Goal: Information Seeking & Learning: Learn about a topic

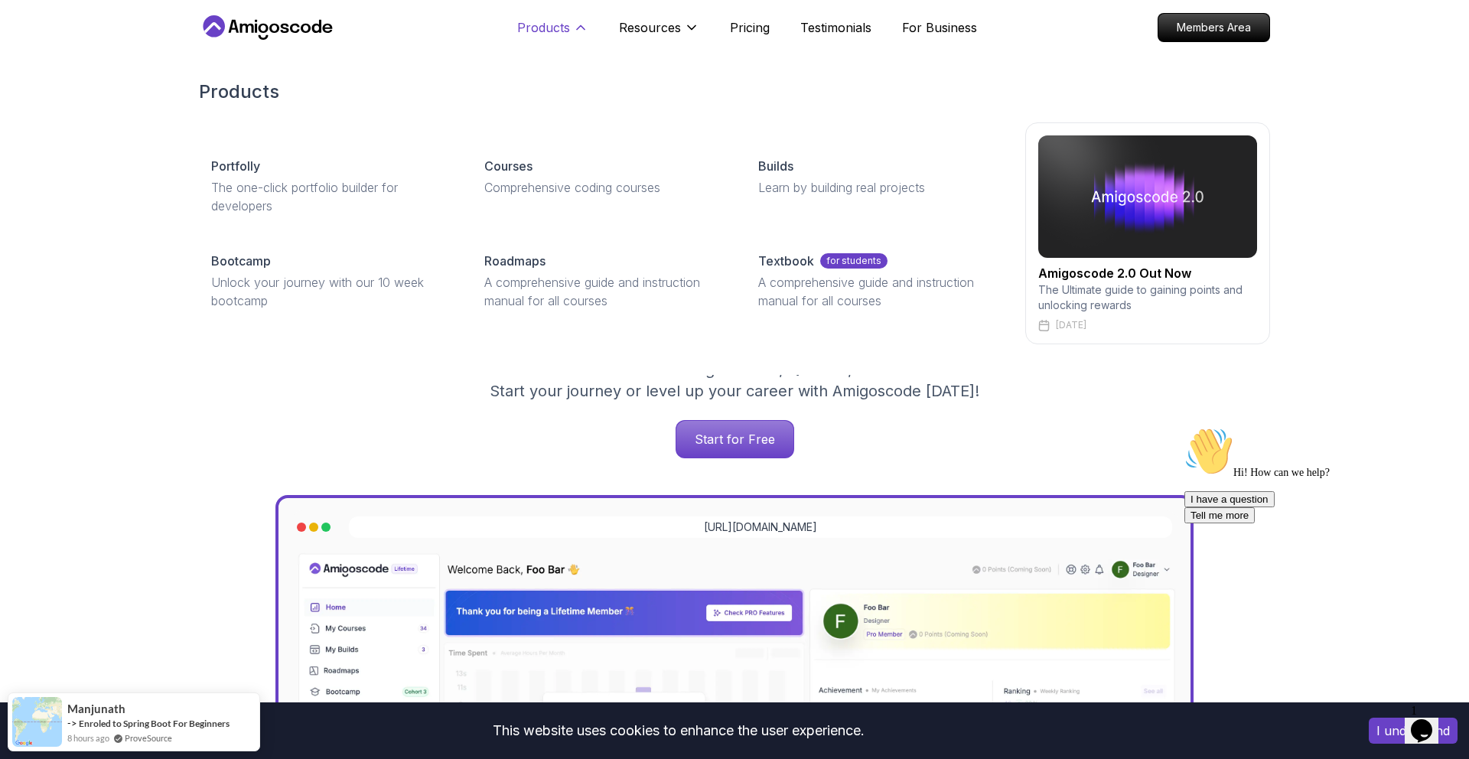
click at [571, 31] on button "Products" at bounding box center [552, 33] width 71 height 31
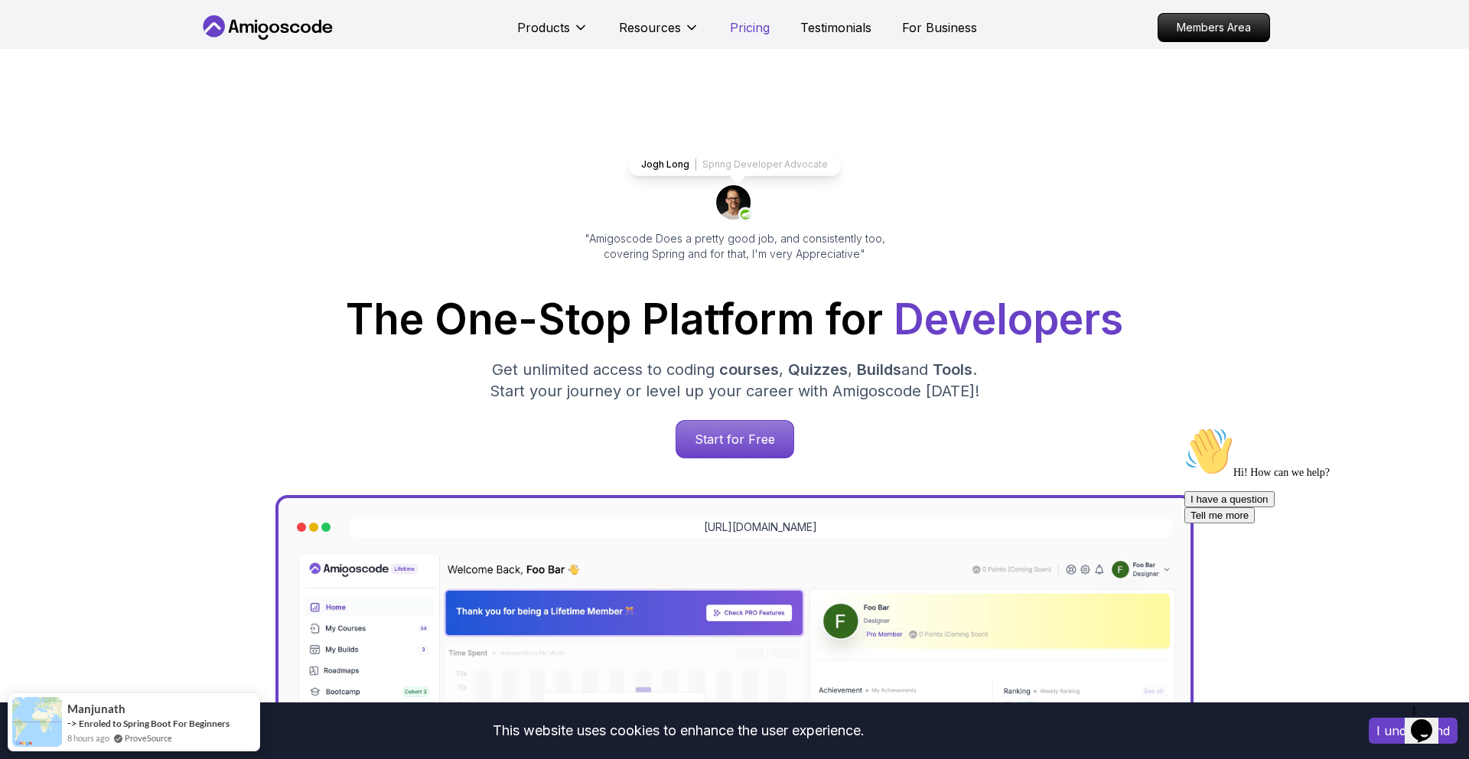
click at [744, 29] on p "Pricing" at bounding box center [750, 27] width 40 height 18
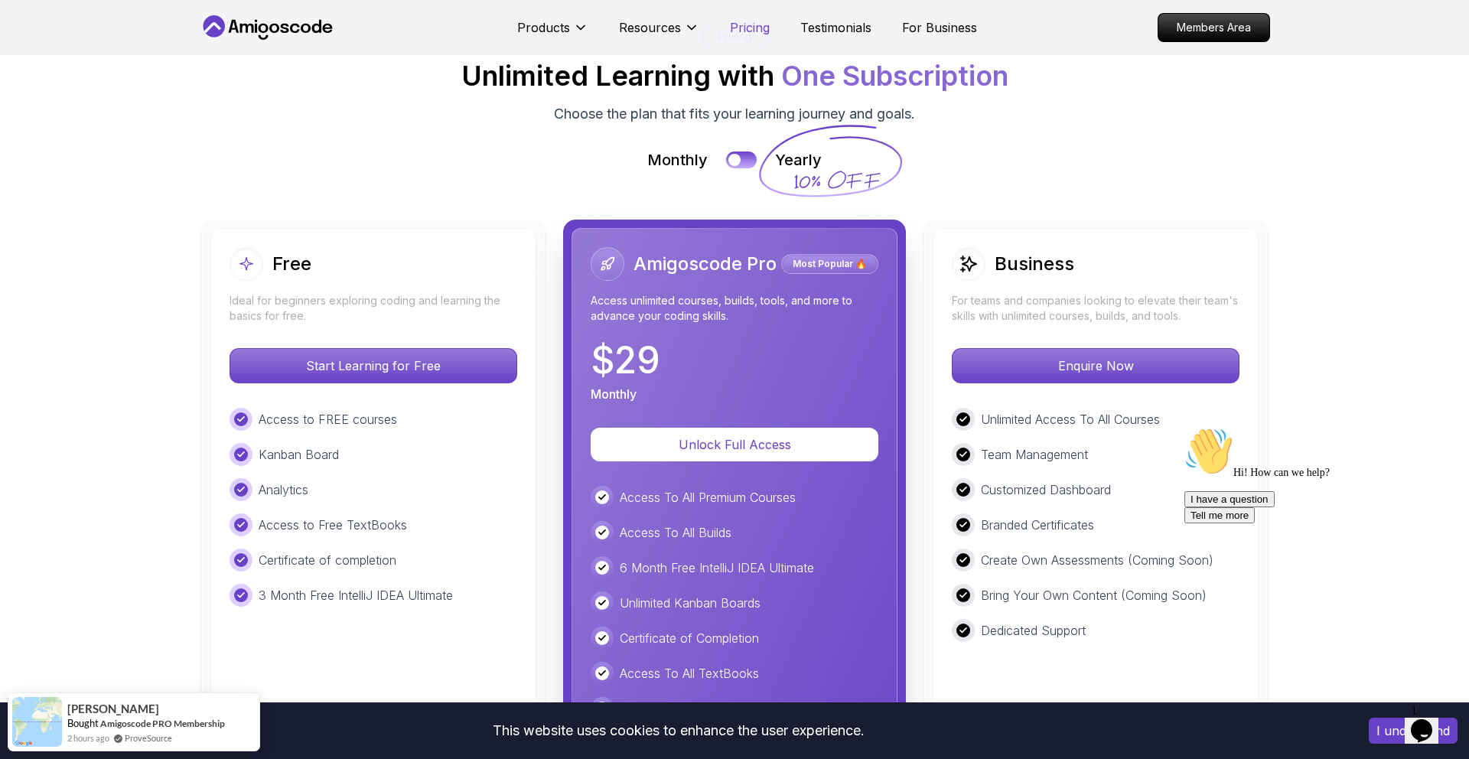
scroll to position [3364, 0]
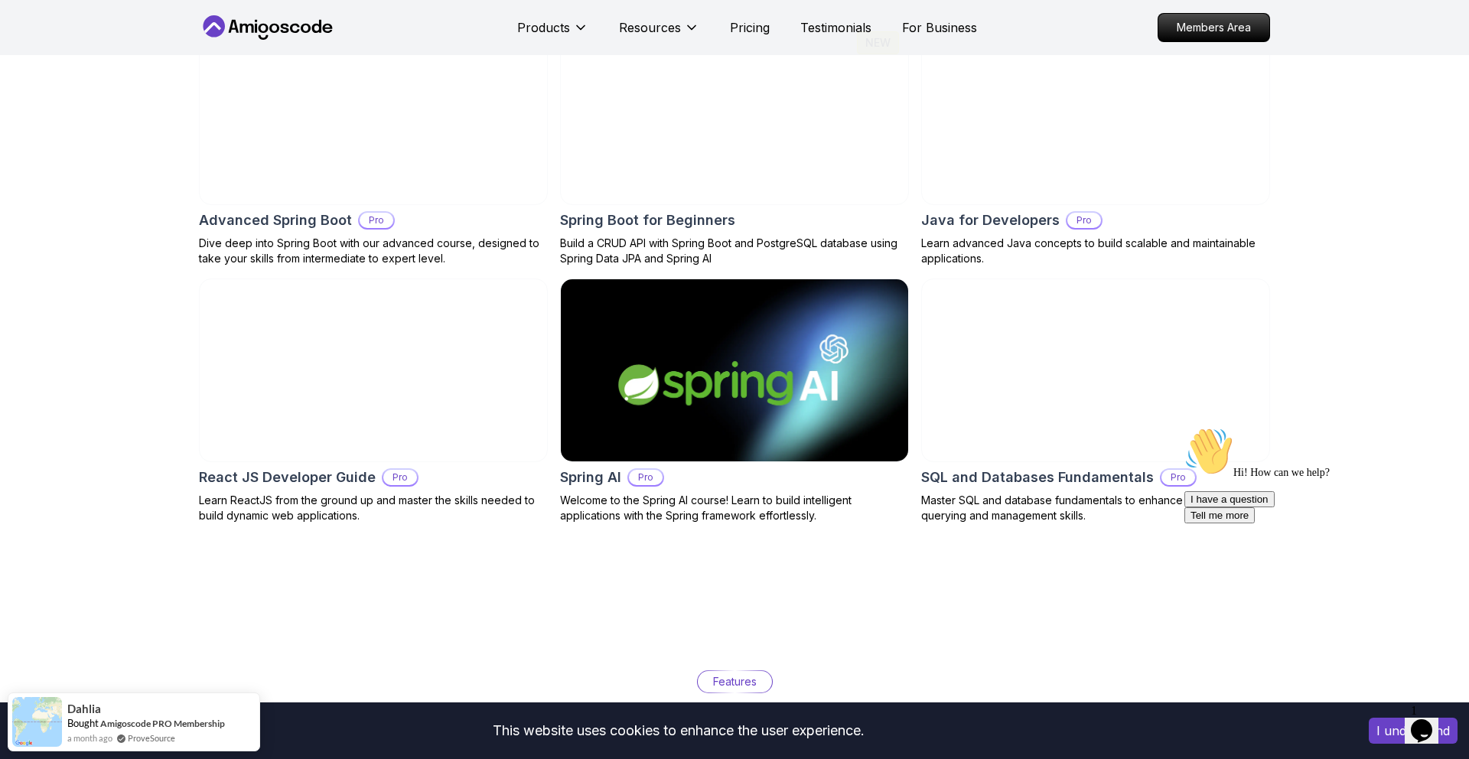
scroll to position [1664, 0]
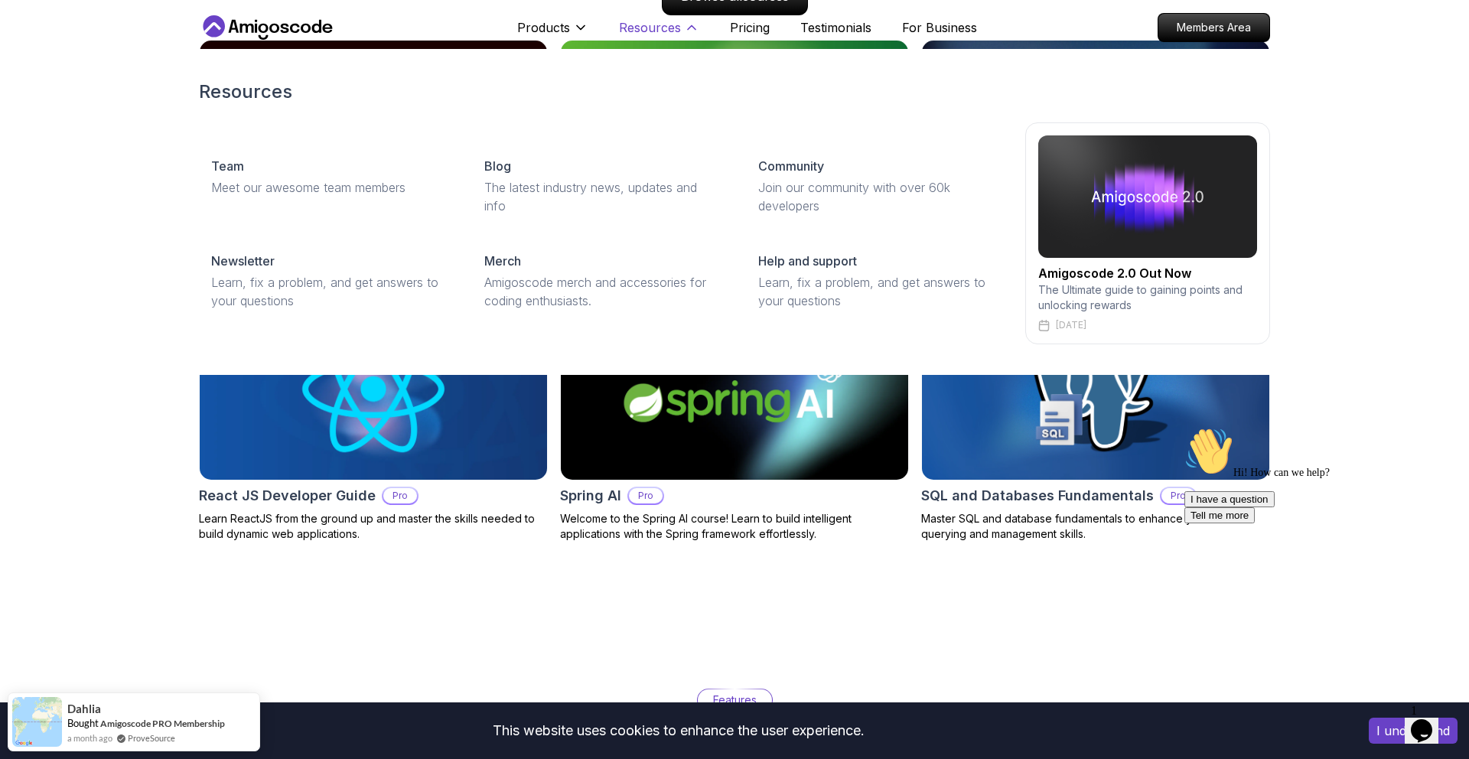
click at [661, 24] on p "Resources" at bounding box center [650, 27] width 62 height 18
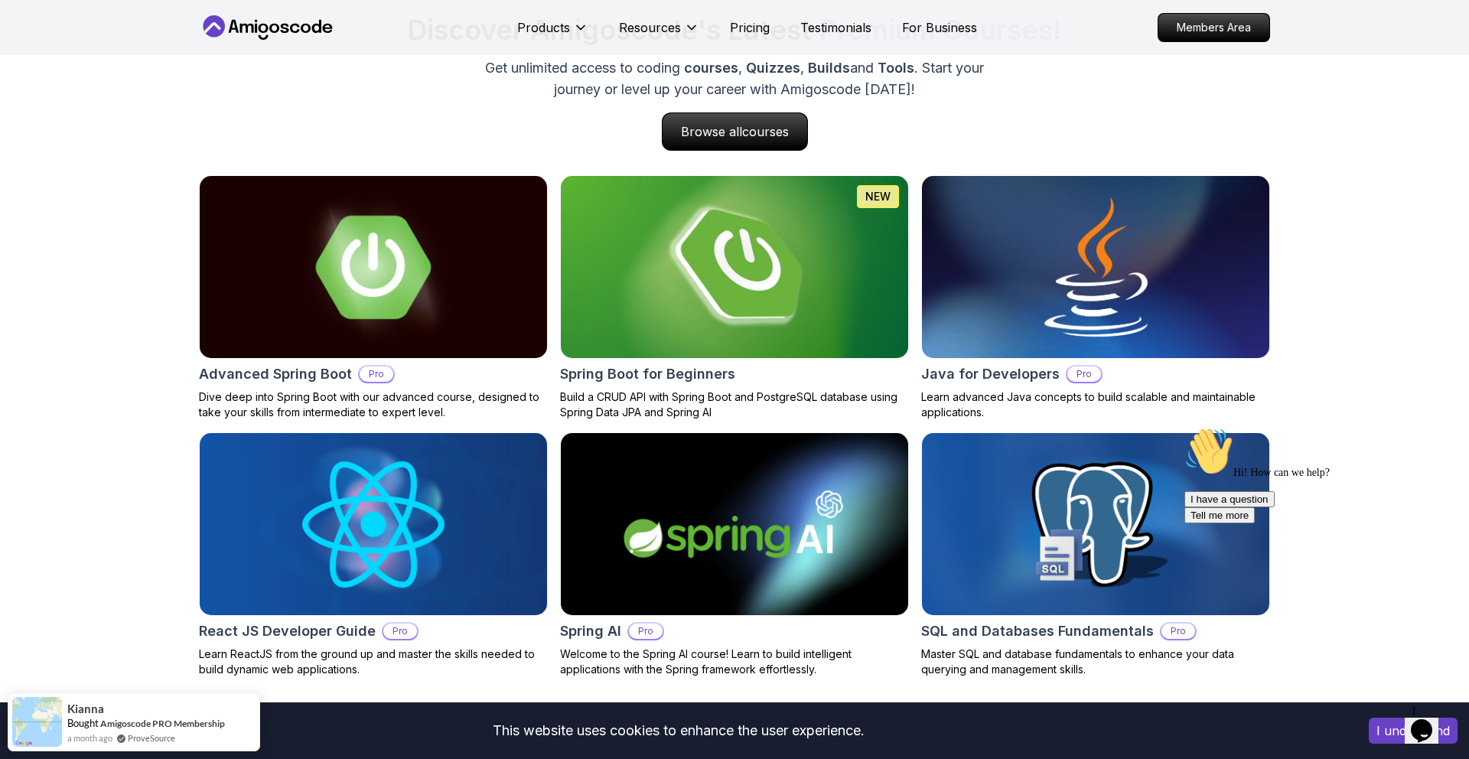
scroll to position [1522, 0]
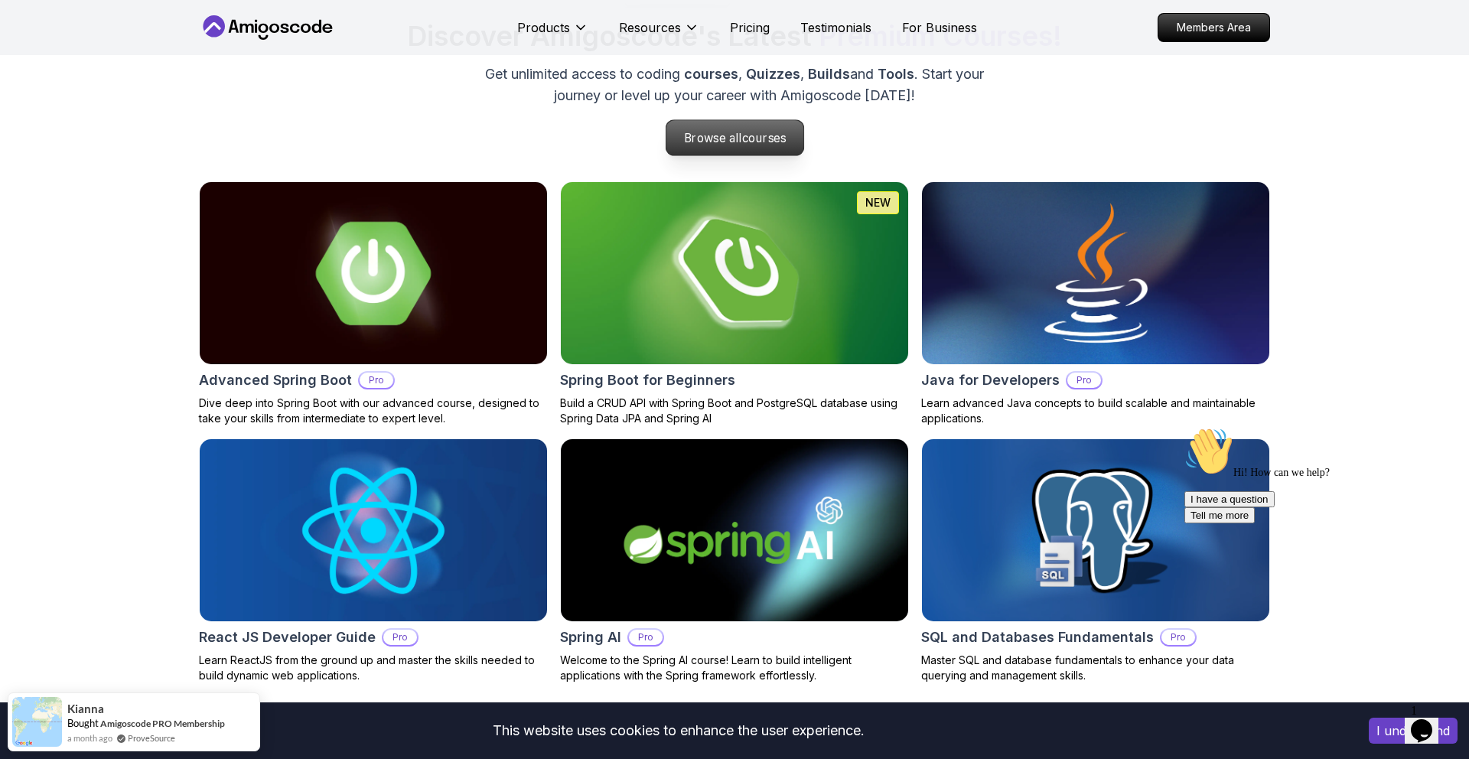
click at [731, 140] on p "Browse all courses" at bounding box center [735, 137] width 138 height 35
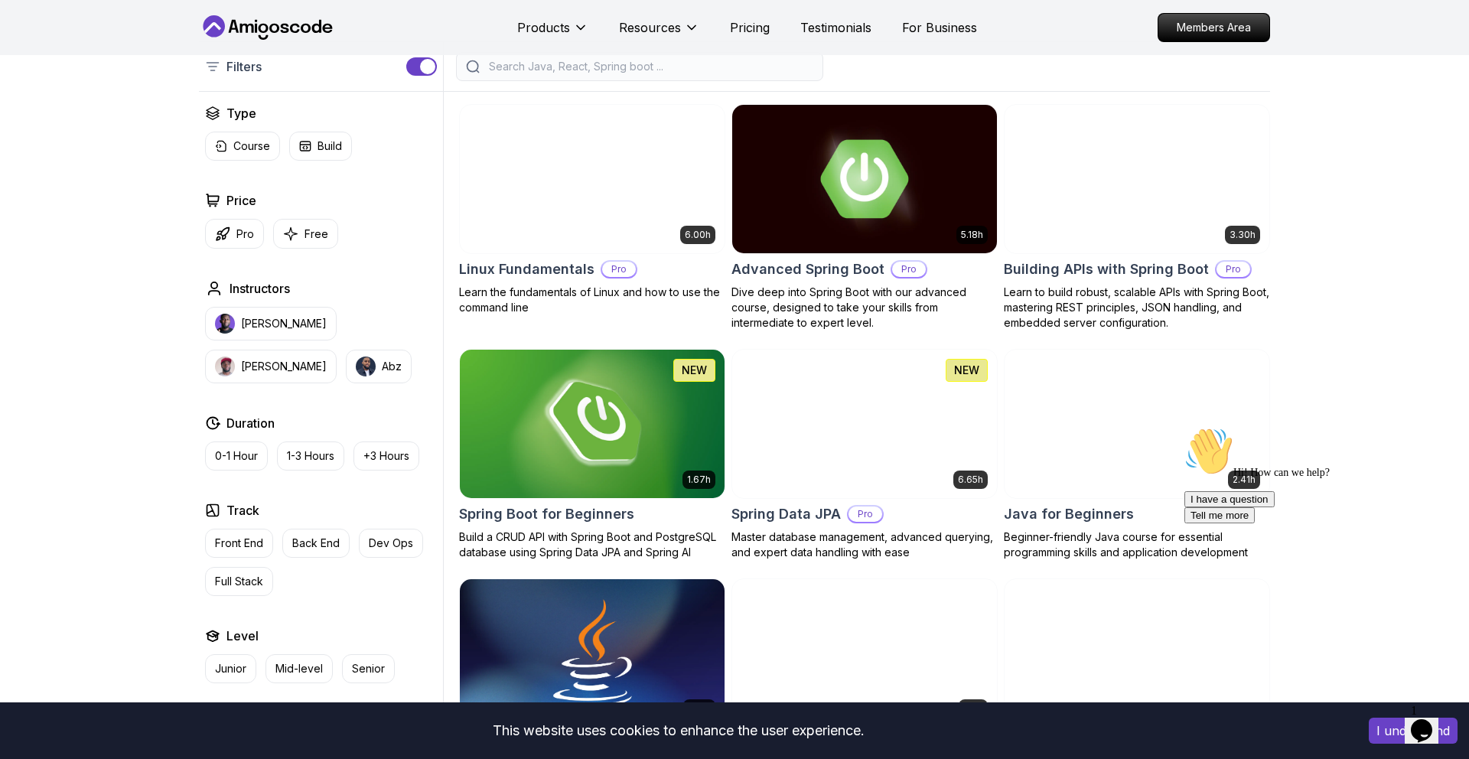
scroll to position [354, 0]
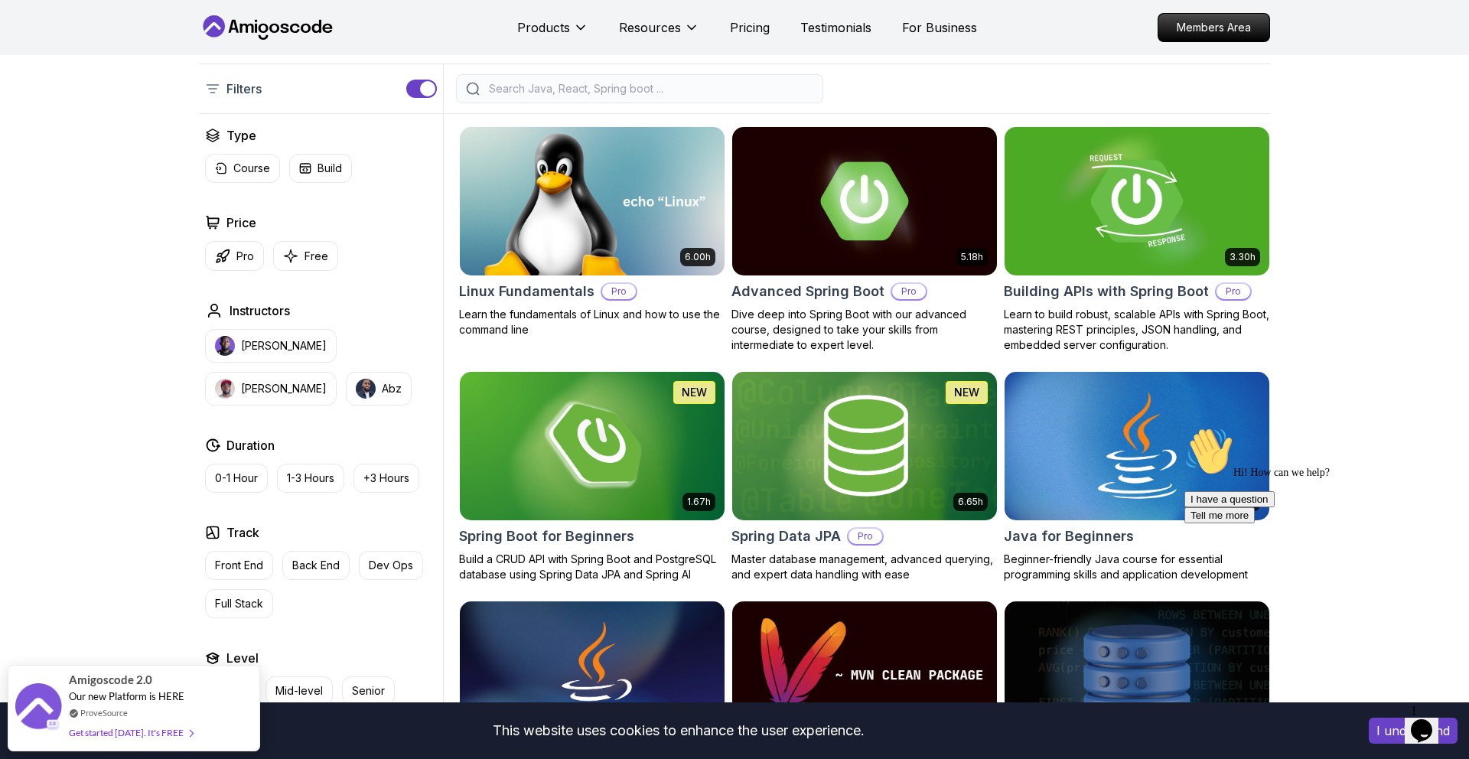
click at [1154, 187] on img at bounding box center [1137, 200] width 278 height 155
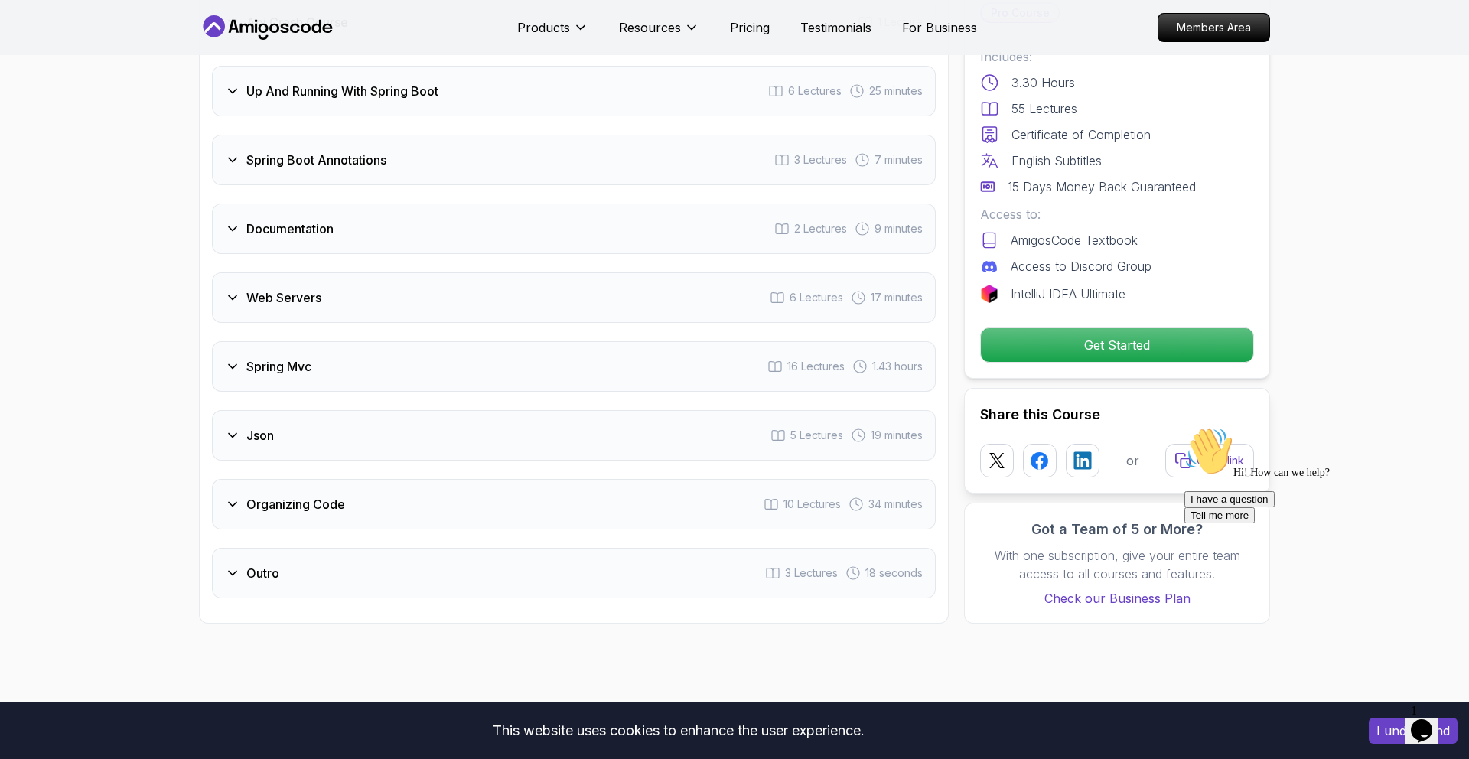
scroll to position [2745, 0]
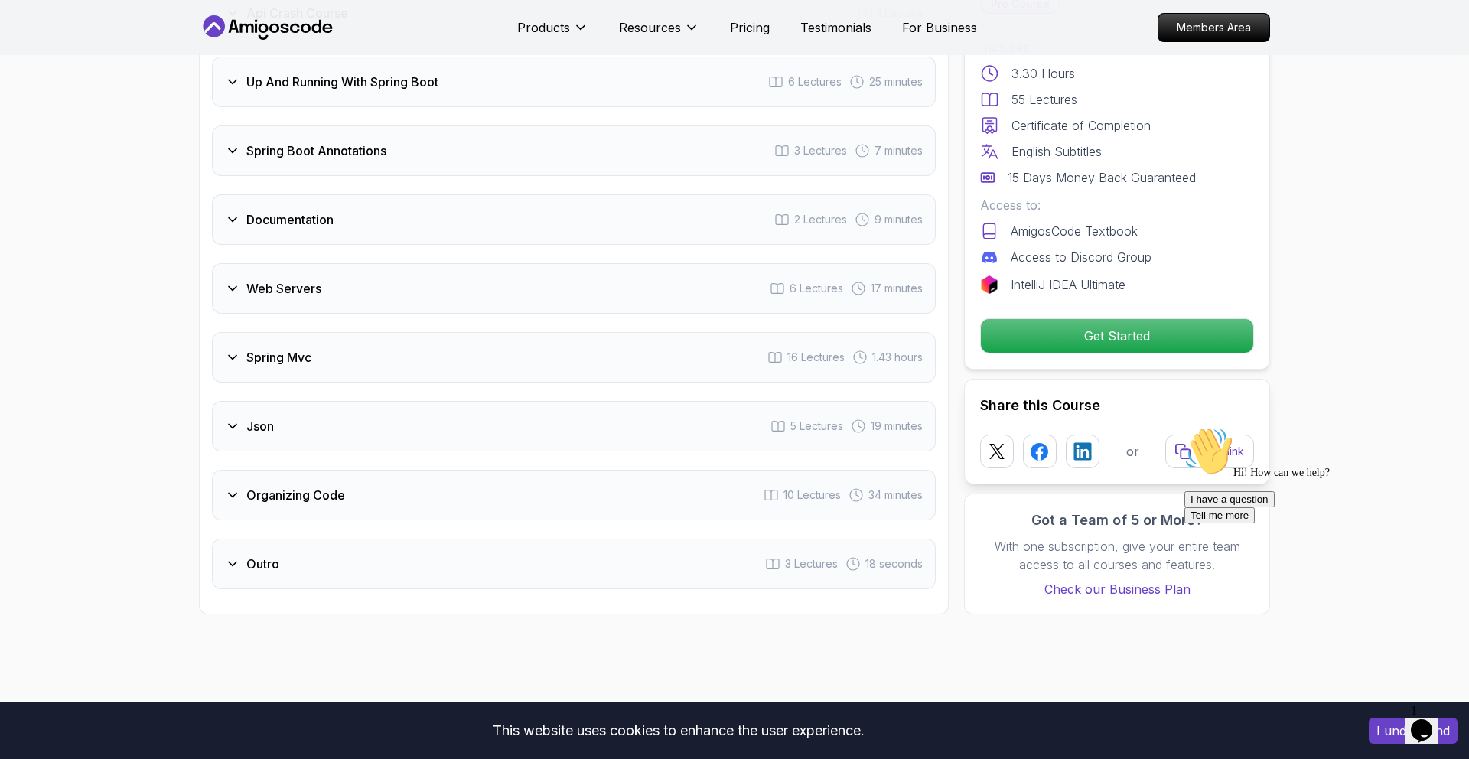
click at [278, 555] on h3 "Outro" at bounding box center [262, 564] width 33 height 18
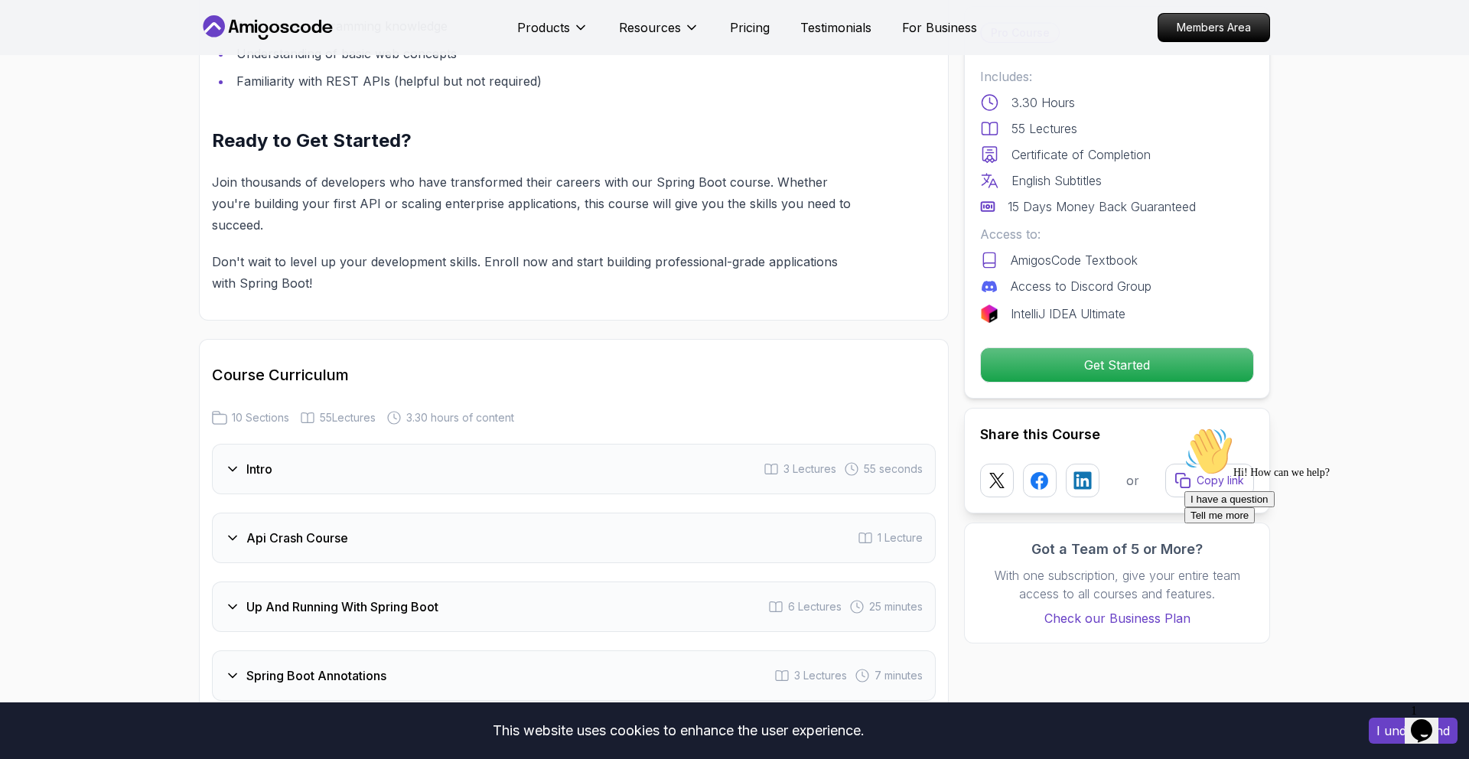
scroll to position [2111, 0]
click at [253, 459] on h3 "Intro" at bounding box center [259, 468] width 26 height 18
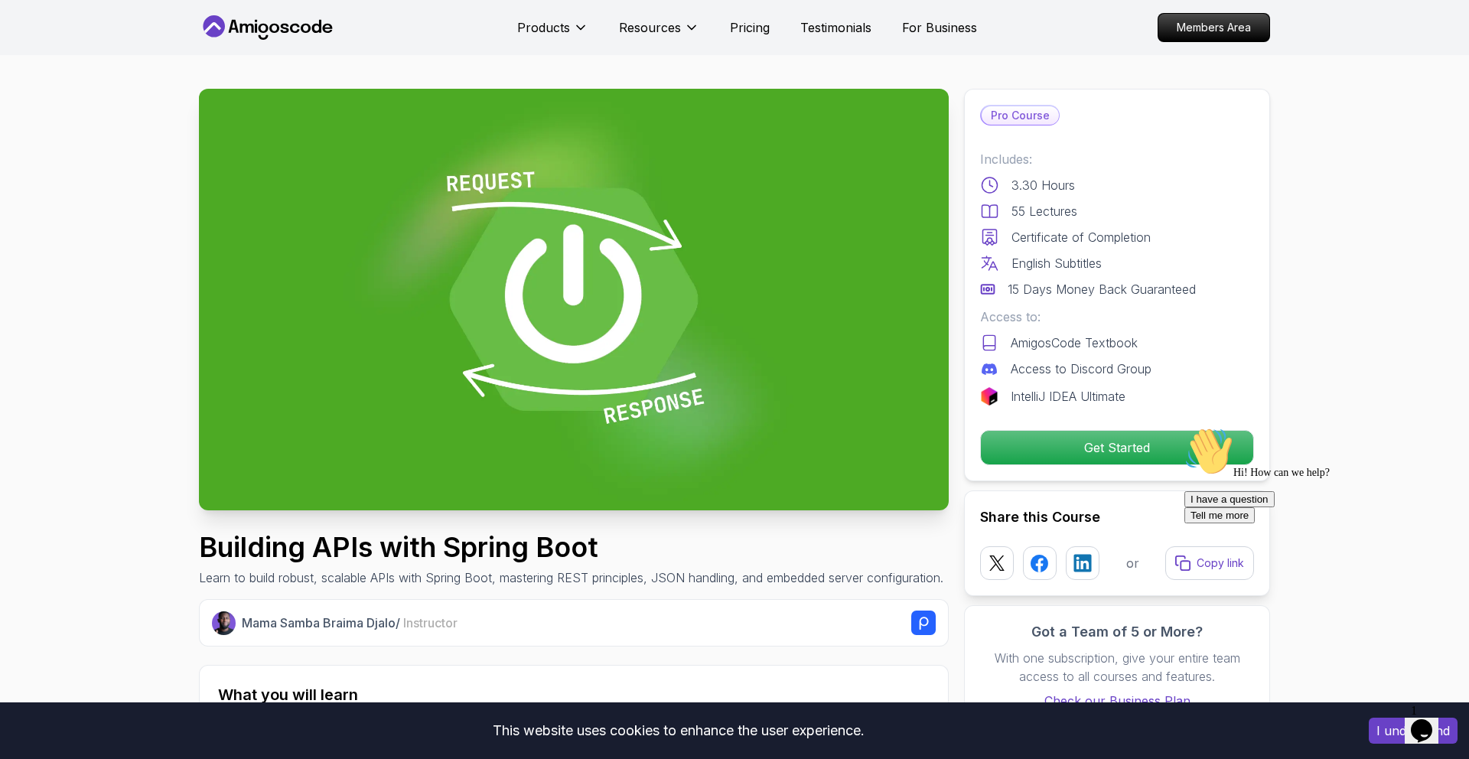
scroll to position [0, 0]
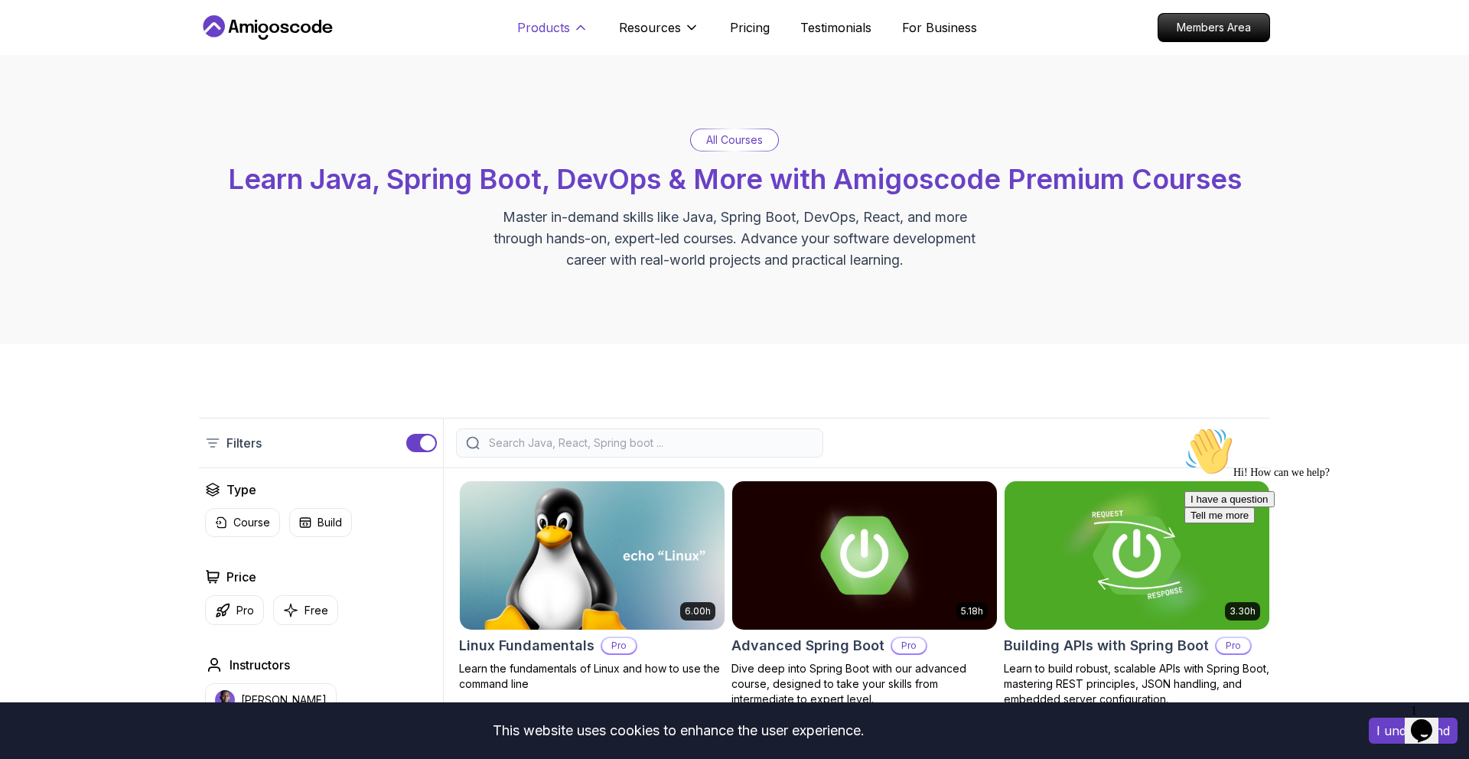
click at [552, 34] on p "Products" at bounding box center [543, 27] width 53 height 18
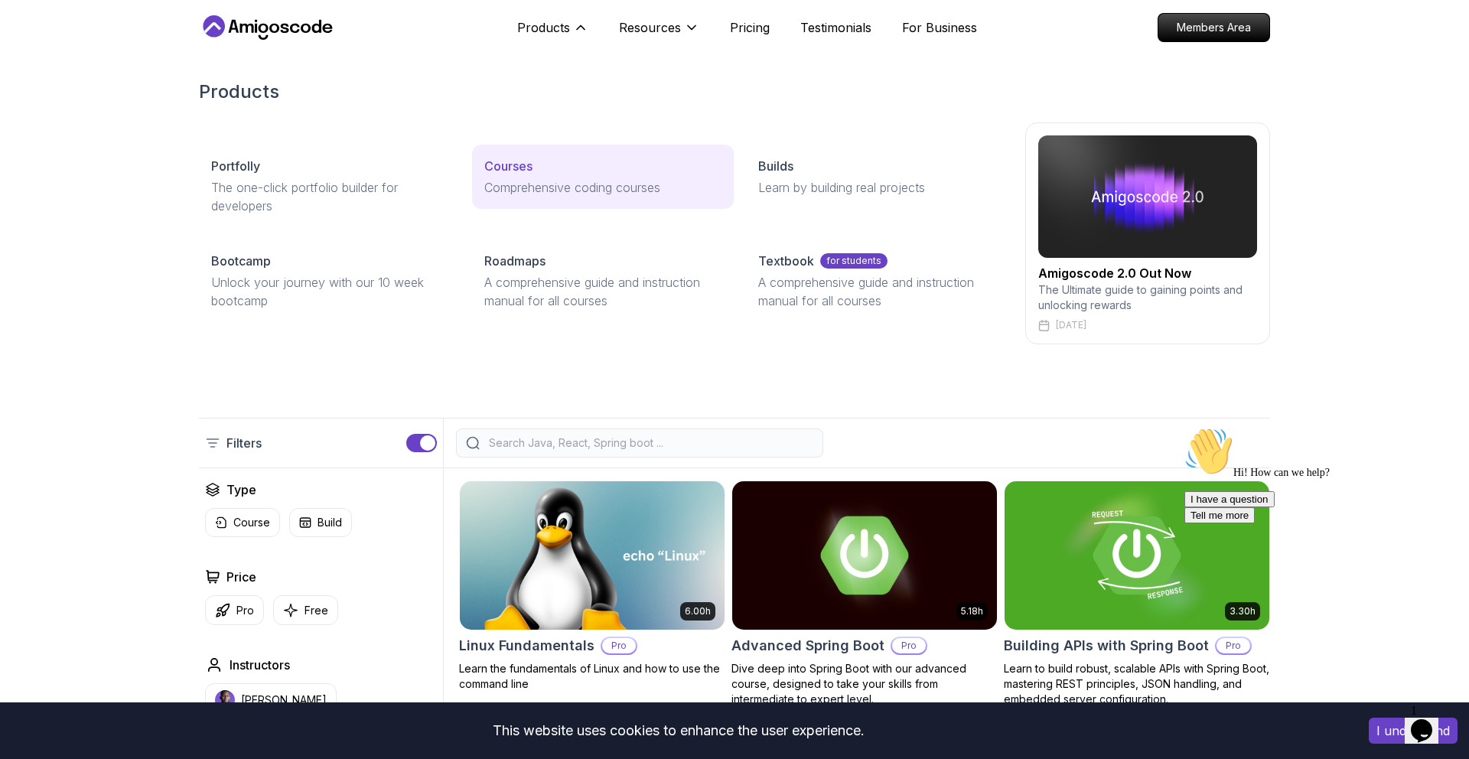
click at [503, 169] on p "Courses" at bounding box center [508, 166] width 48 height 18
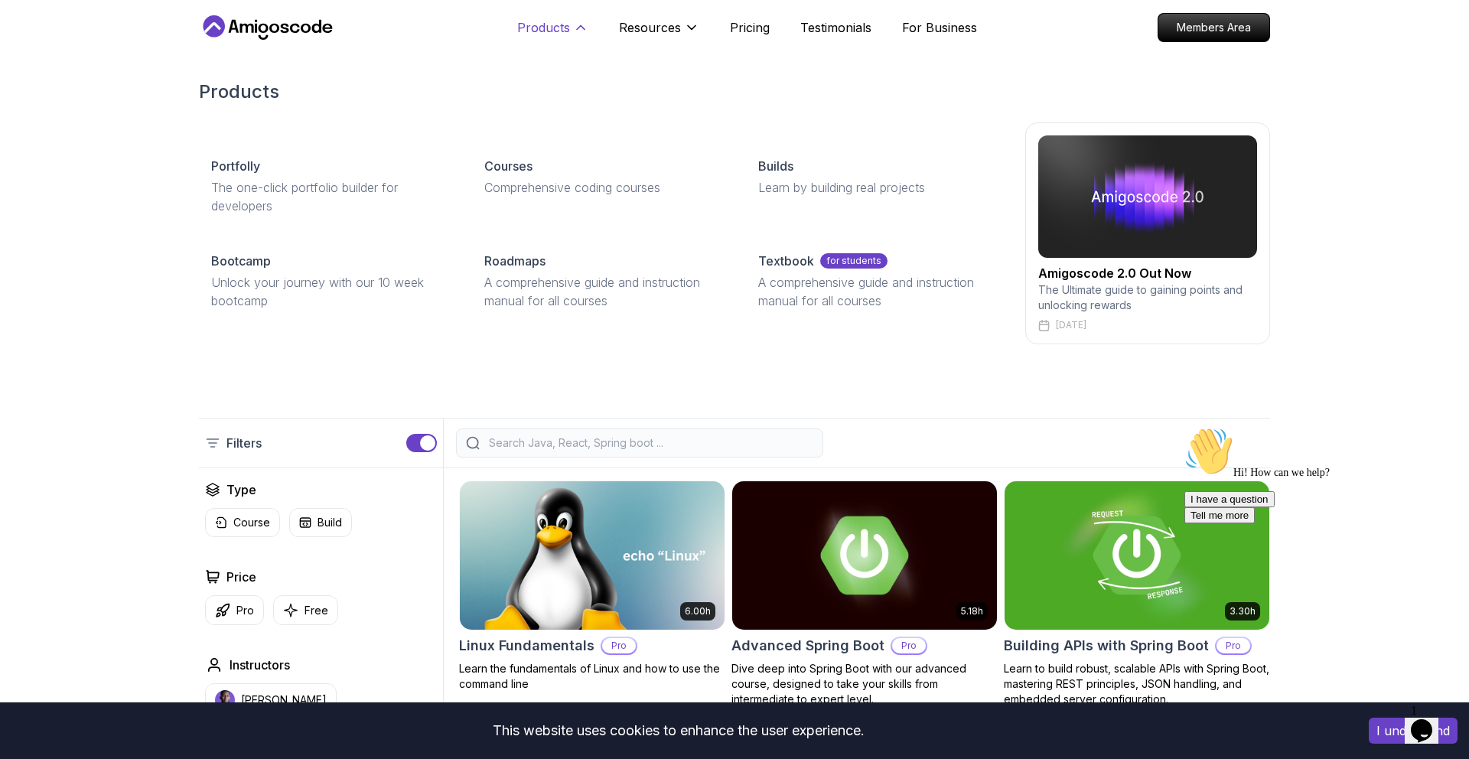
click at [555, 24] on p "Products" at bounding box center [543, 27] width 53 height 18
click at [637, 24] on p "Resources" at bounding box center [650, 27] width 62 height 18
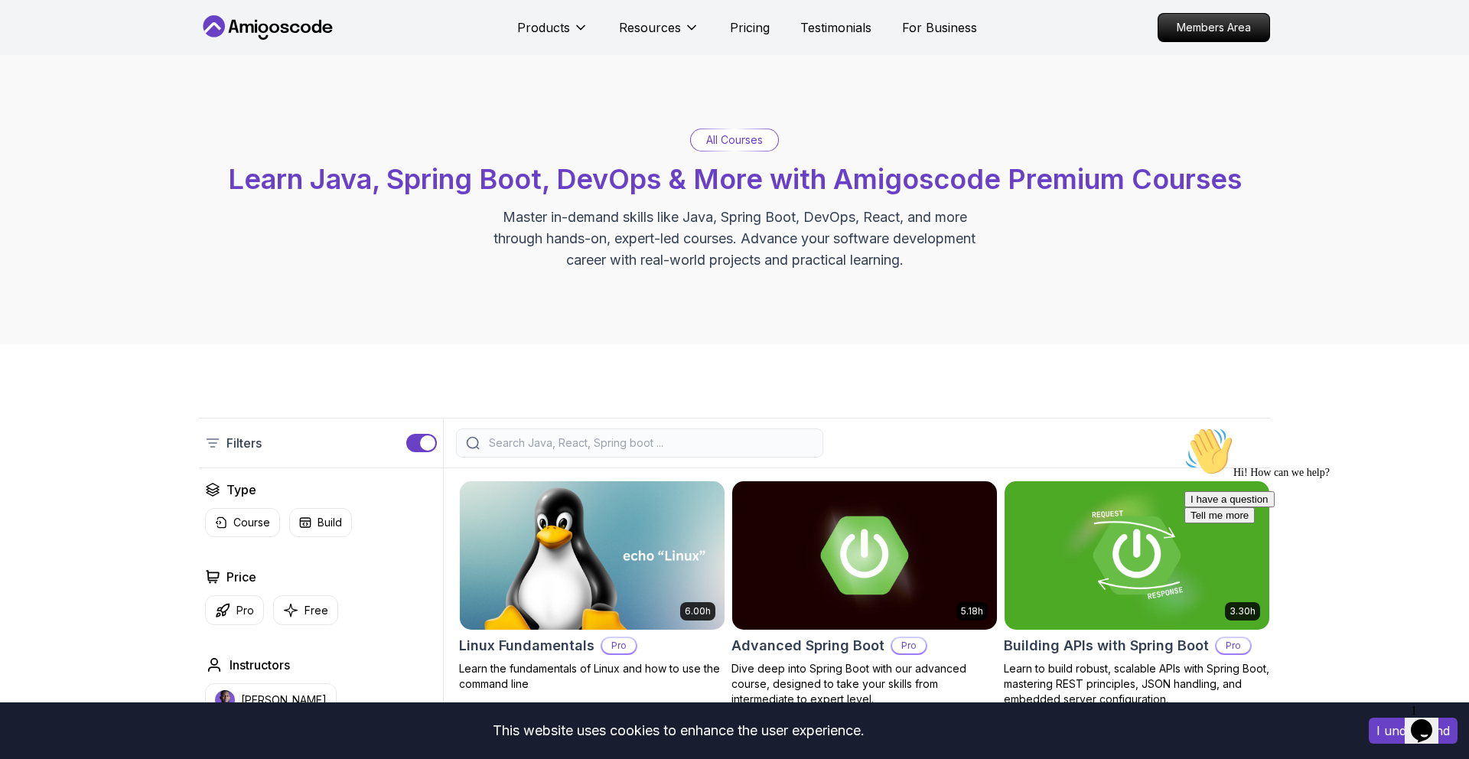
click at [268, 22] on icon at bounding box center [268, 27] width 138 height 24
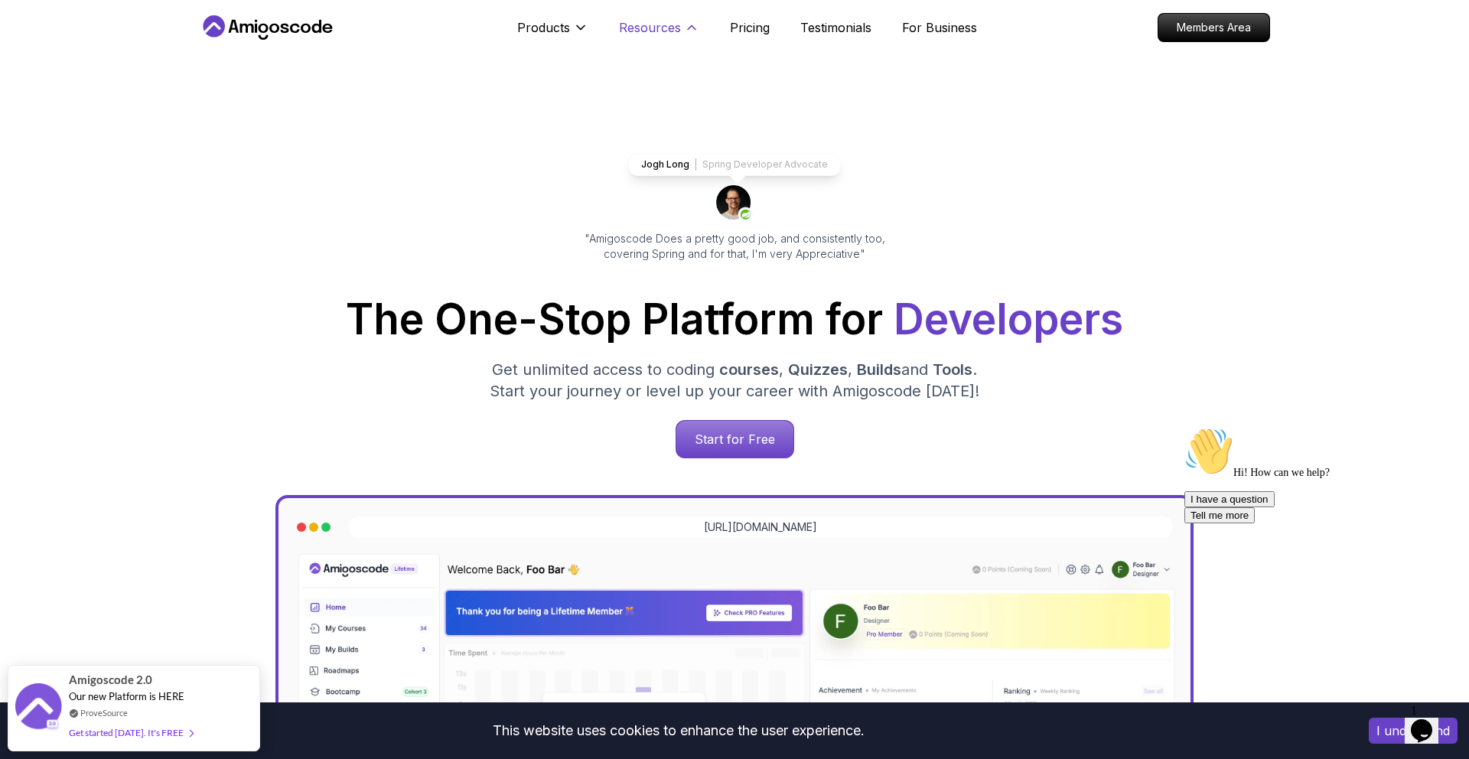
click at [644, 23] on p "Resources" at bounding box center [650, 27] width 62 height 18
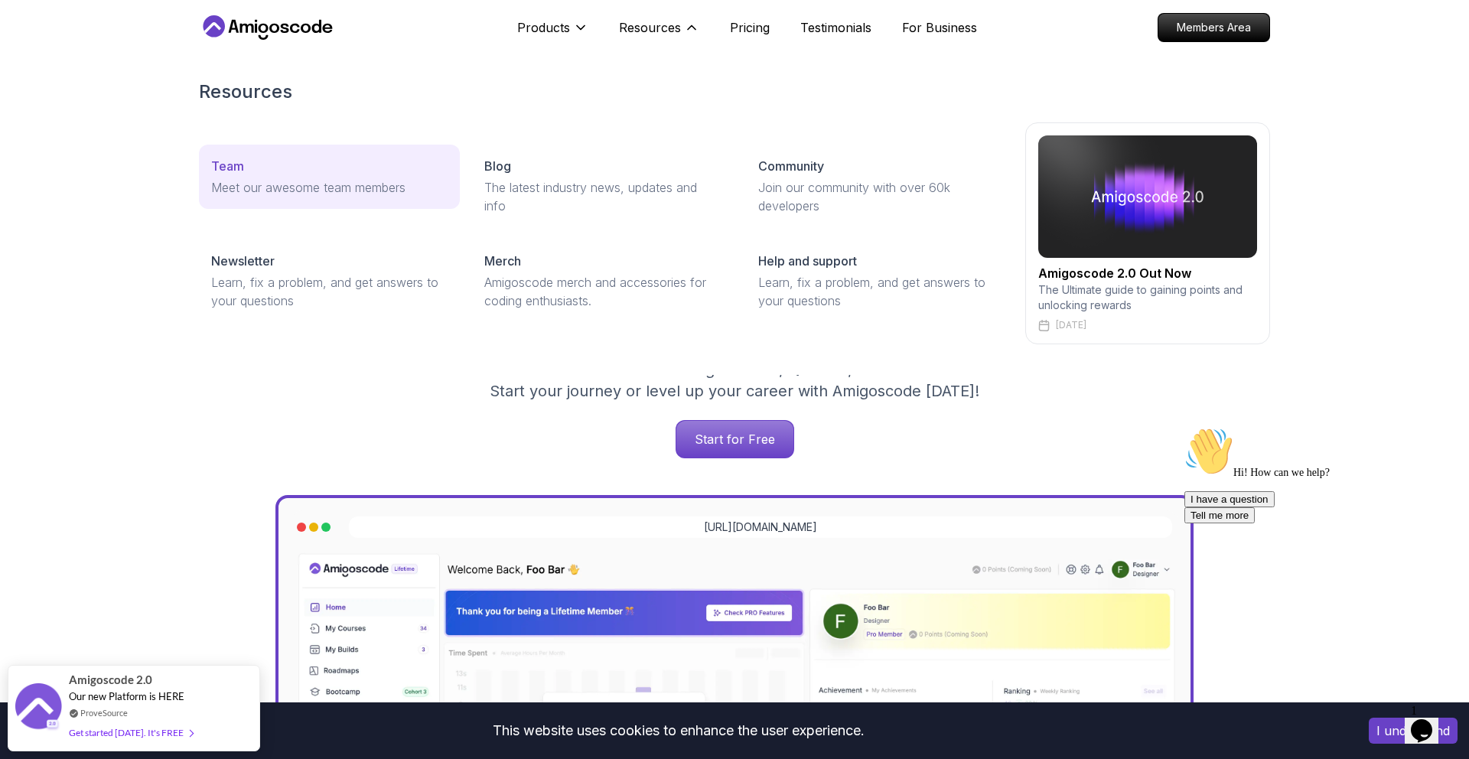
click at [314, 164] on div "Team" at bounding box center [329, 166] width 236 height 18
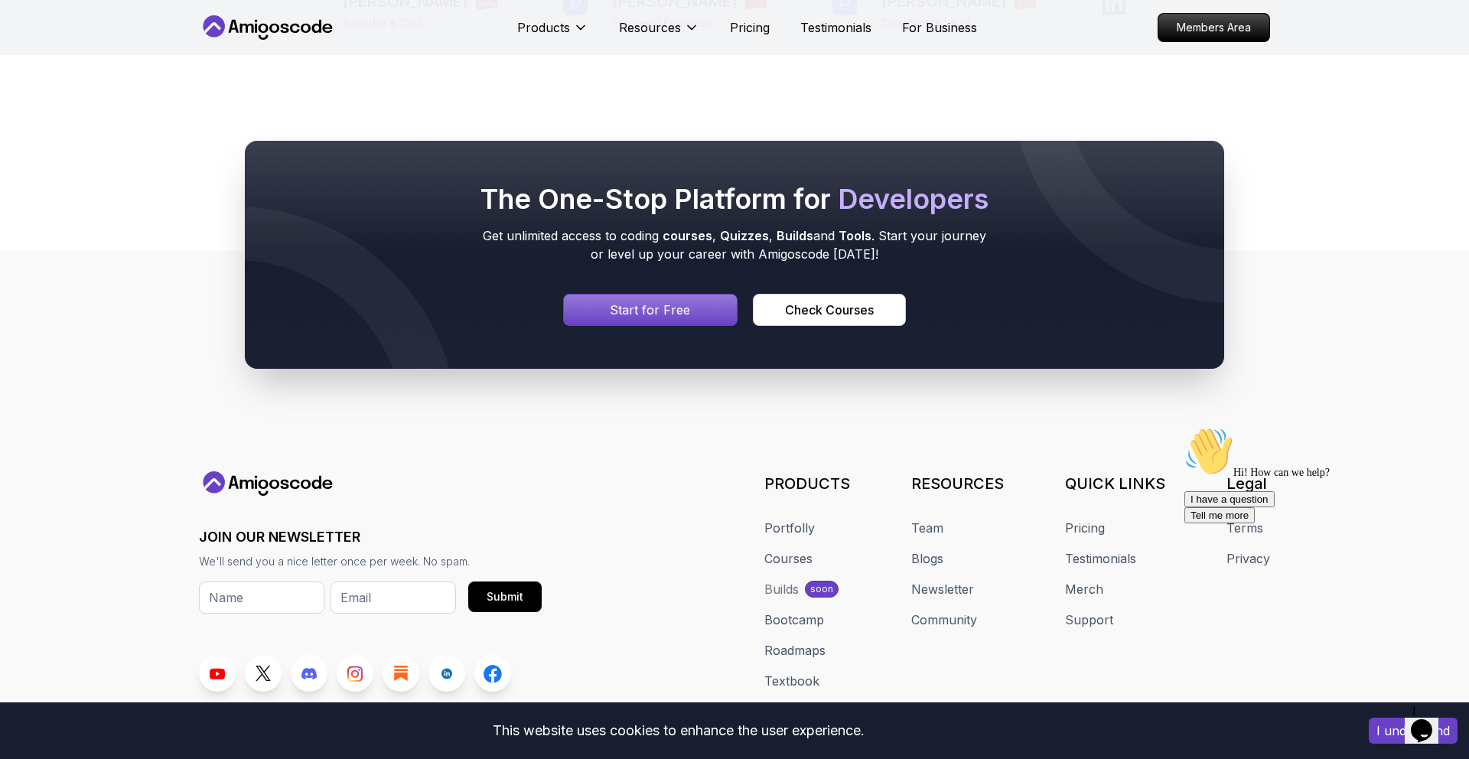
scroll to position [544, 0]
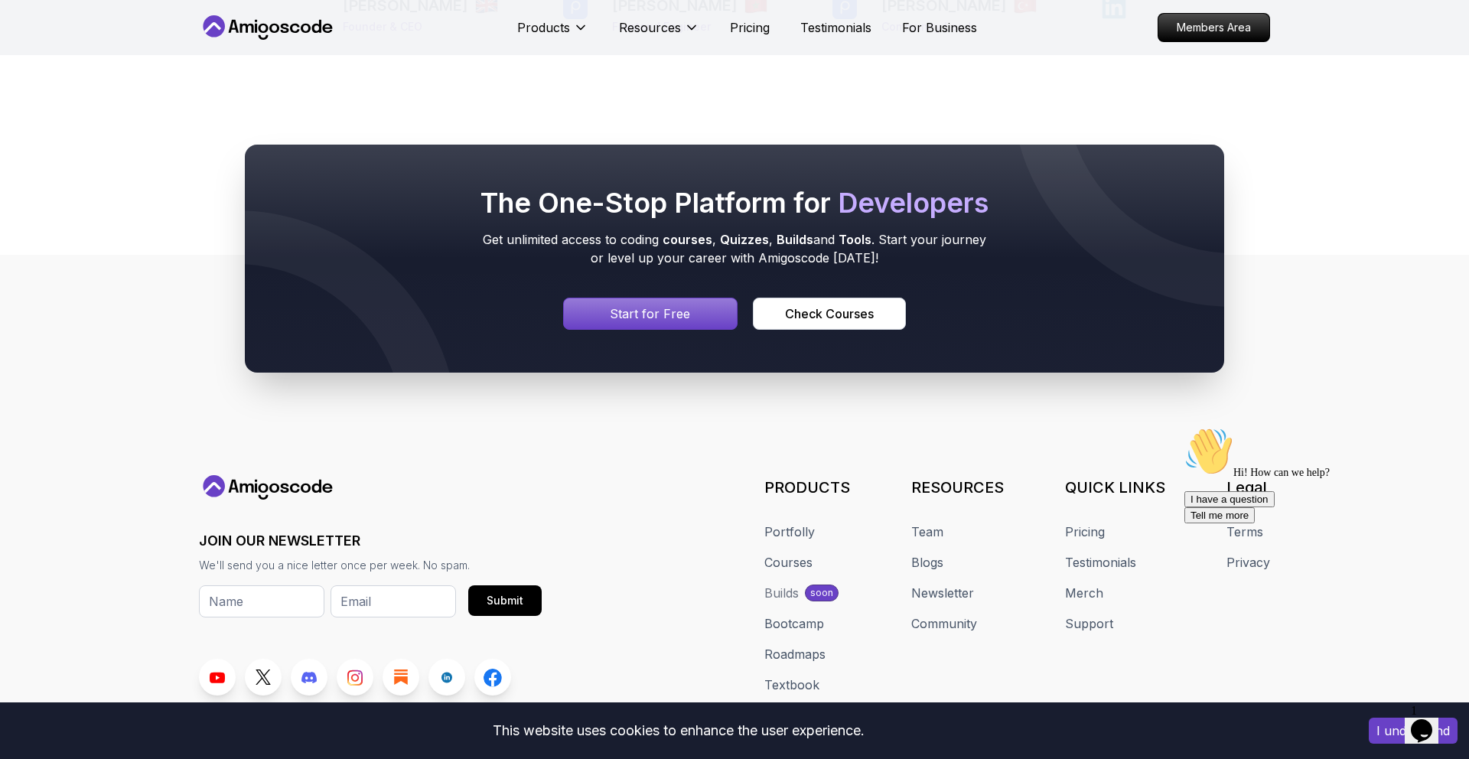
click at [681, 310] on p "Start for Free" at bounding box center [650, 313] width 80 height 18
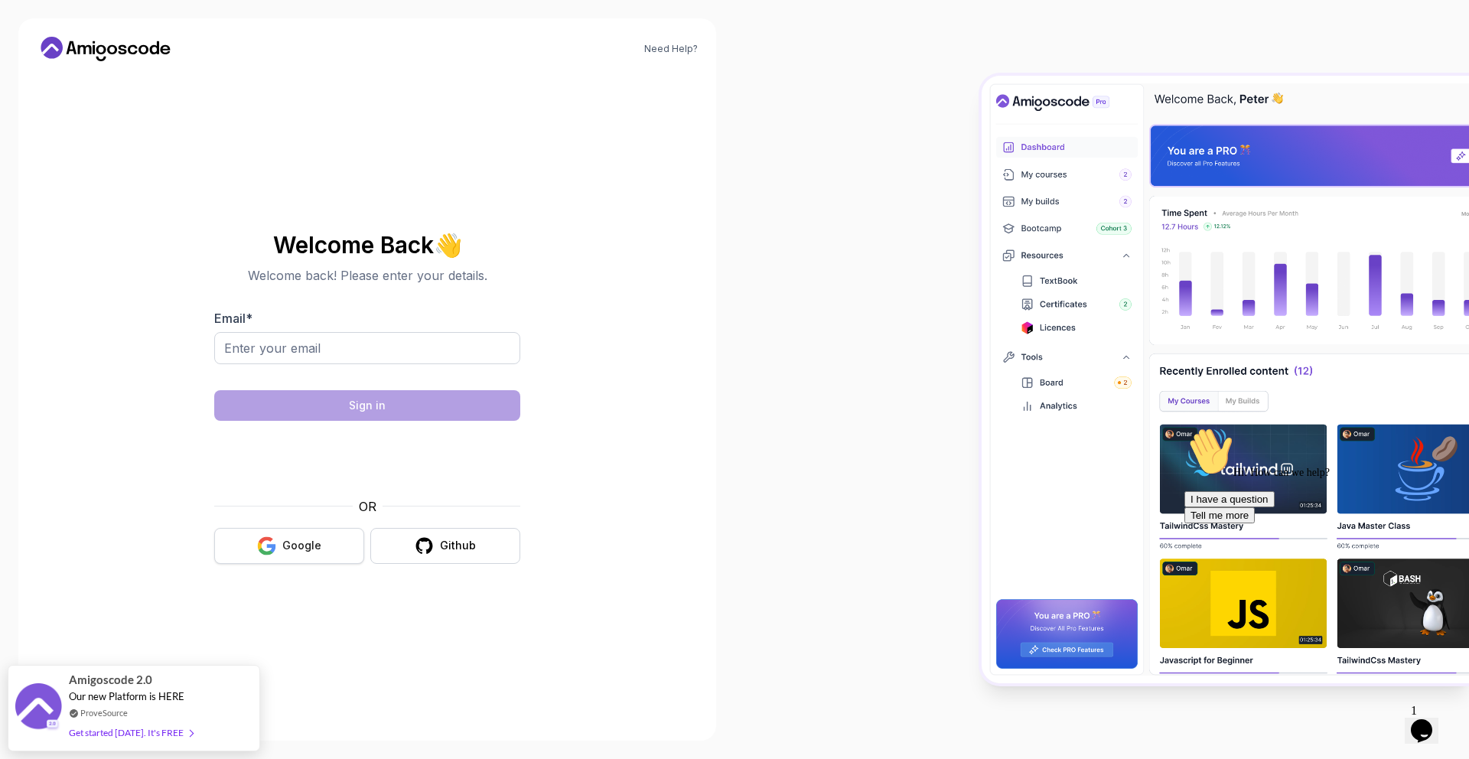
click at [271, 550] on icon "button" at bounding box center [266, 551] width 15 height 8
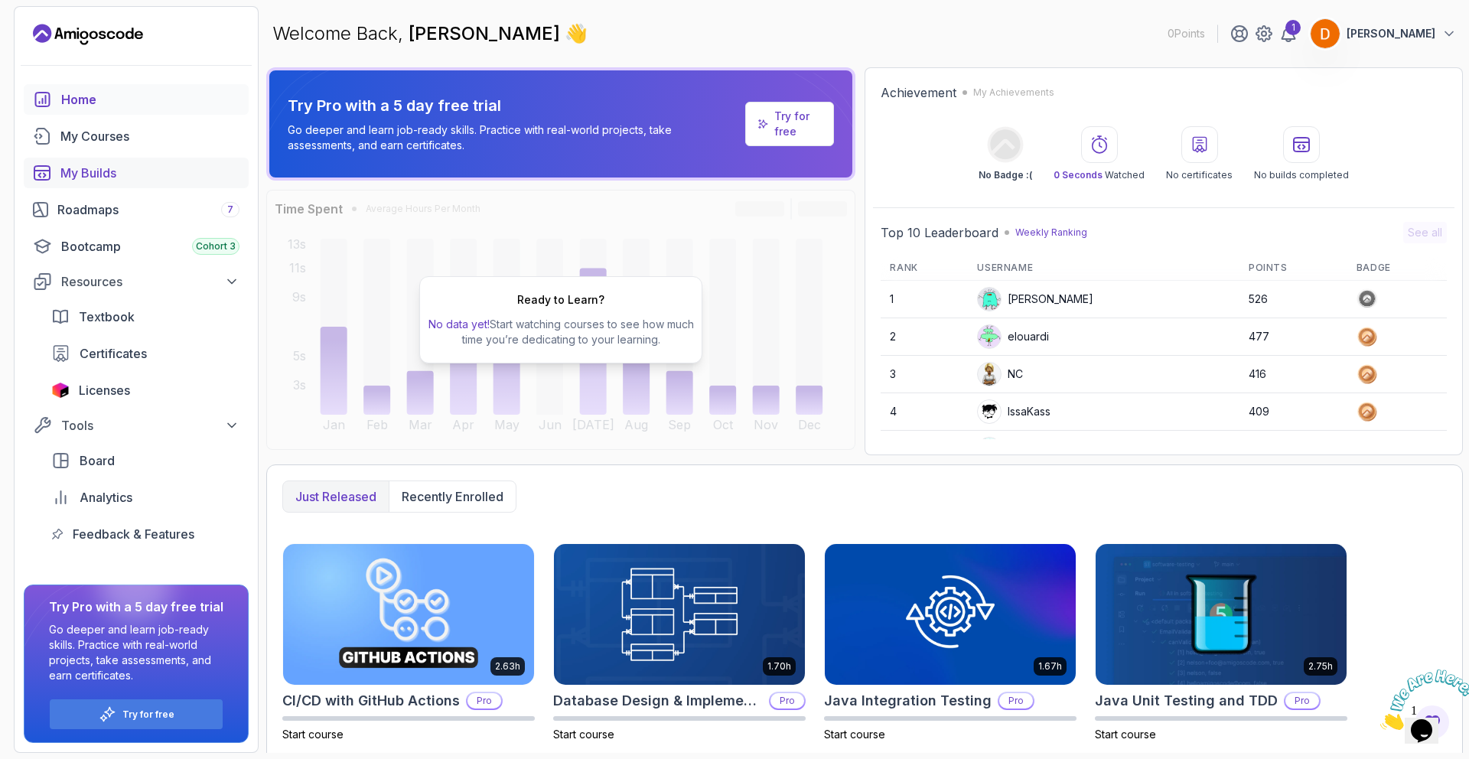
click at [125, 173] on div "My Builds" at bounding box center [149, 173] width 179 height 18
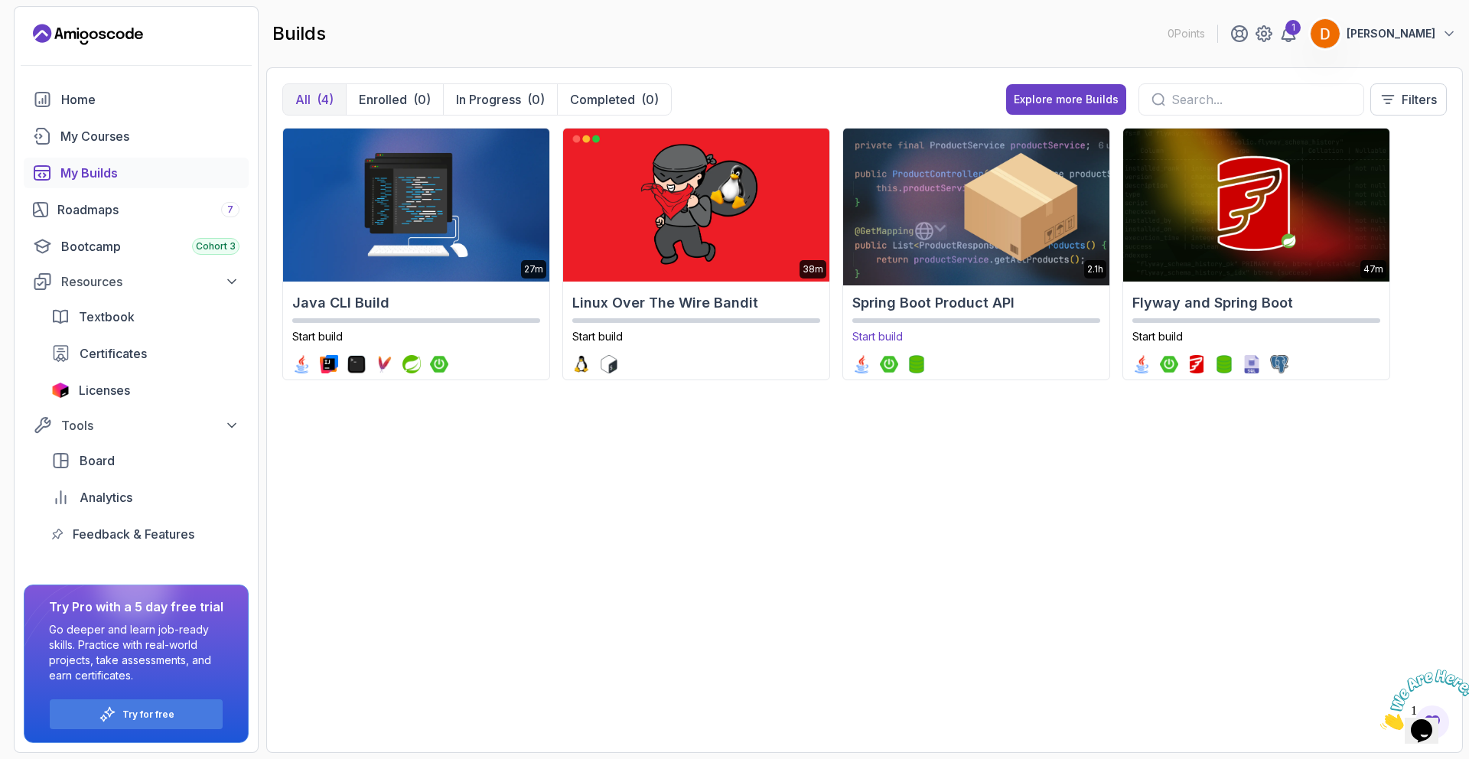
click at [920, 213] on img at bounding box center [975, 205] width 279 height 161
click at [1297, 40] on icon at bounding box center [1288, 33] width 18 height 18
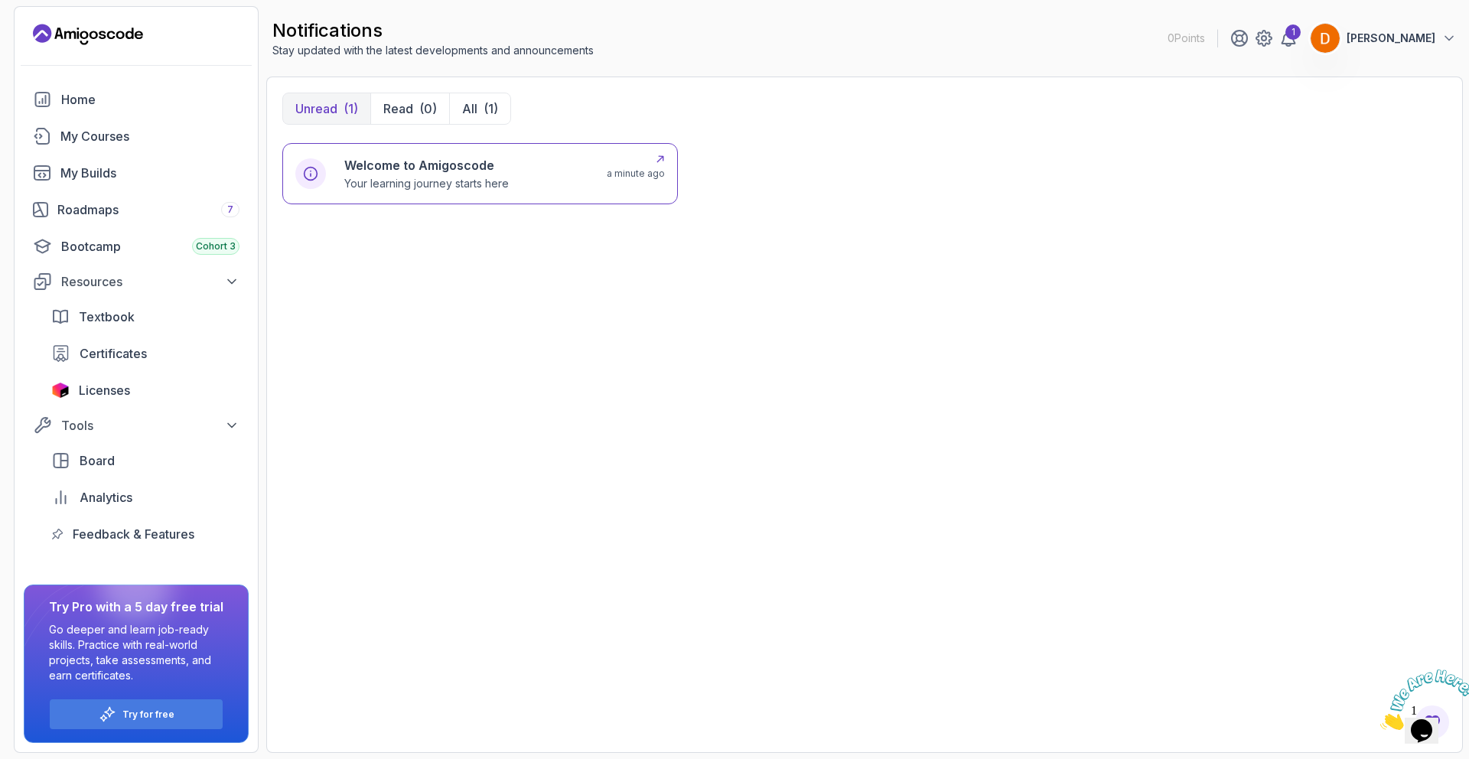
click at [462, 153] on div "Welcome to Amigoscode Your learning journey starts here a minute ago" at bounding box center [479, 173] width 395 height 61
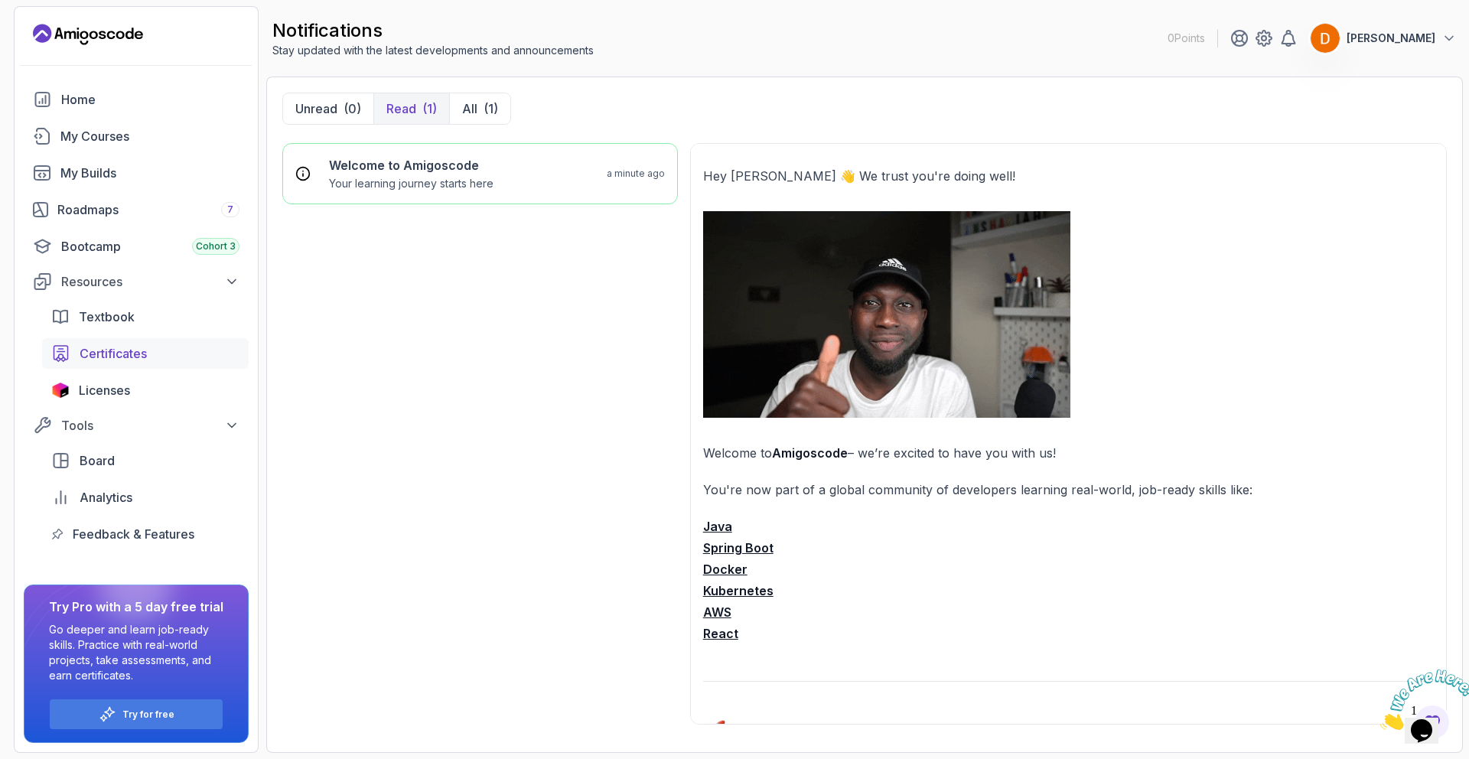
click at [131, 347] on span "Certificates" at bounding box center [113, 353] width 67 height 18
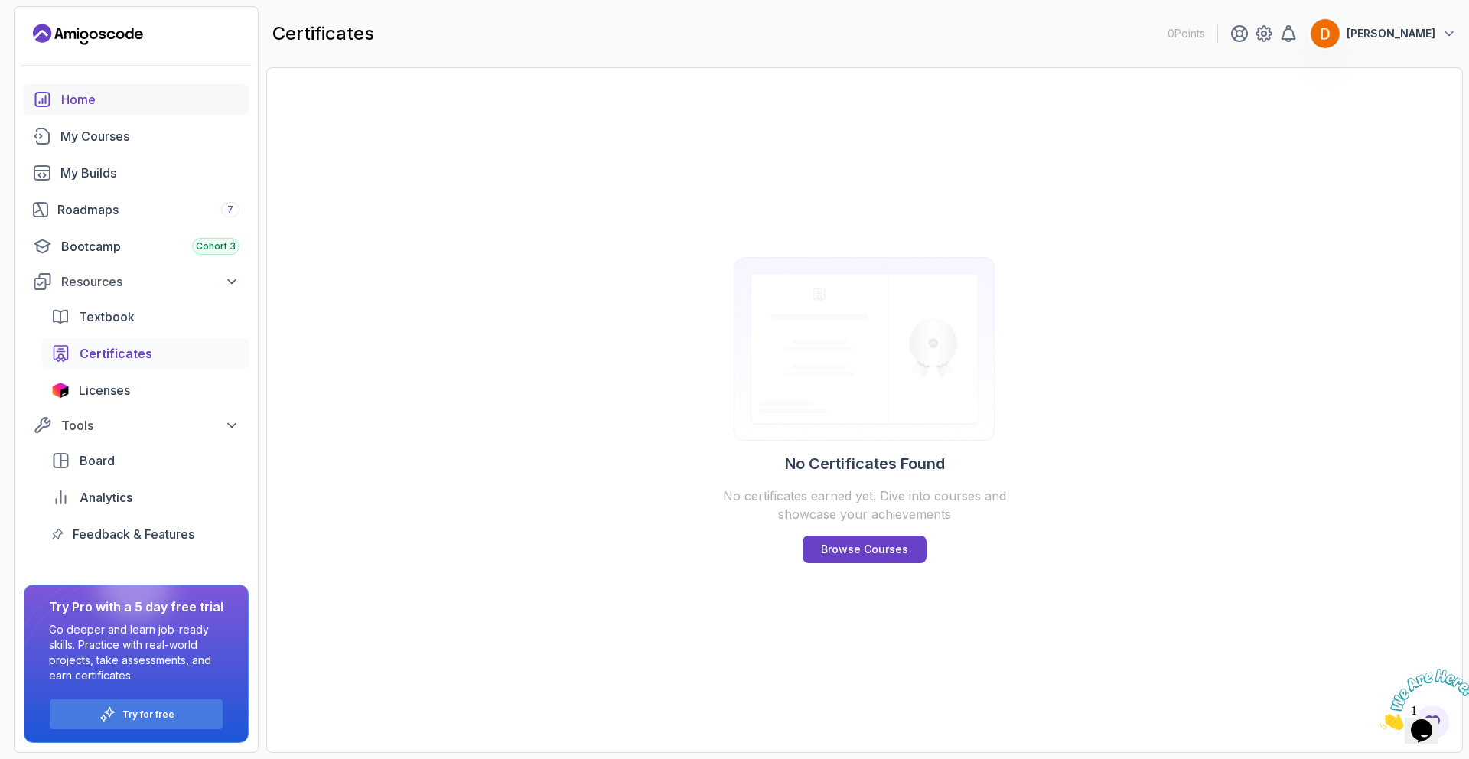
click at [71, 106] on div "Home" at bounding box center [150, 99] width 178 height 18
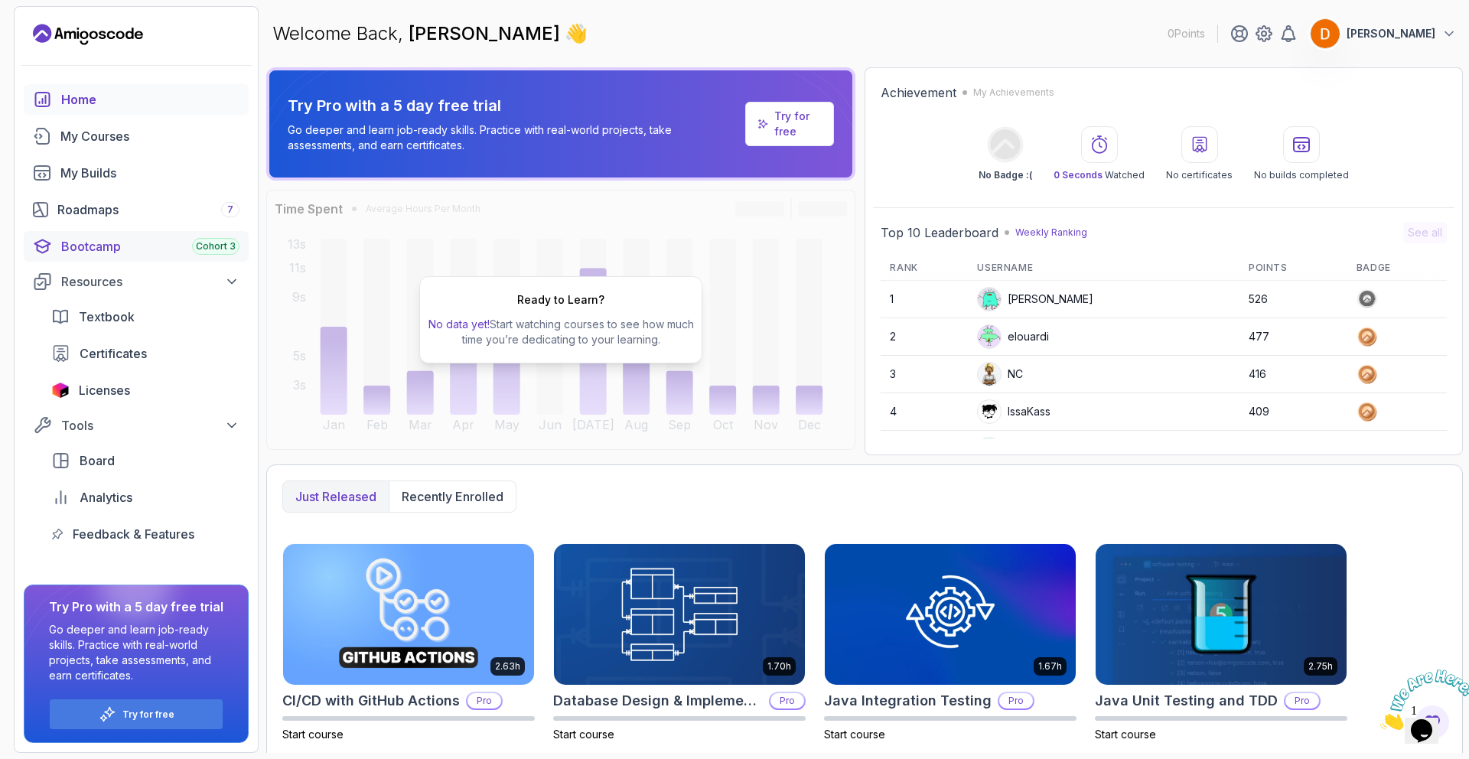
click at [86, 252] on div "Bootcamp Cohort 3" at bounding box center [150, 246] width 178 height 18
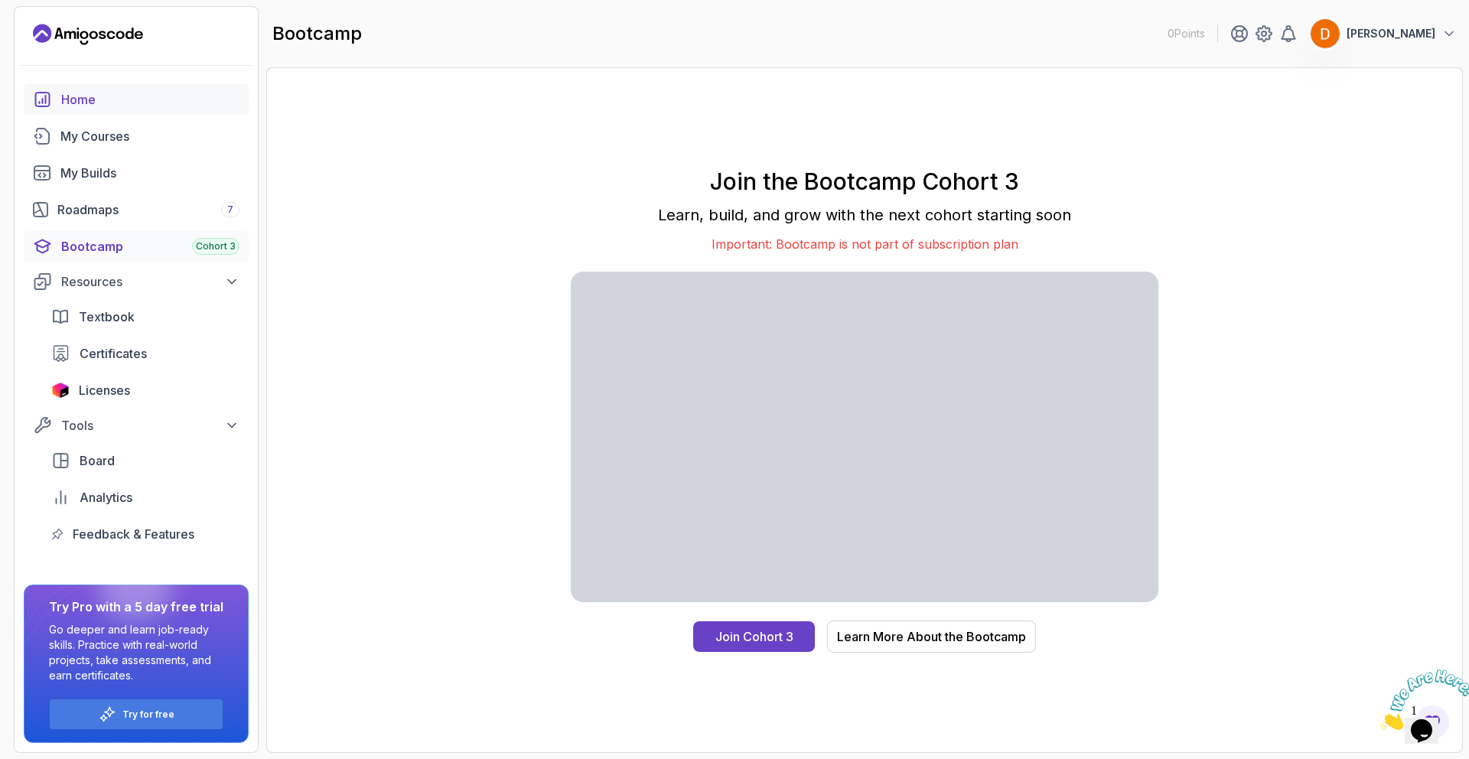
click at [71, 93] on div "Home" at bounding box center [150, 99] width 178 height 18
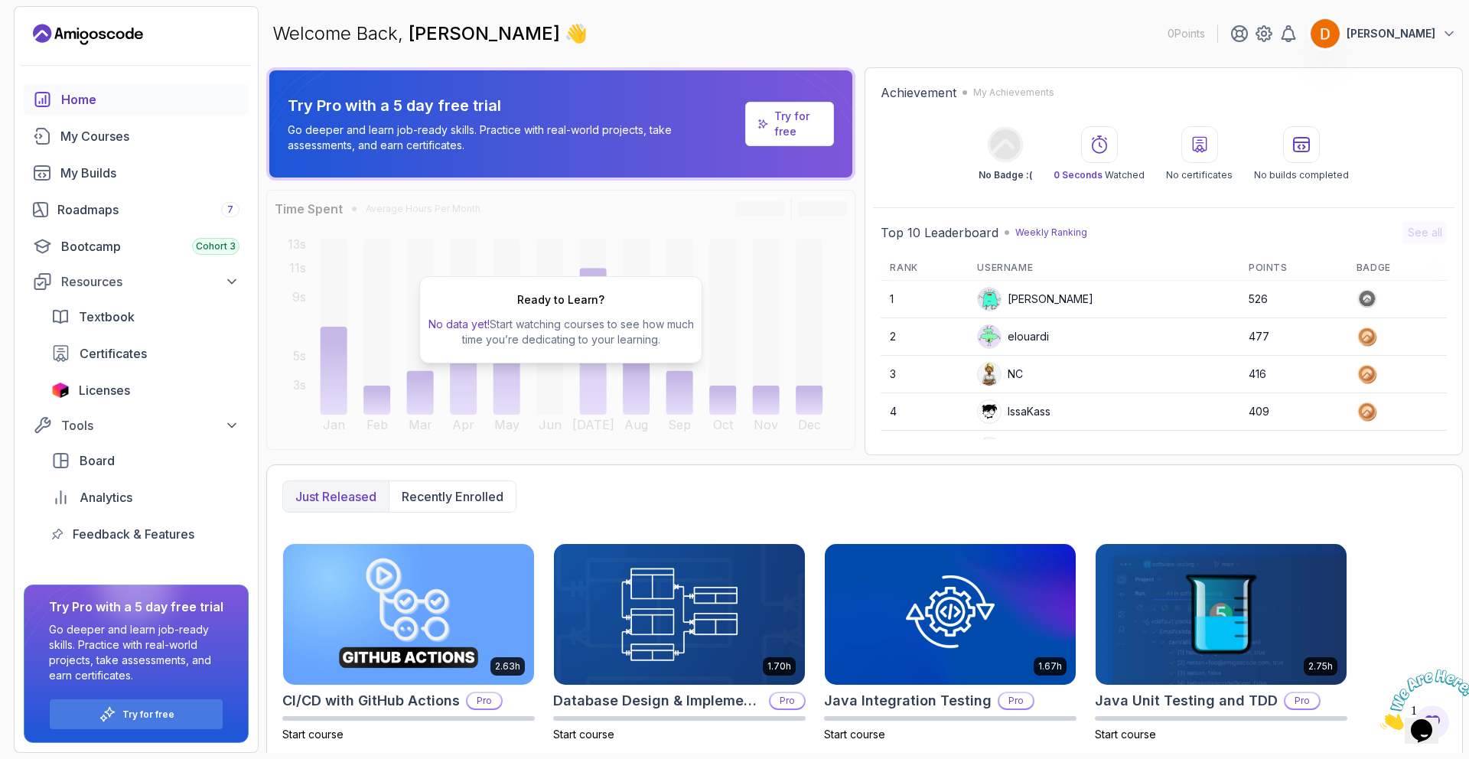
click at [122, 35] on icon "Landing page" at bounding box center [120, 35] width 8 height 8
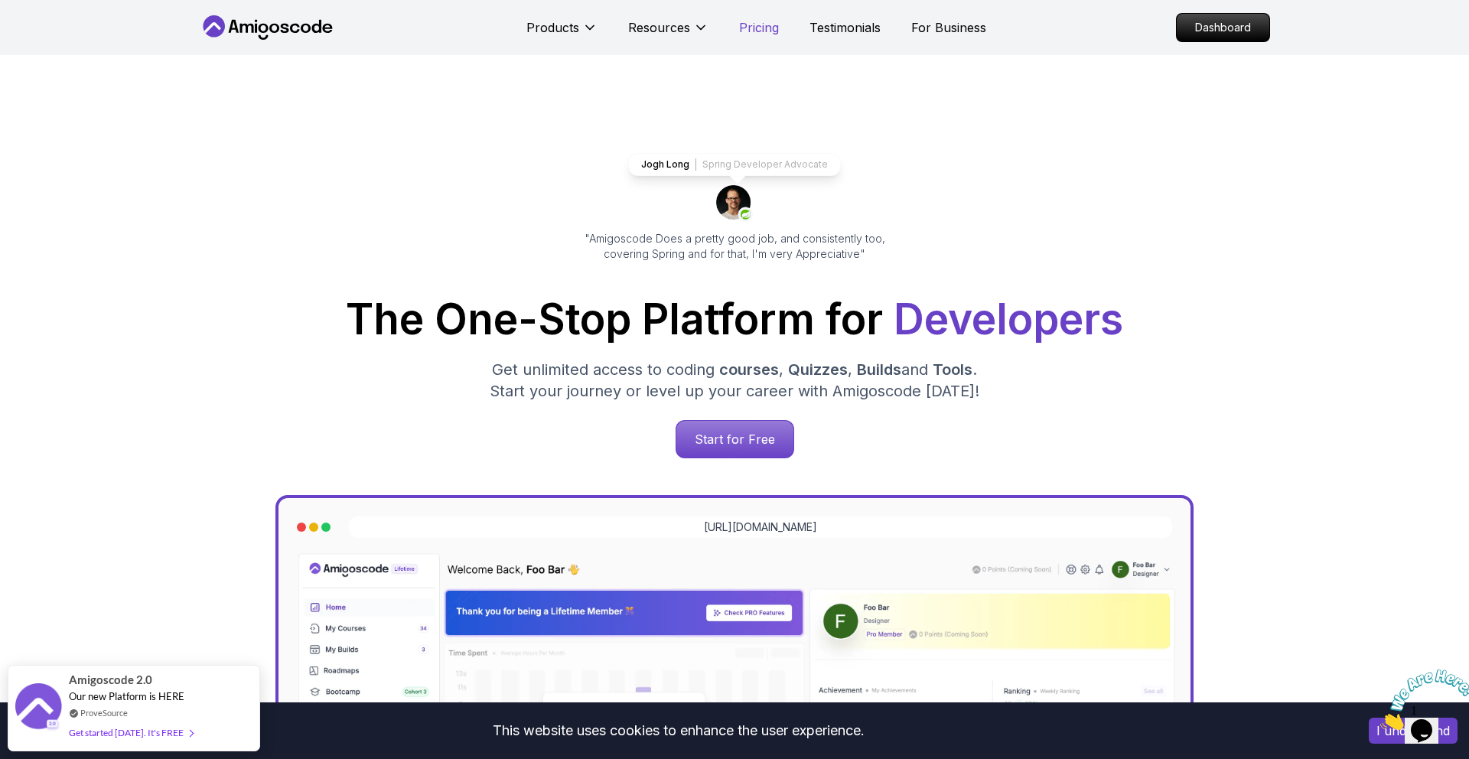
click at [754, 23] on p "Pricing" at bounding box center [759, 27] width 40 height 18
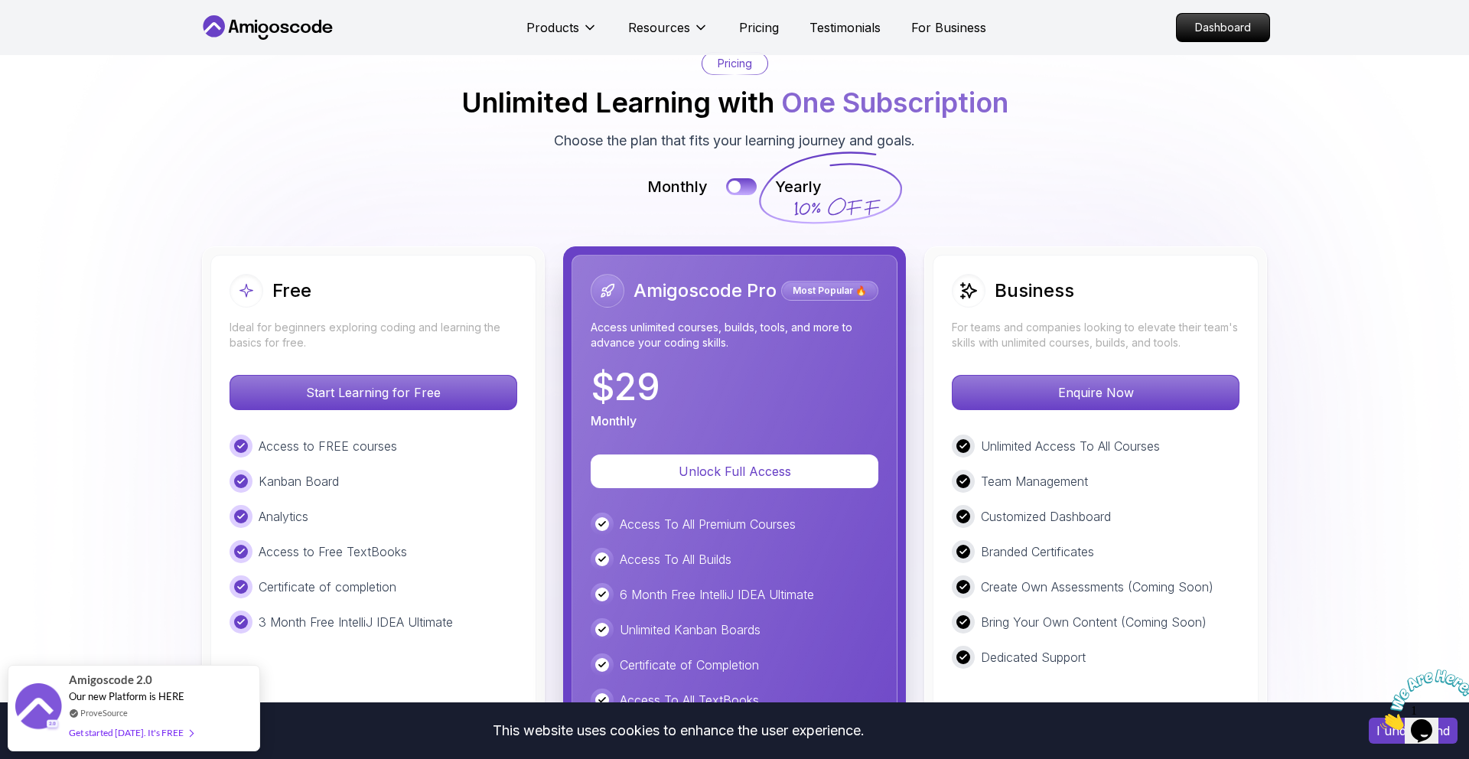
scroll to position [3416, 0]
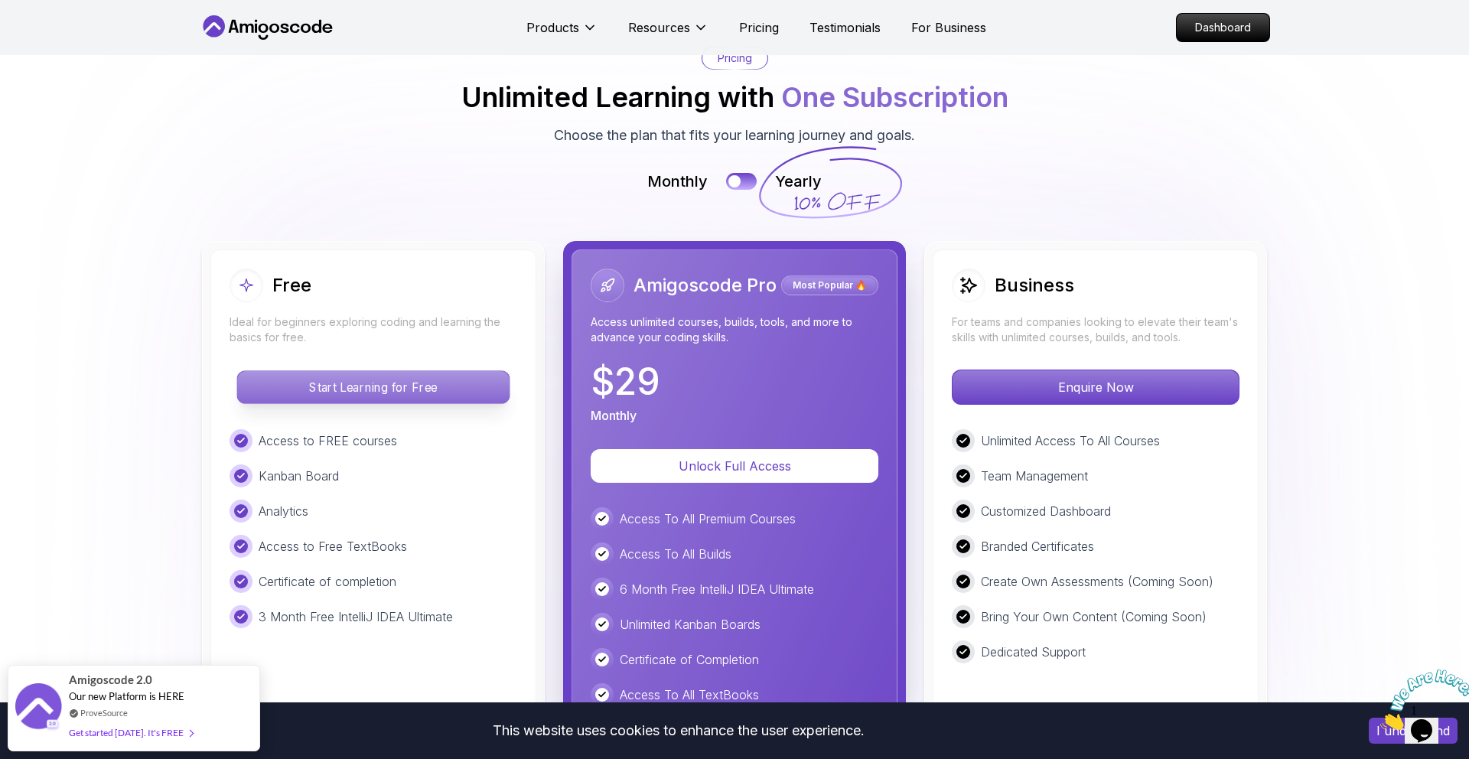
click at [324, 371] on p "Start Learning for Free" at bounding box center [373, 387] width 272 height 32
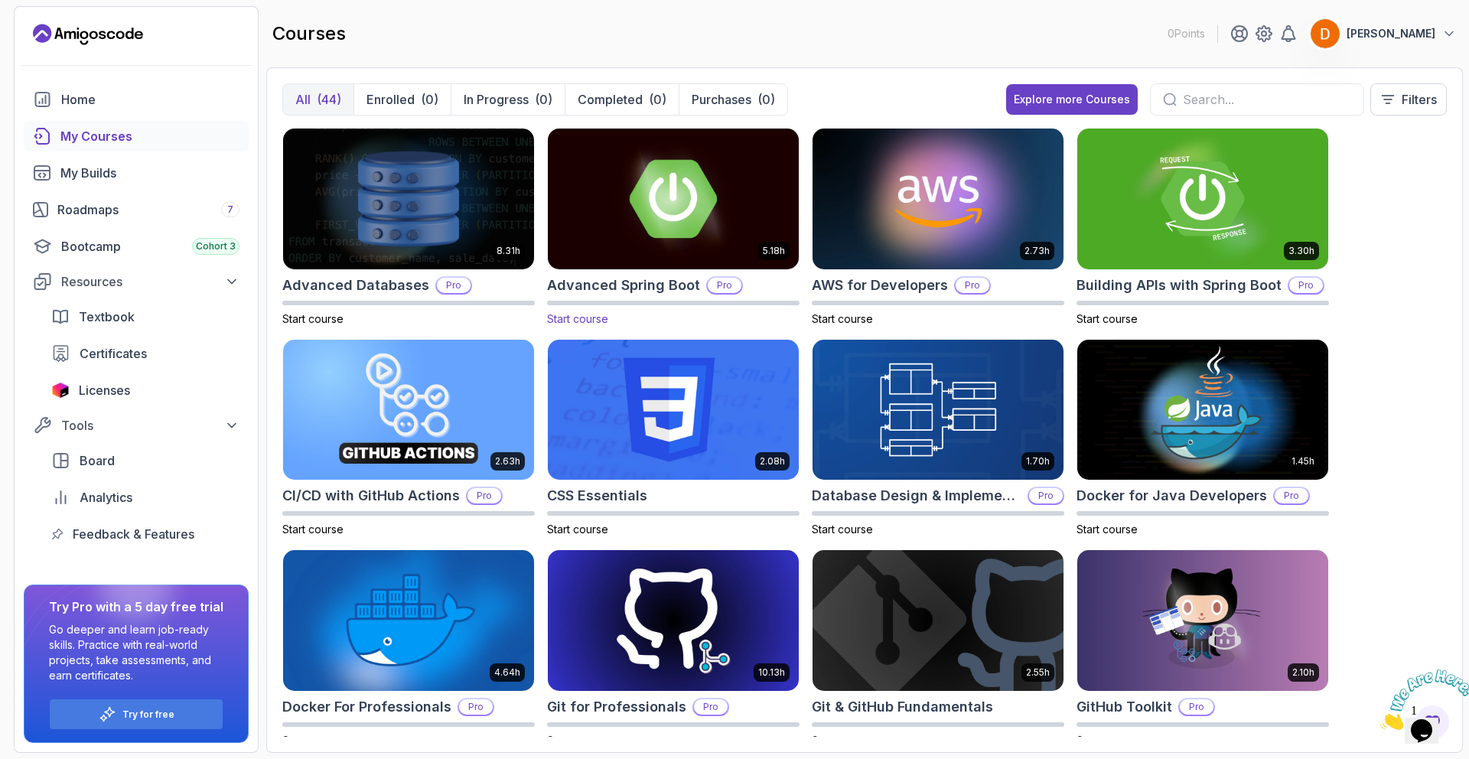
click at [659, 201] on img at bounding box center [673, 199] width 263 height 148
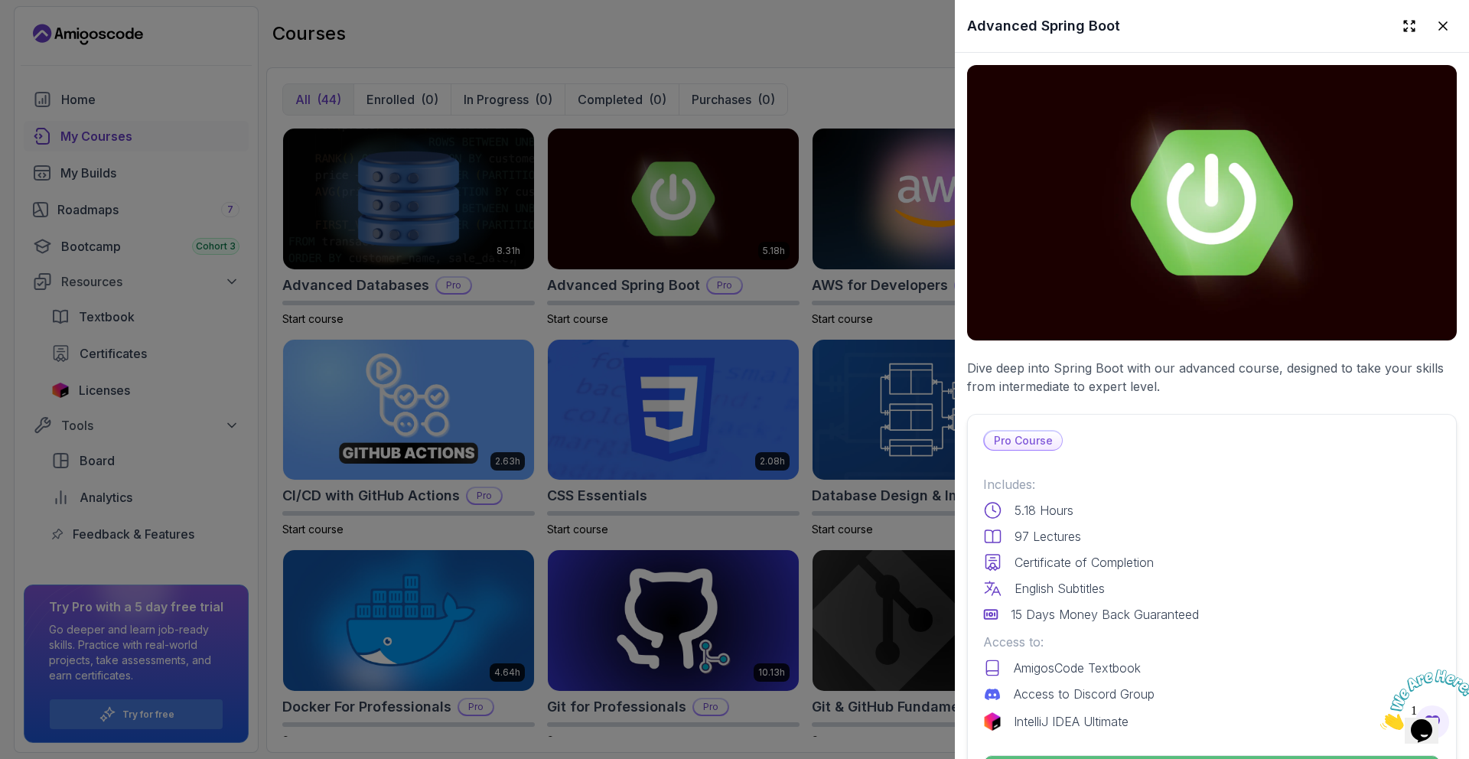
click at [1053, 254] on img at bounding box center [1212, 202] width 490 height 275
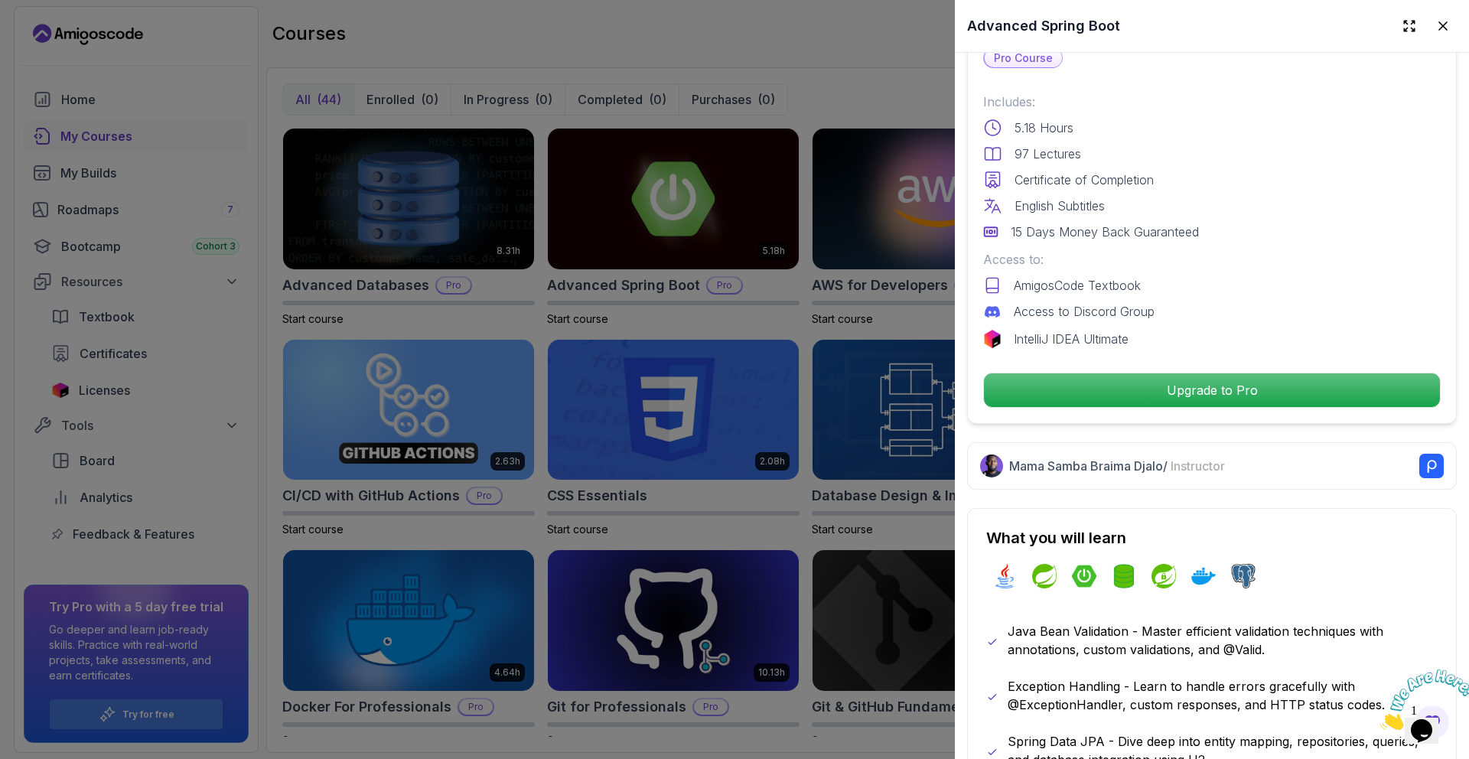
scroll to position [384, 0]
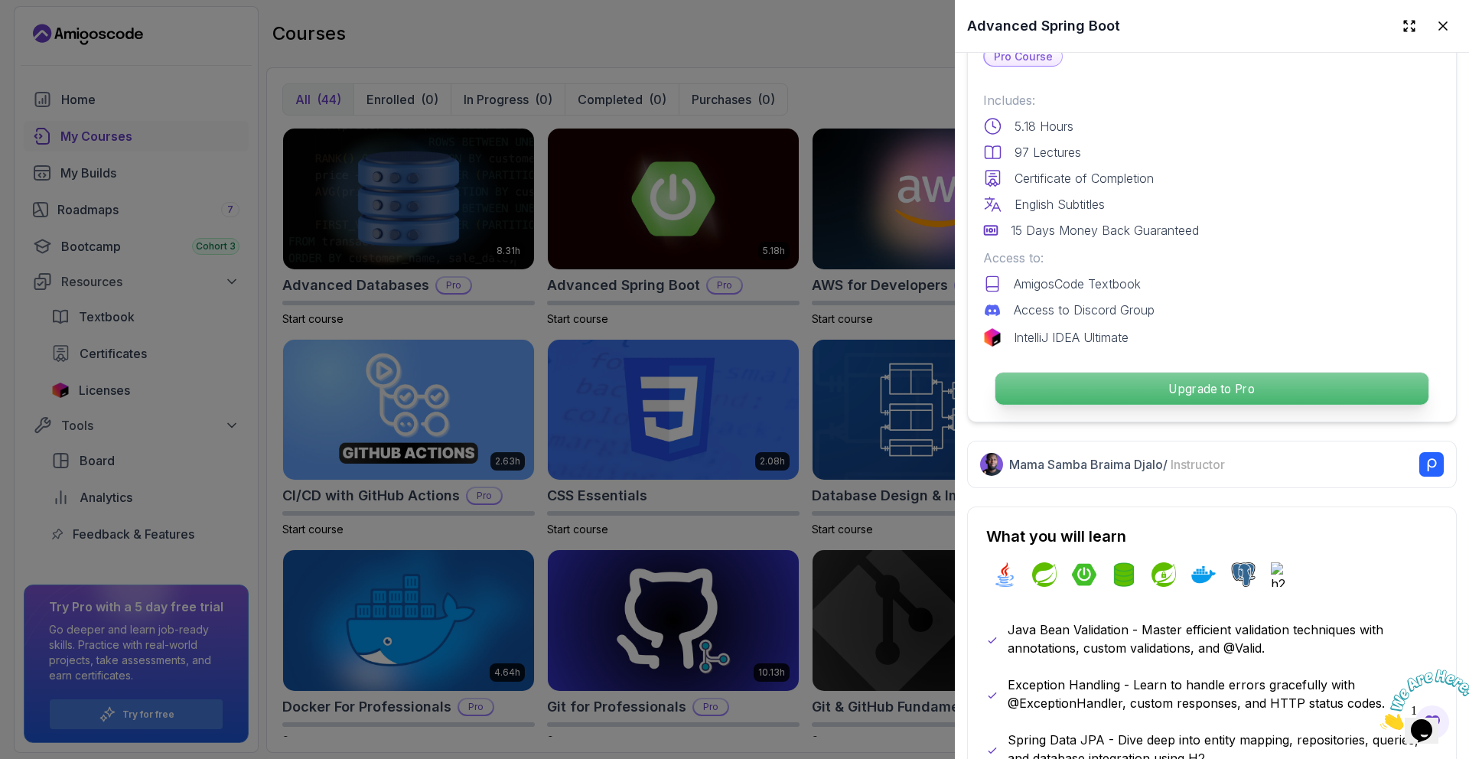
click at [1106, 385] on p "Upgrade to Pro" at bounding box center [1211, 389] width 433 height 32
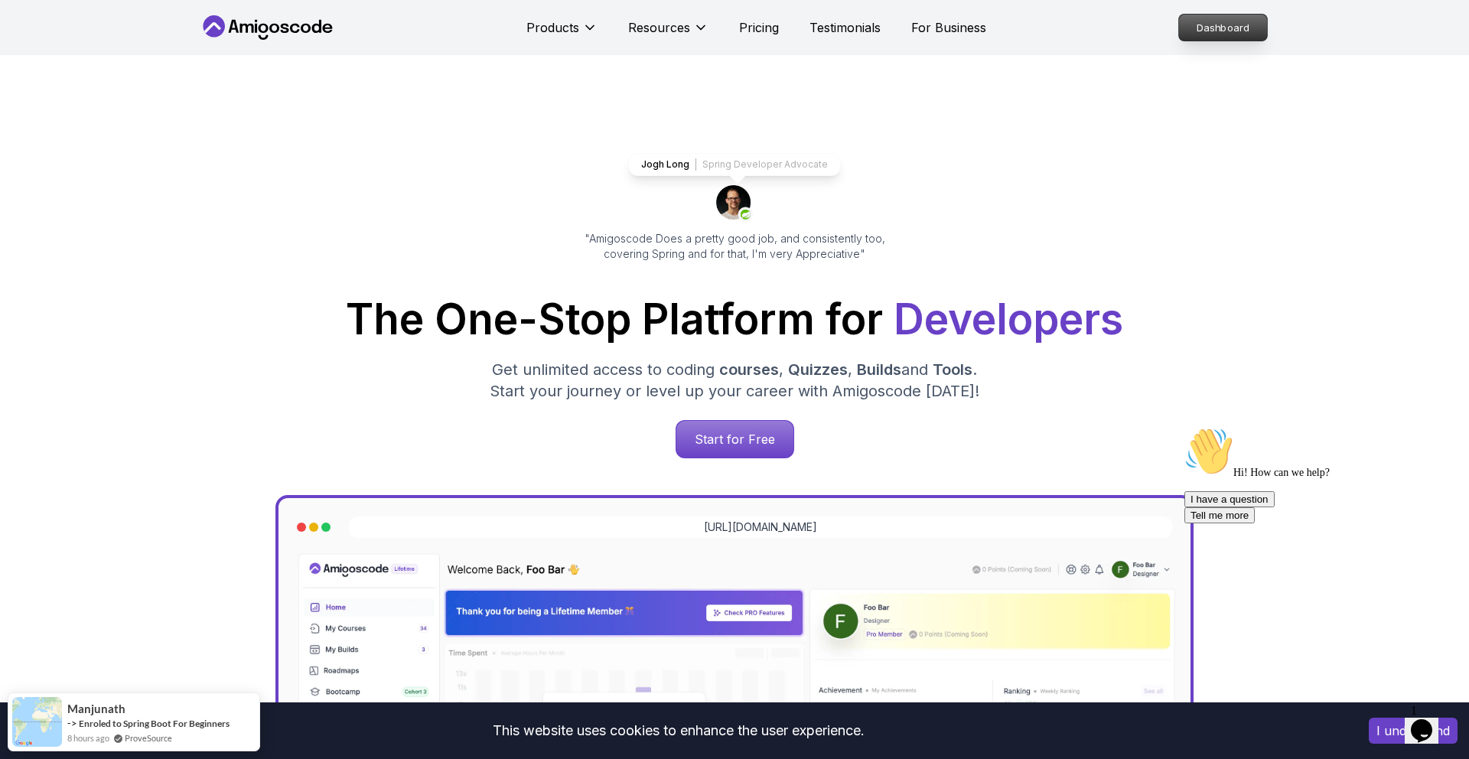
click at [1222, 28] on p "Dashboard" at bounding box center [1223, 28] width 88 height 26
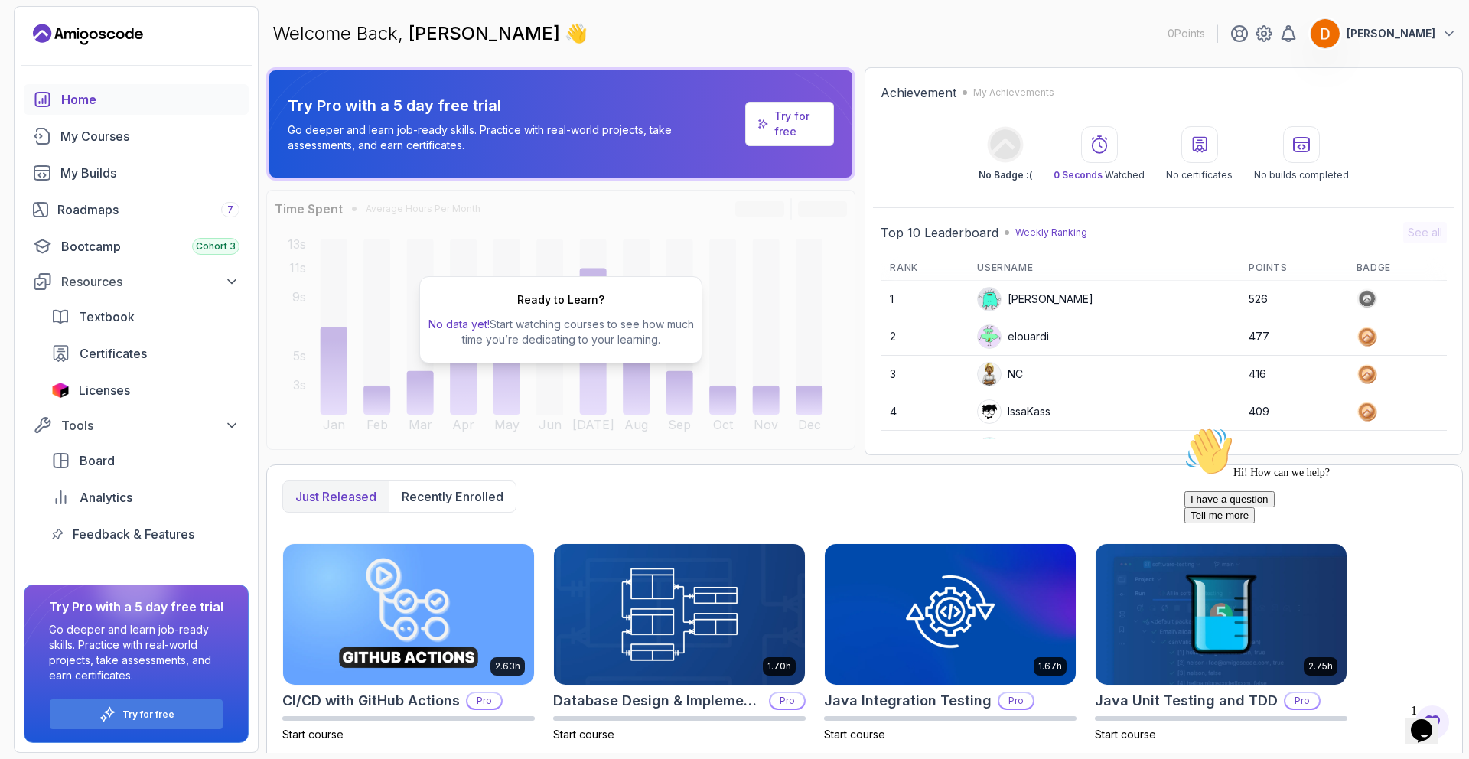
click at [1398, 29] on p "[PERSON_NAME]" at bounding box center [1390, 33] width 89 height 15
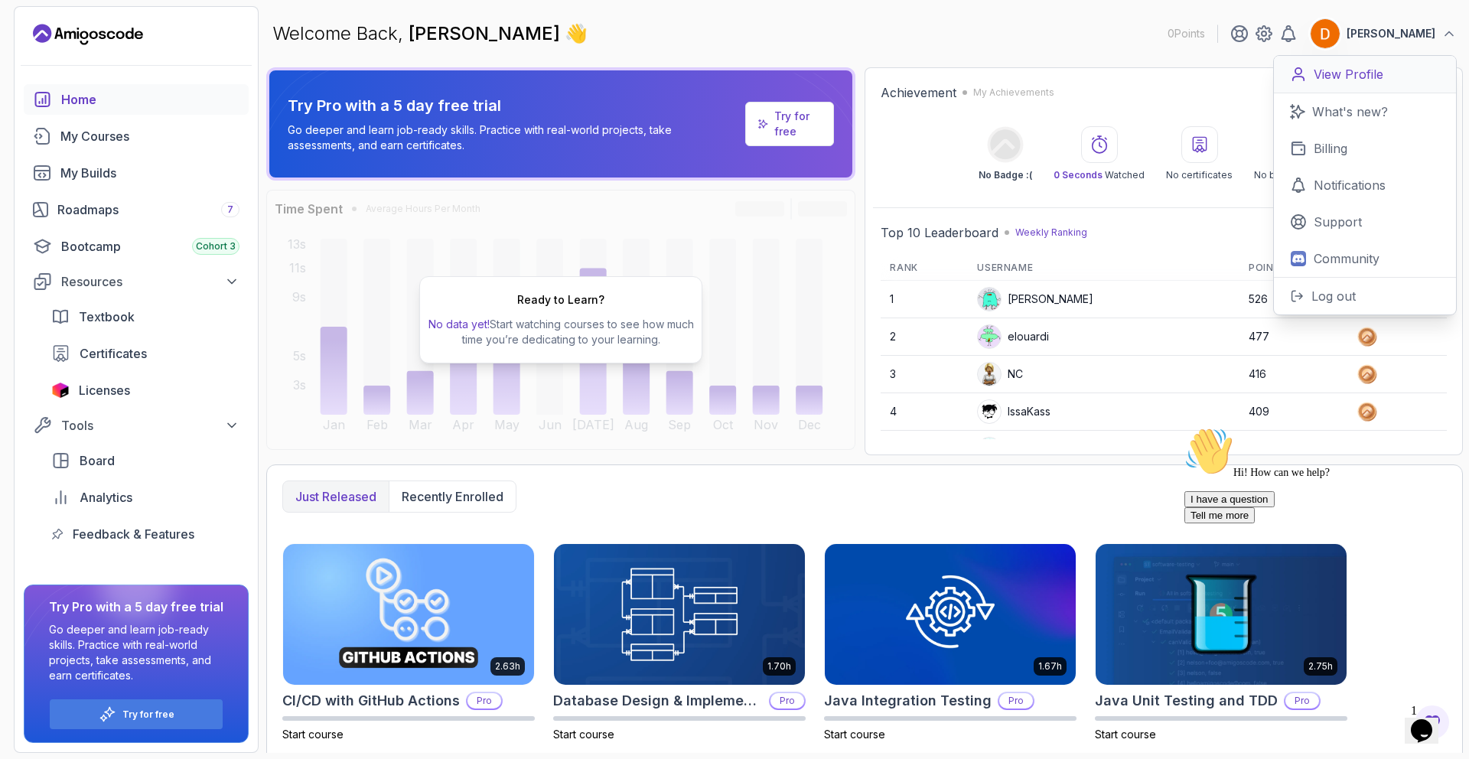
click at [1368, 69] on p "View Profile" at bounding box center [1348, 74] width 70 height 18
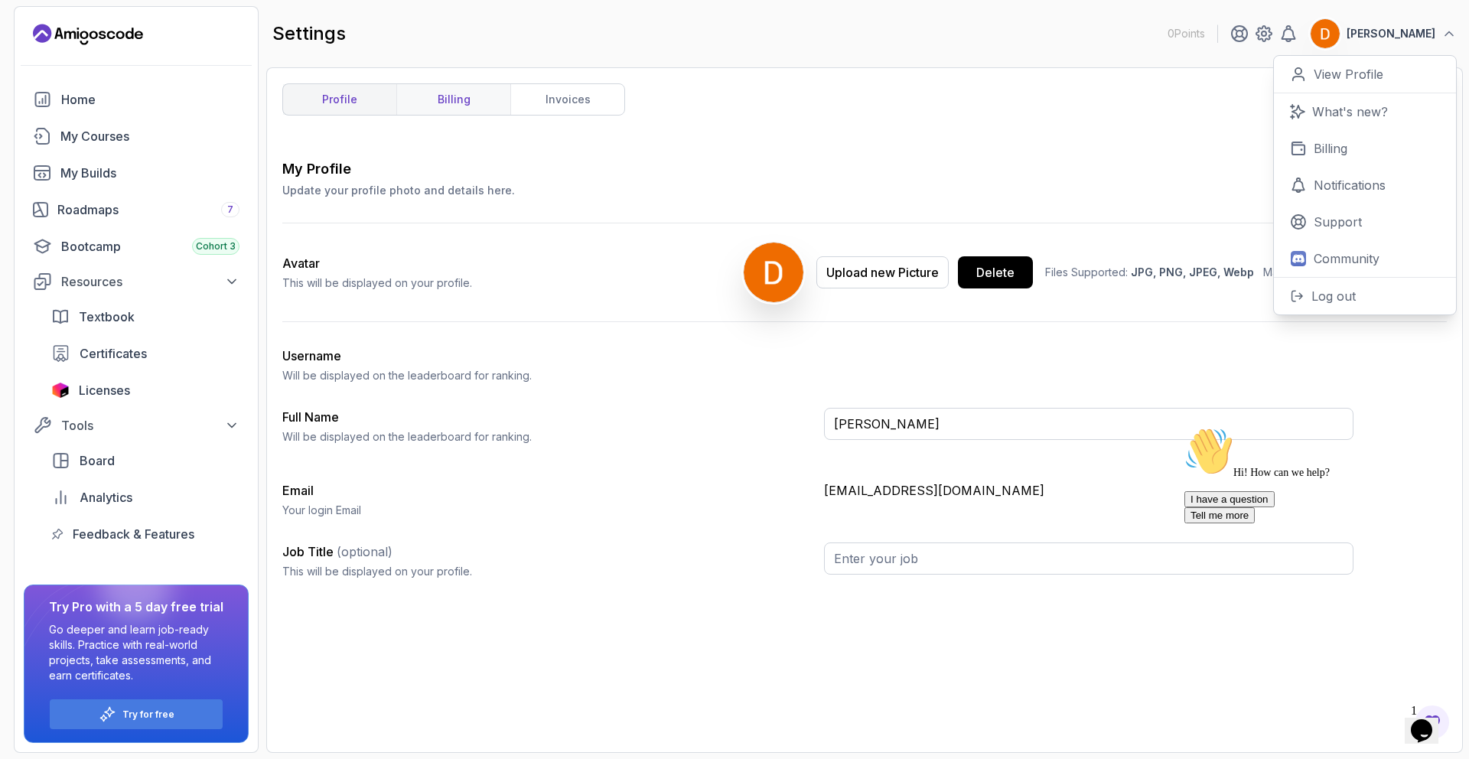
click at [467, 106] on link "billing" at bounding box center [453, 99] width 114 height 31
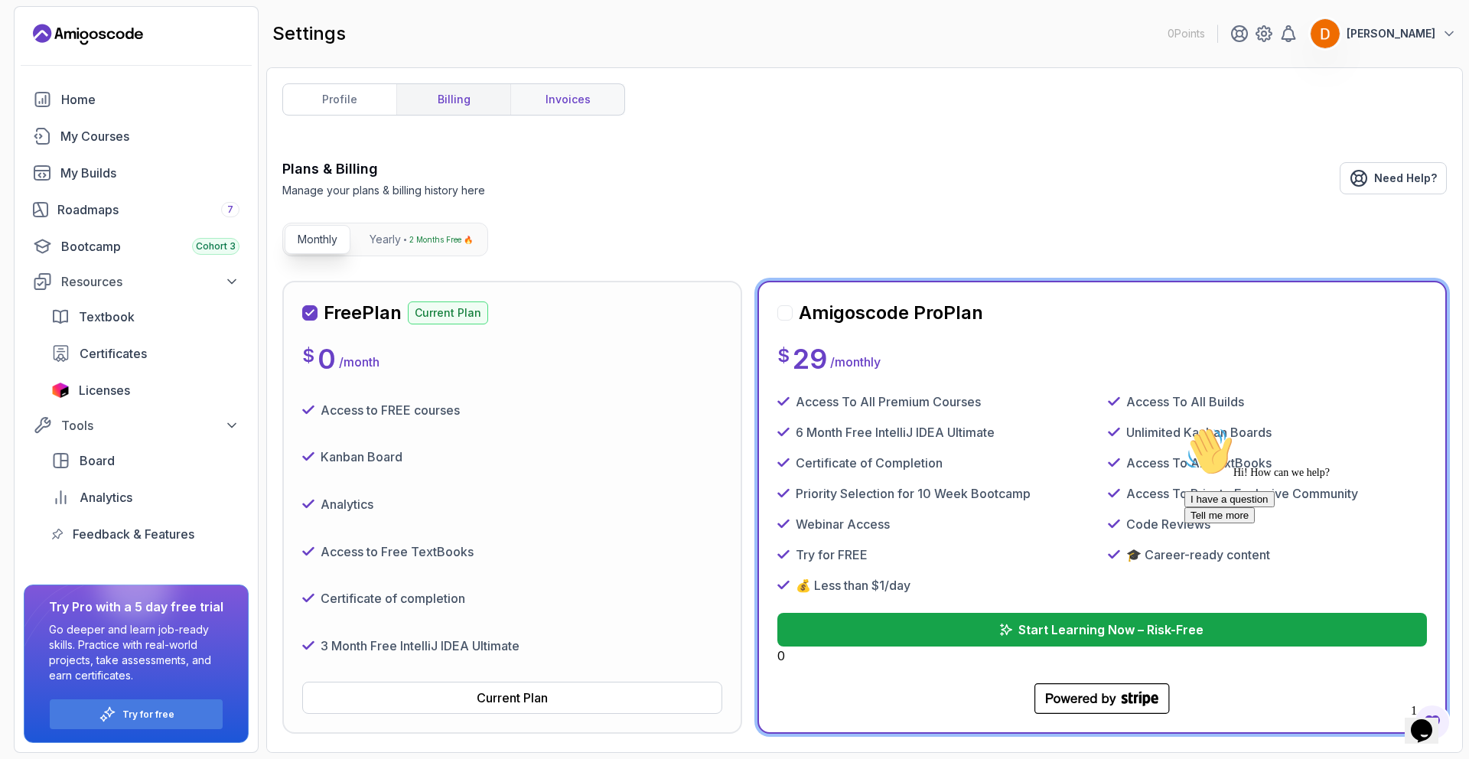
click at [548, 107] on link "invoices" at bounding box center [567, 99] width 114 height 31
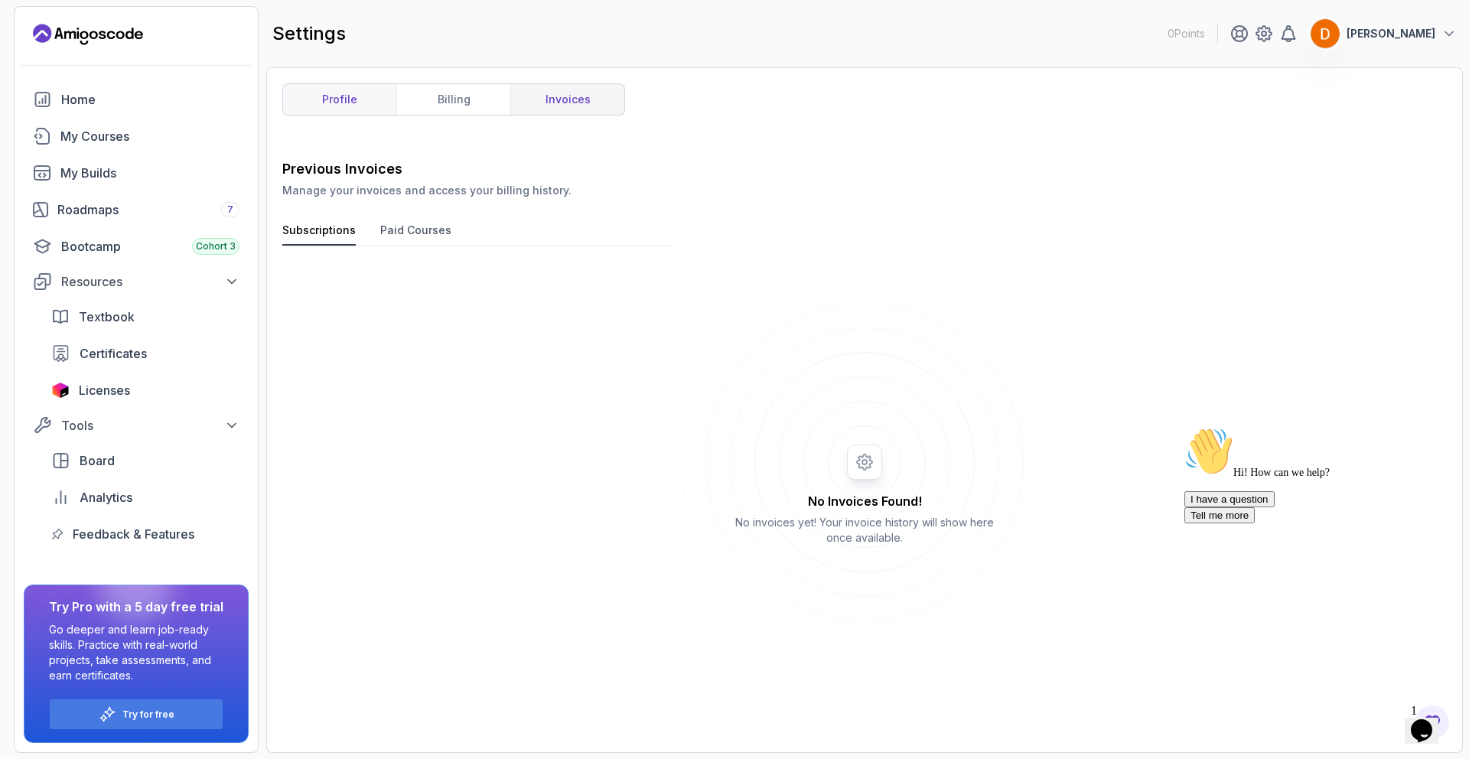
click at [334, 104] on link "profile" at bounding box center [339, 99] width 113 height 31
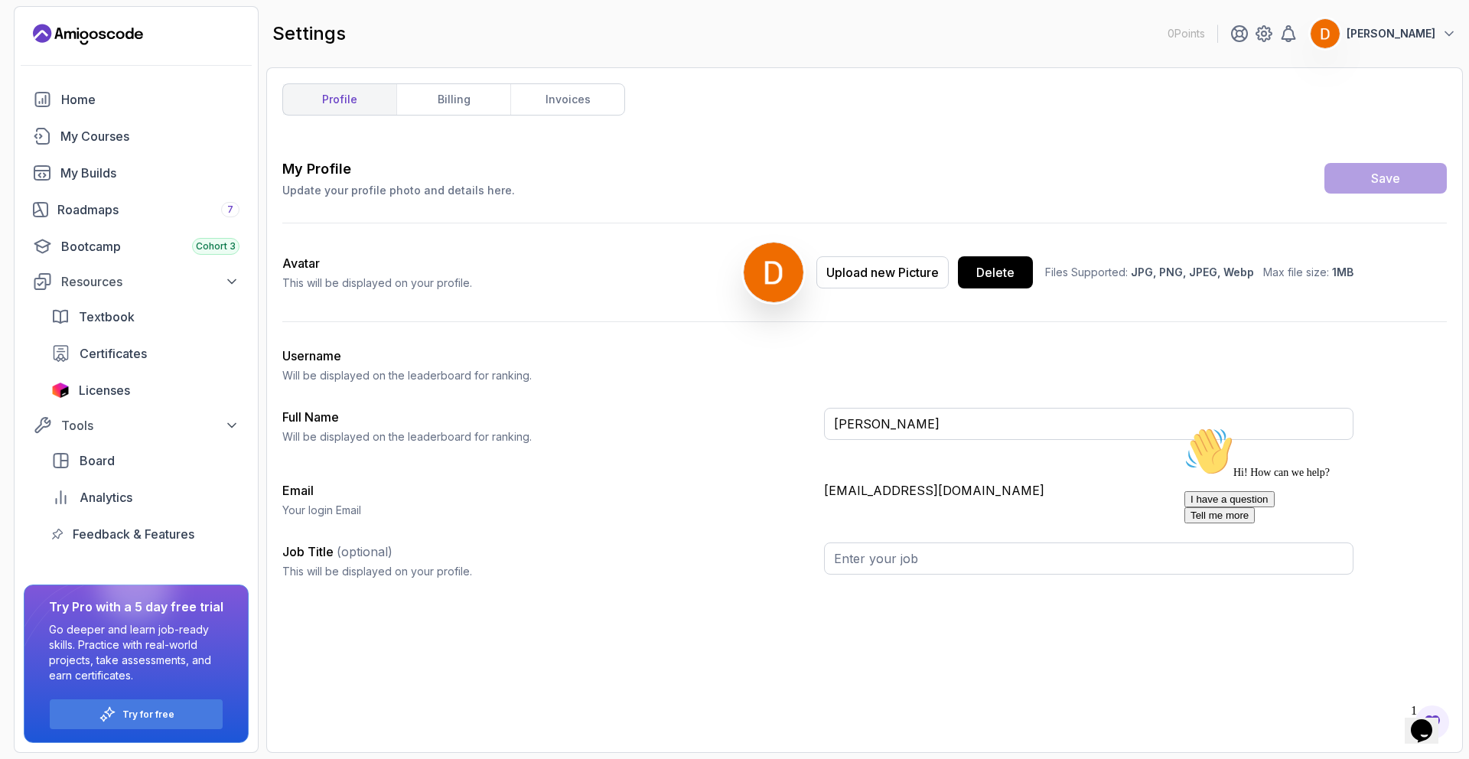
click at [331, 366] on div "Username Will be displayed on the leaderboard for ranking." at bounding box center [546, 365] width 529 height 37
click at [1271, 36] on icon at bounding box center [1263, 33] width 15 height 15
click at [1417, 28] on p "[PERSON_NAME]" at bounding box center [1390, 33] width 89 height 15
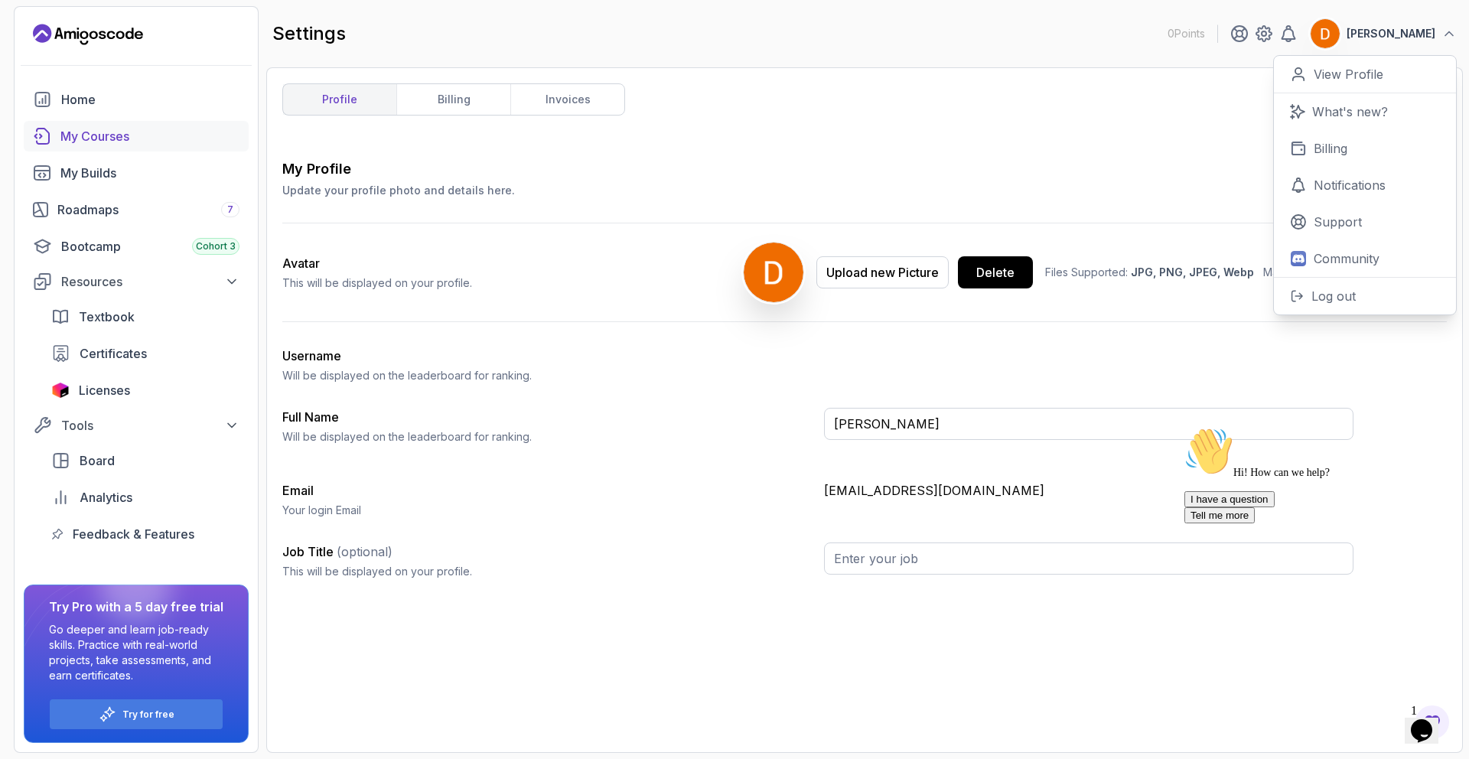
click at [122, 138] on div "My Courses" at bounding box center [149, 136] width 179 height 18
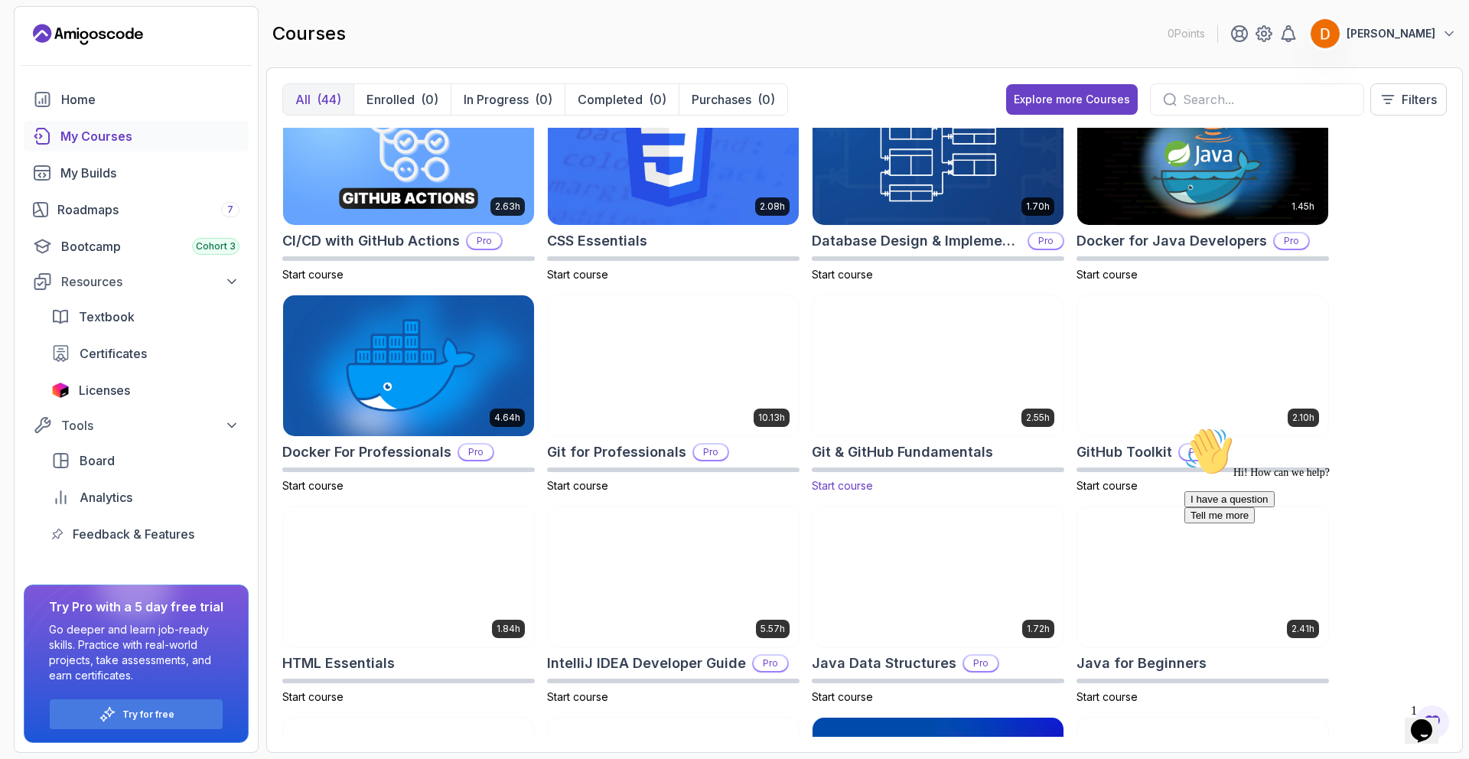
scroll to position [238, 0]
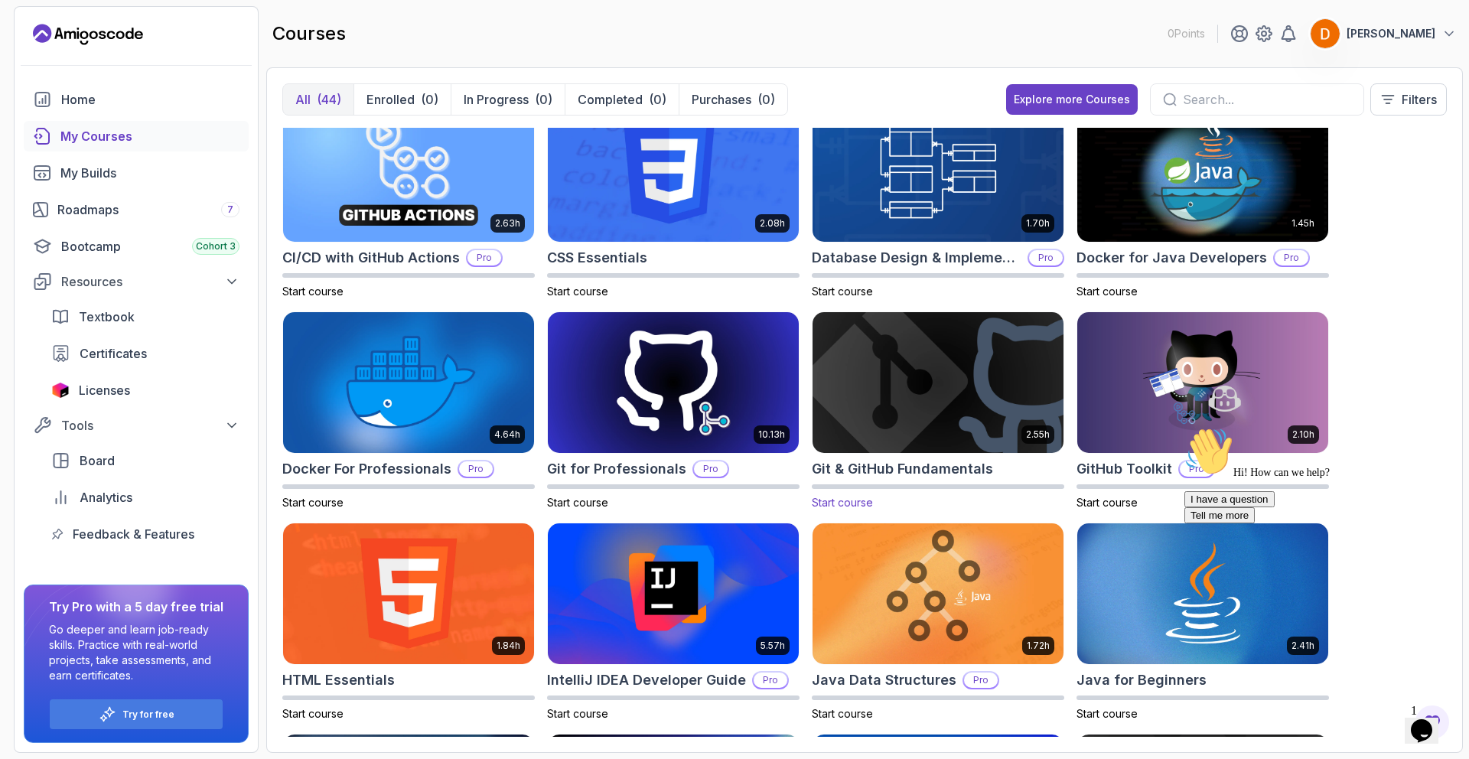
click at [926, 357] on img at bounding box center [937, 383] width 263 height 148
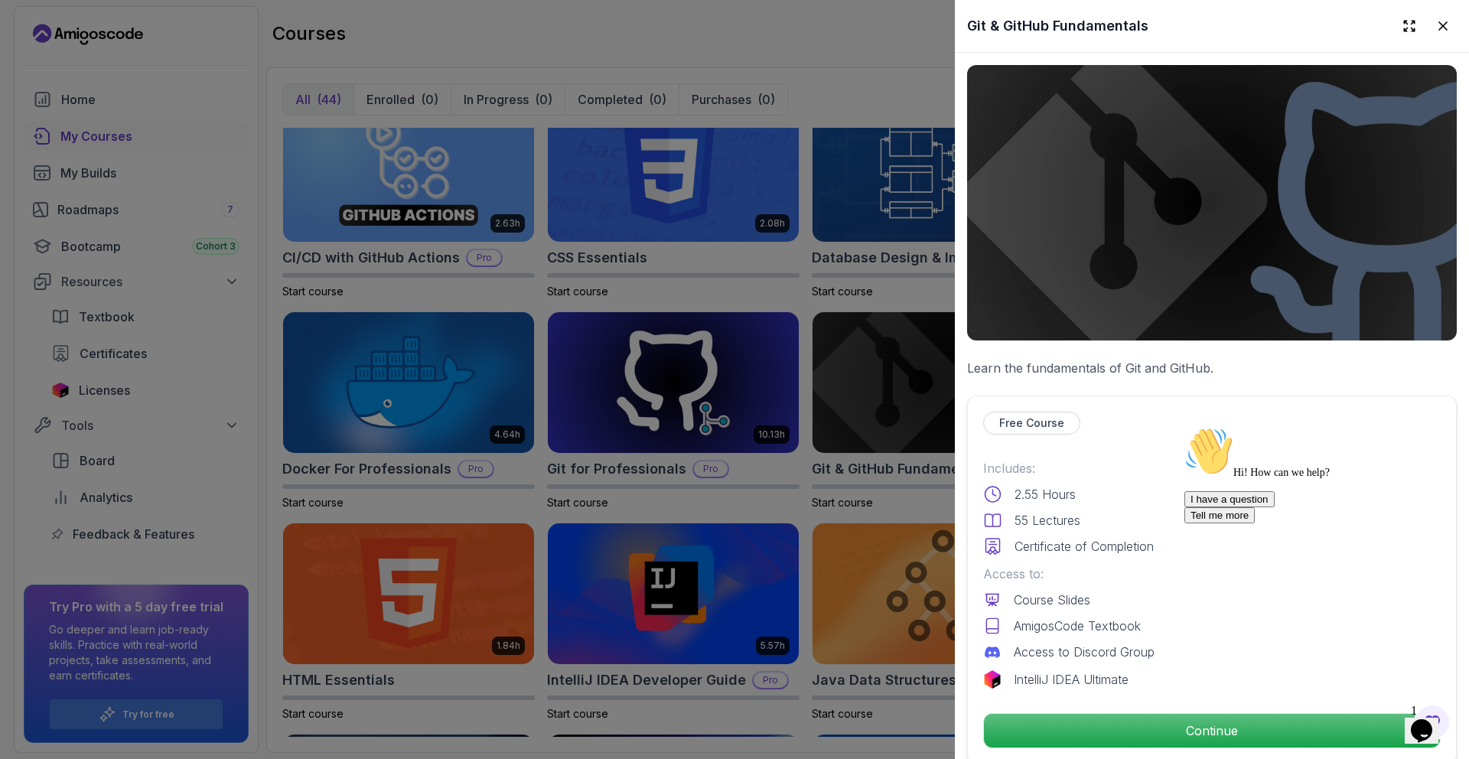
click at [637, 50] on div at bounding box center [734, 379] width 1469 height 759
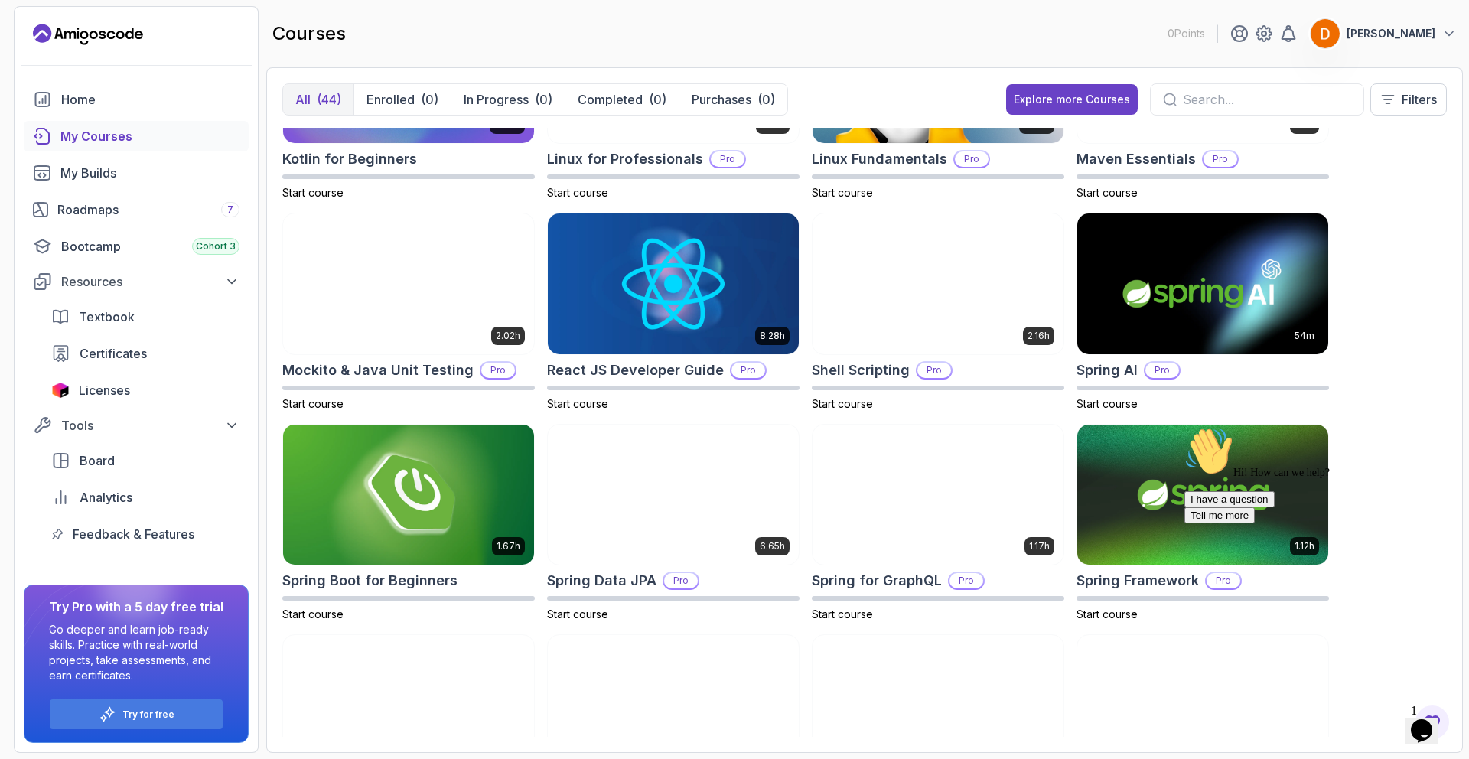
scroll to position [1605, 0]
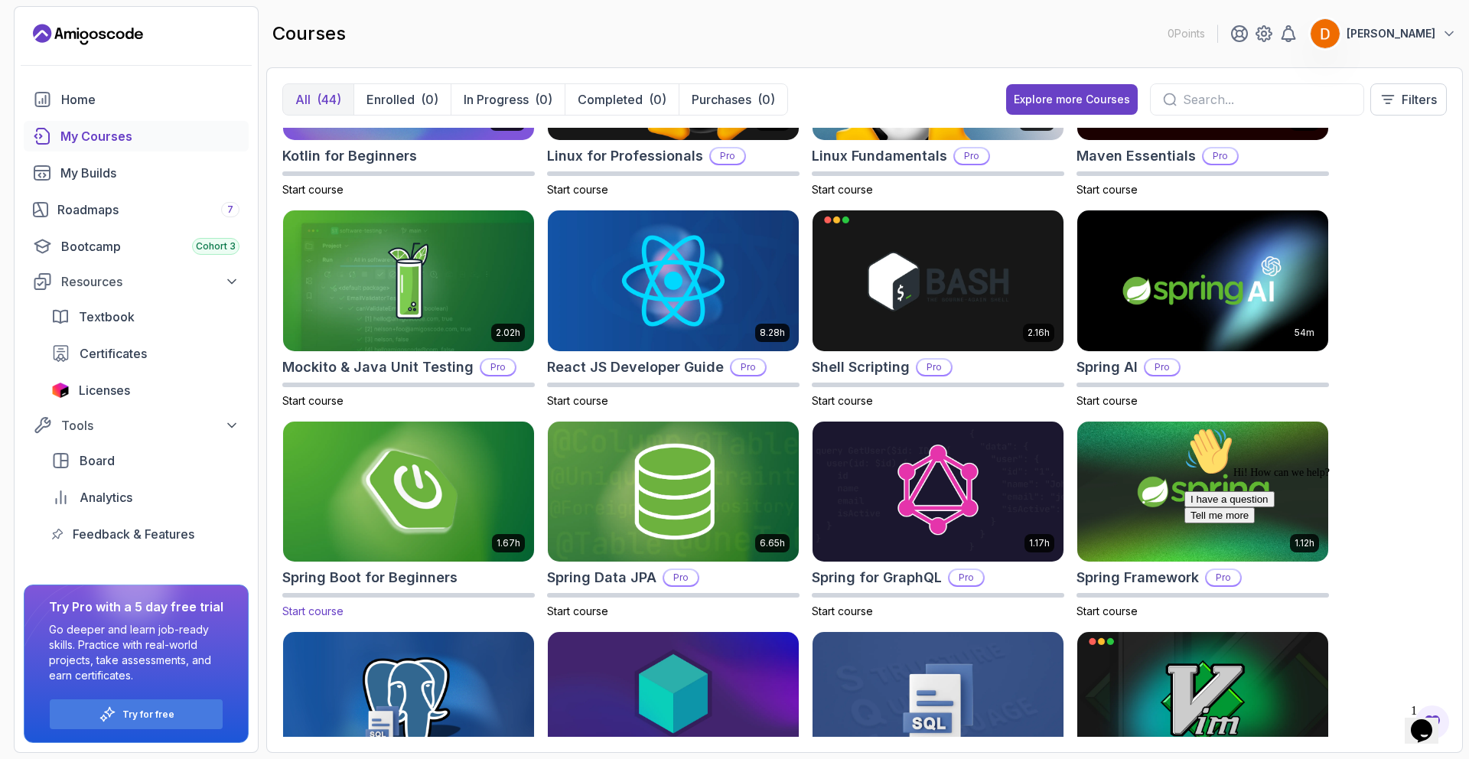
click at [437, 476] on img at bounding box center [408, 492] width 263 height 148
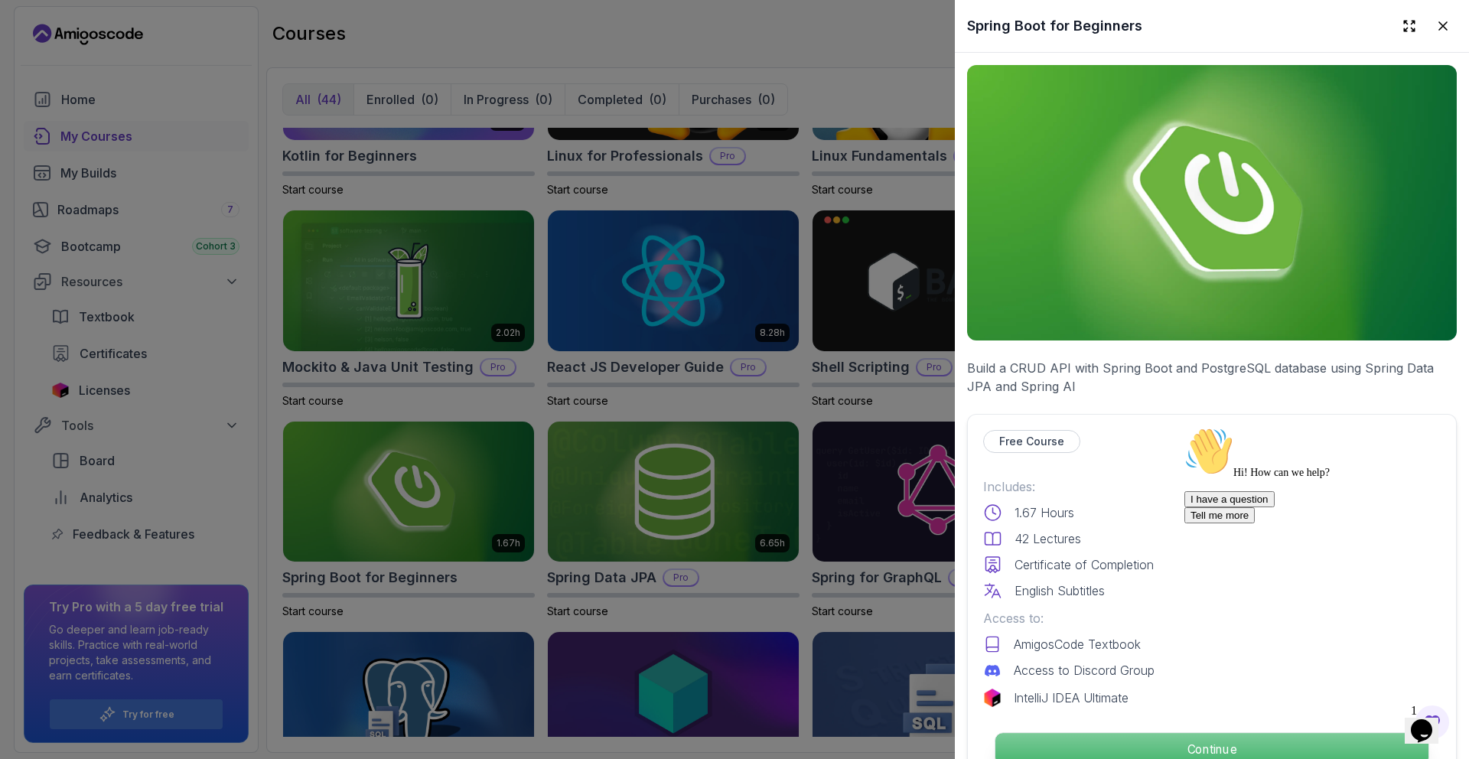
click at [1172, 754] on p "Continue" at bounding box center [1211, 749] width 433 height 32
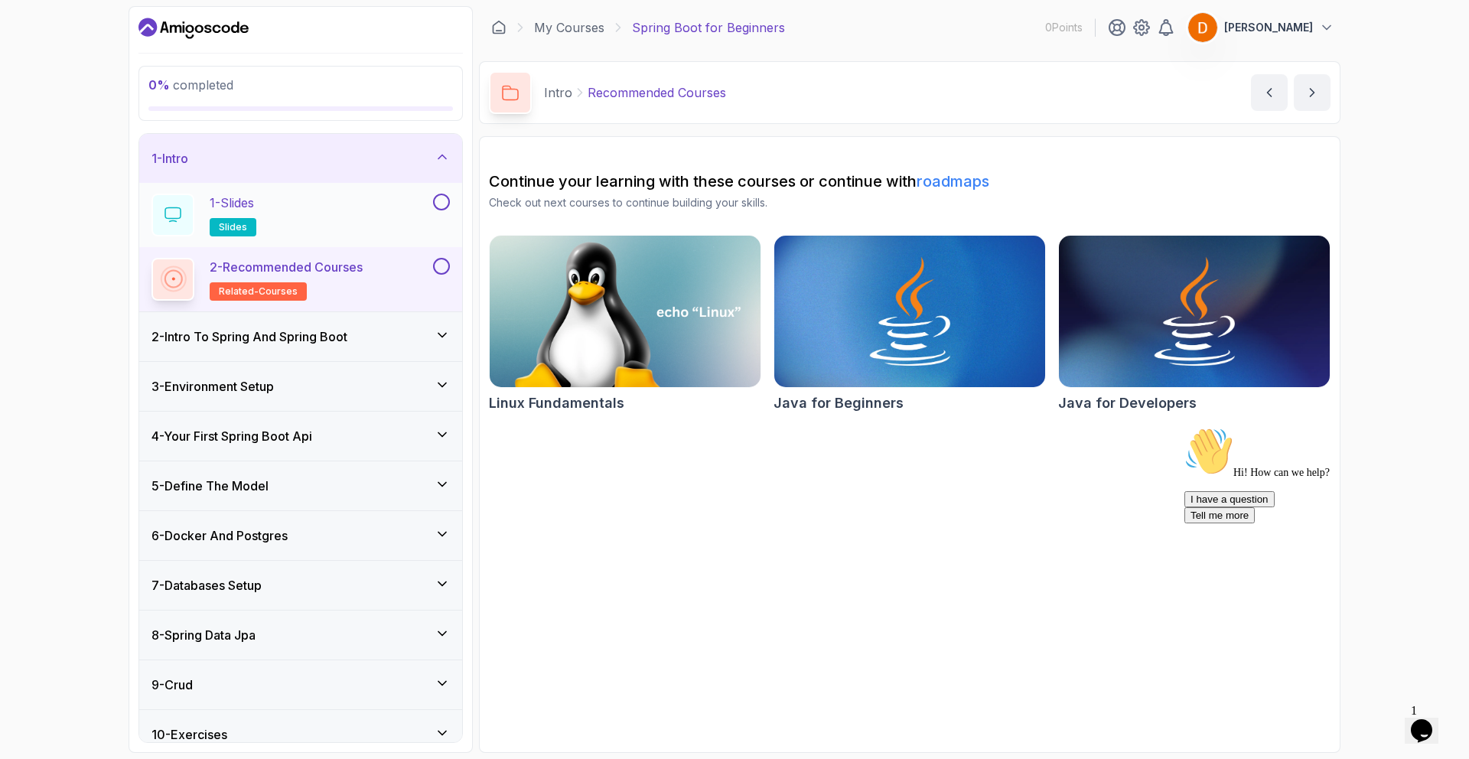
click at [256, 215] on h2 "1 - Slides slides" at bounding box center [233, 215] width 47 height 43
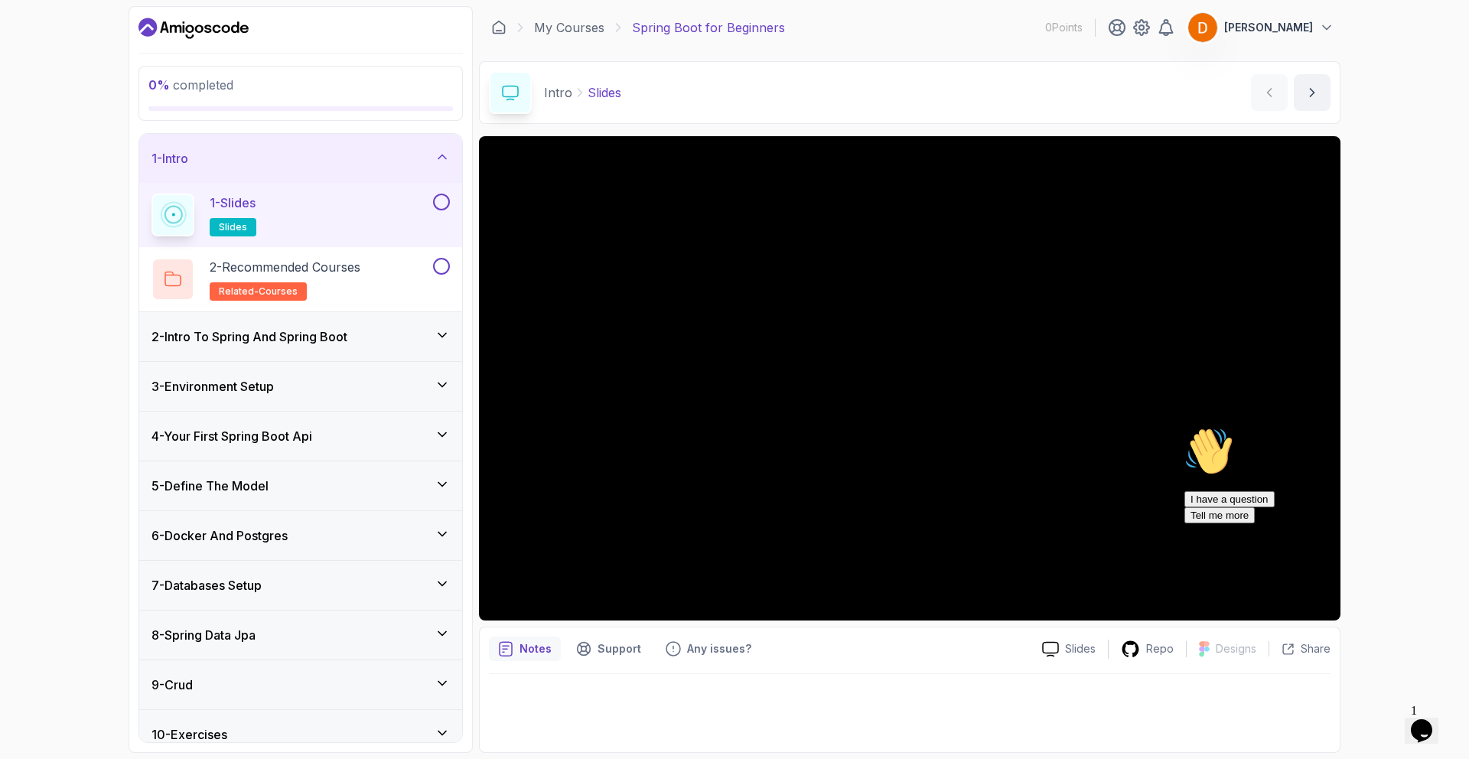
click at [314, 337] on h3 "2 - Intro To Spring And Spring Boot" at bounding box center [249, 336] width 196 height 18
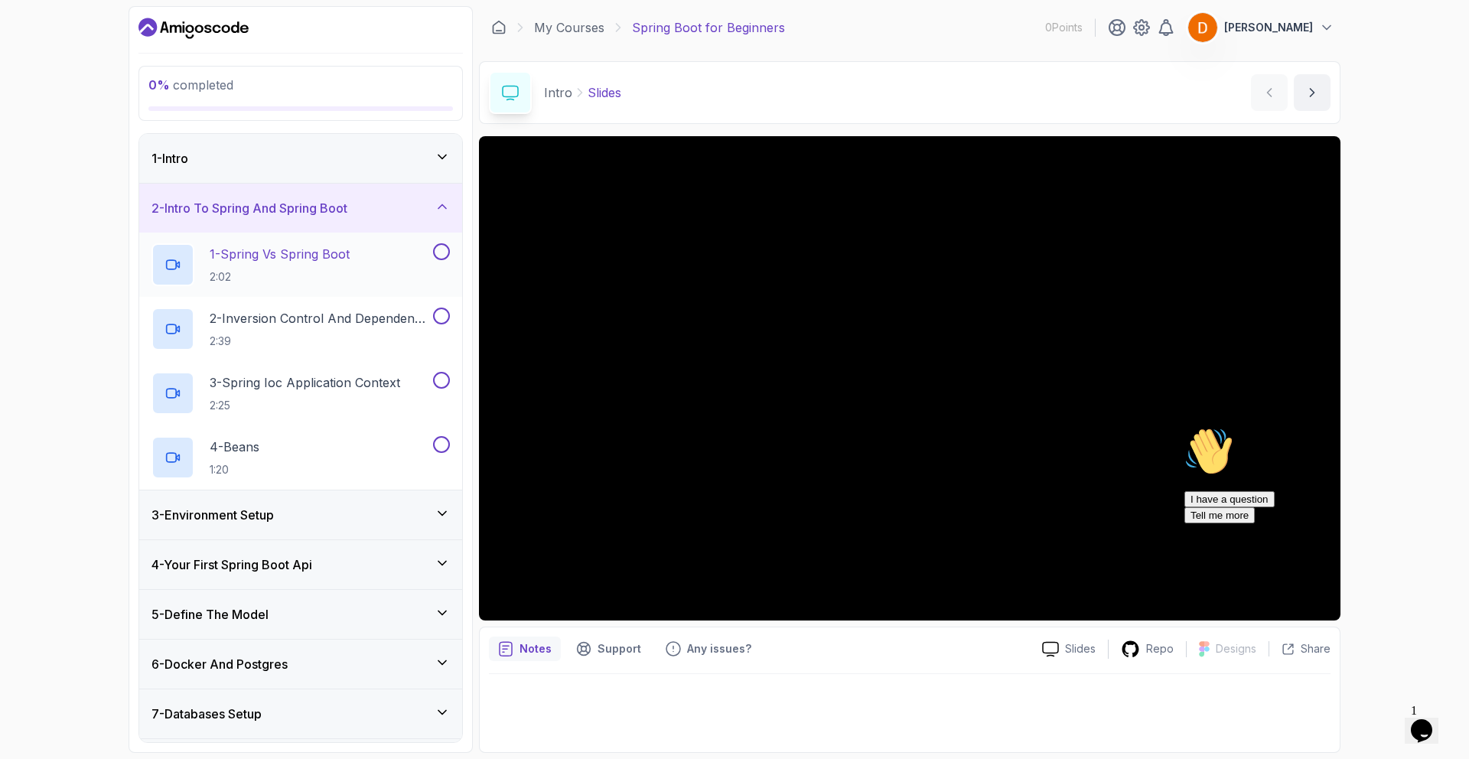
click at [249, 259] on p "1 - Spring Vs Spring Boot" at bounding box center [280, 254] width 140 height 18
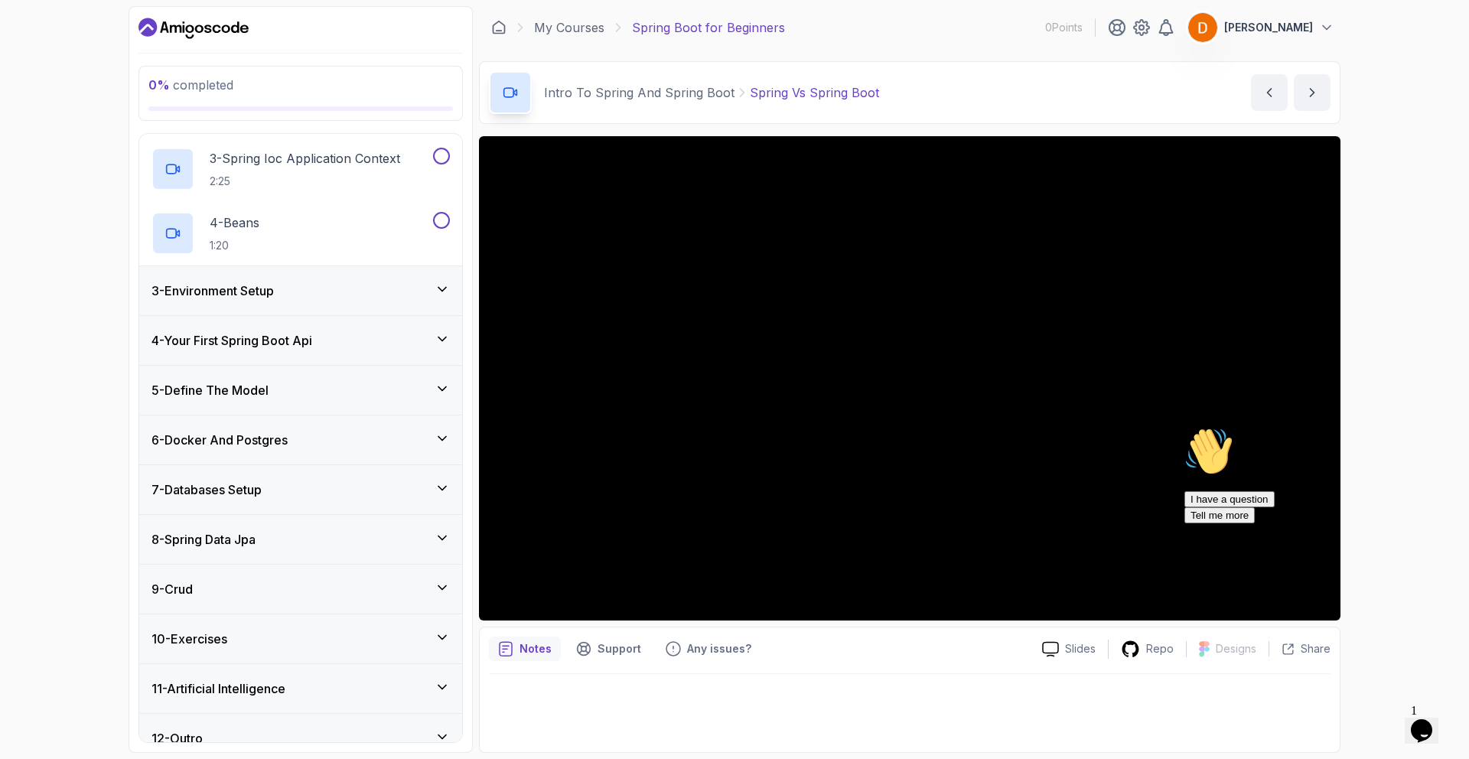
scroll to position [245, 0]
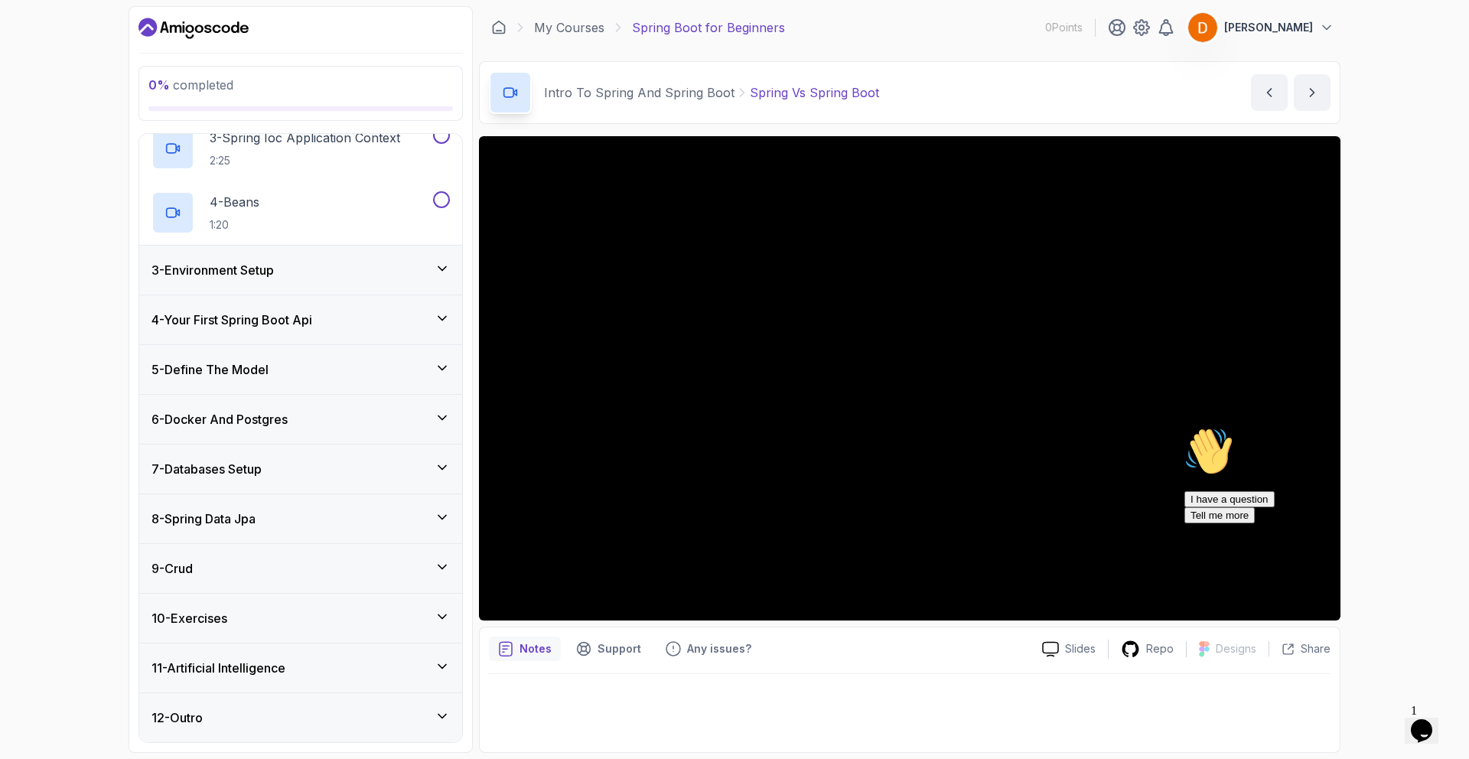
click at [285, 553] on div "9 - Crud" at bounding box center [300, 568] width 323 height 49
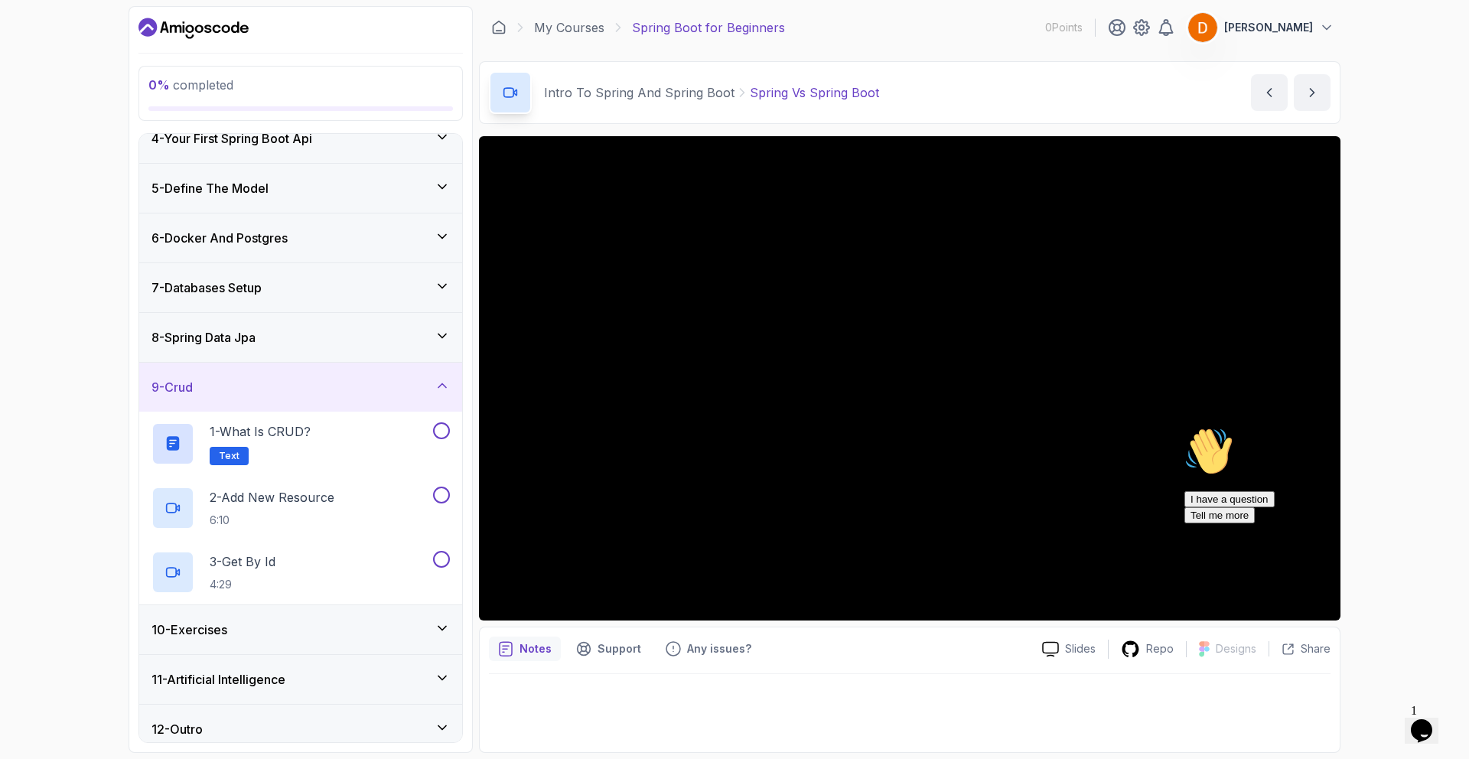
scroll to position [181, 0]
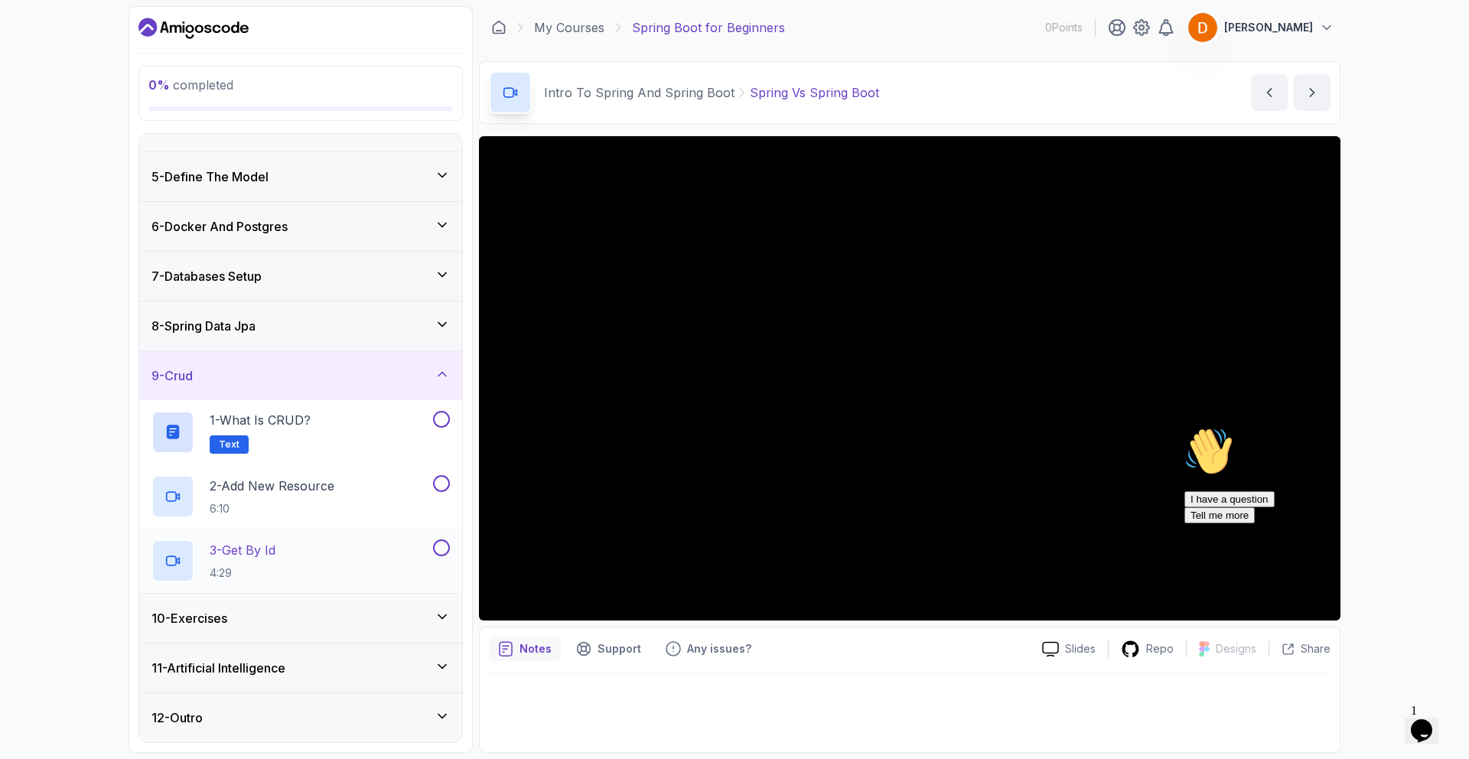
click at [256, 546] on p "3 - Get By Id" at bounding box center [243, 550] width 66 height 18
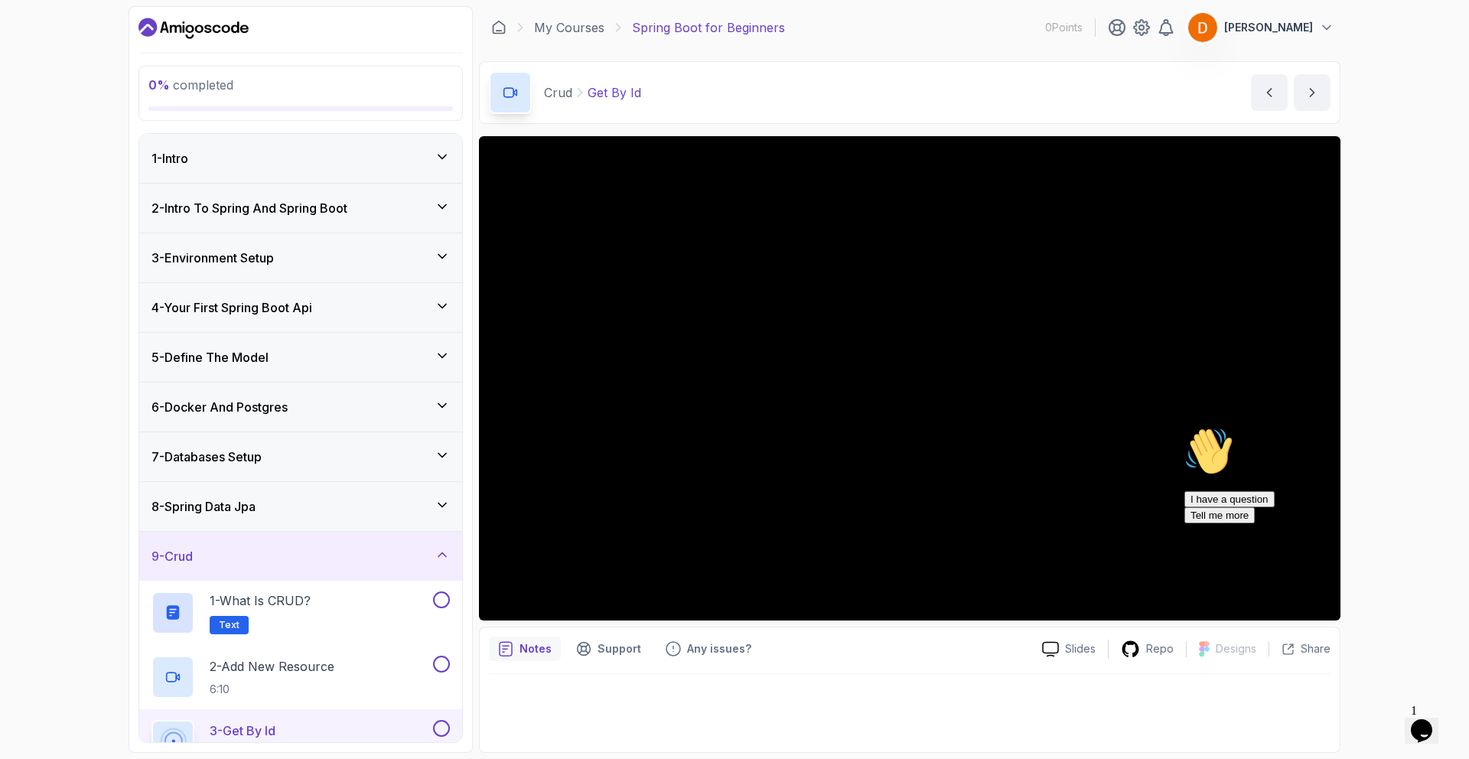
click at [188, 161] on h3 "1 - Intro" at bounding box center [169, 158] width 37 height 18
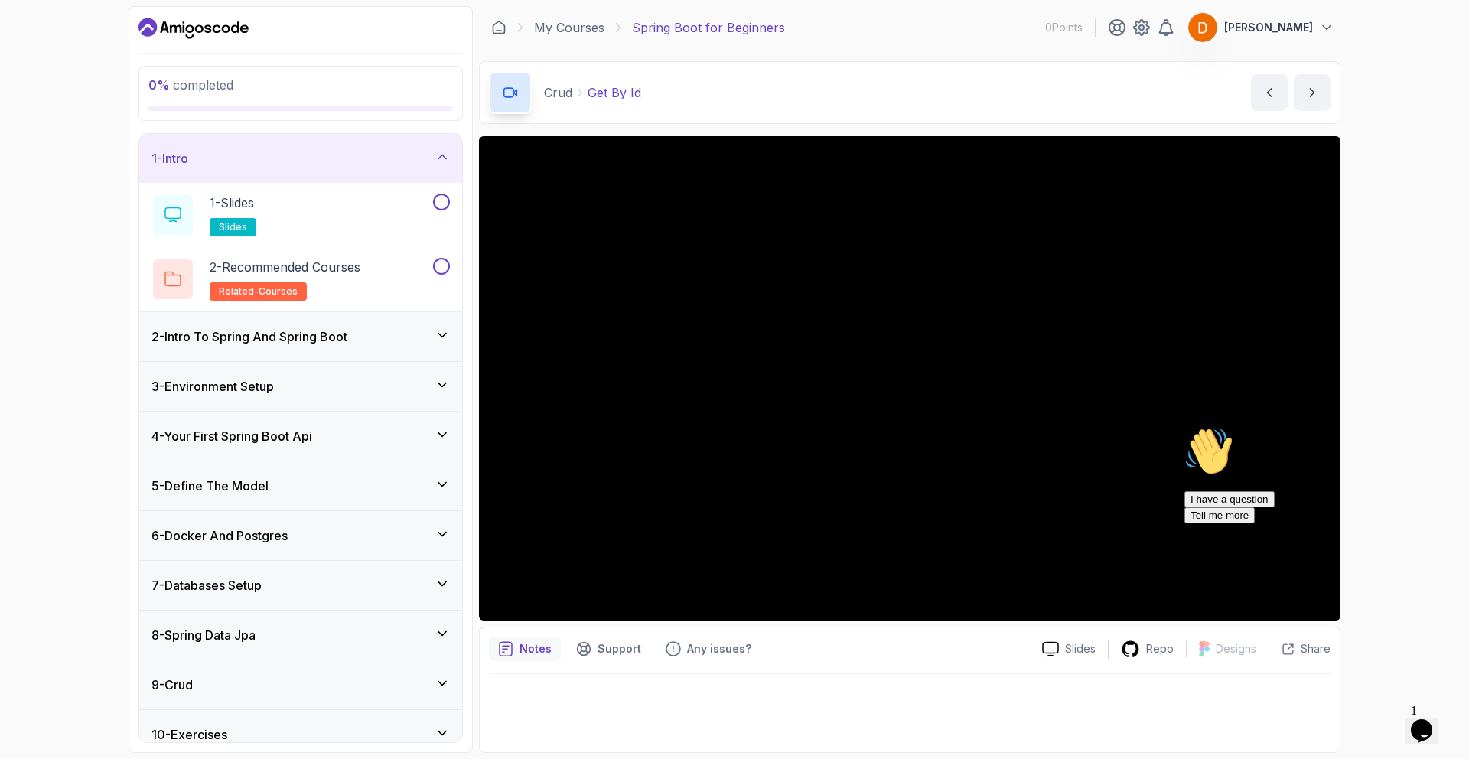
click at [188, 161] on h3 "1 - Intro" at bounding box center [169, 158] width 37 height 18
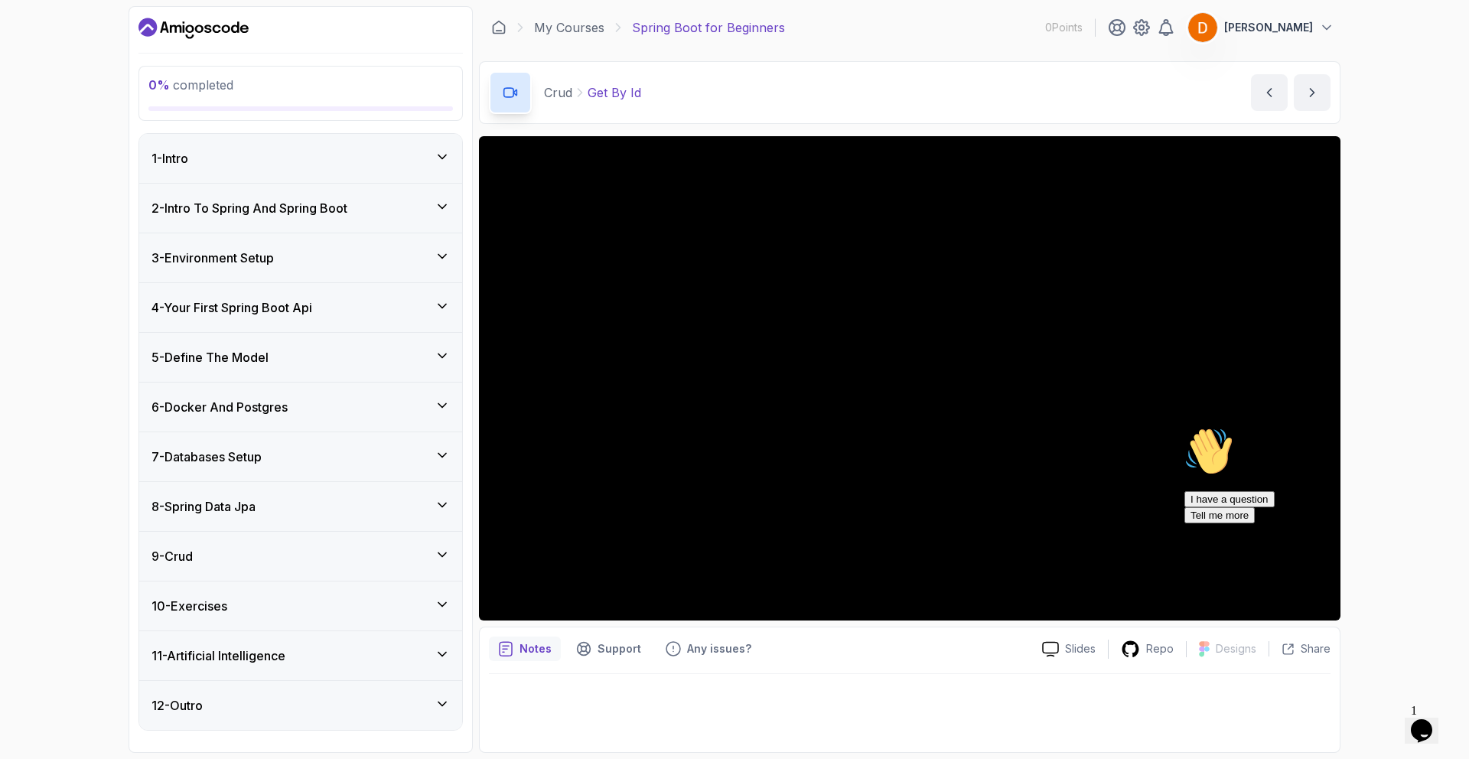
click at [255, 553] on div "9 - Crud" at bounding box center [300, 556] width 298 height 18
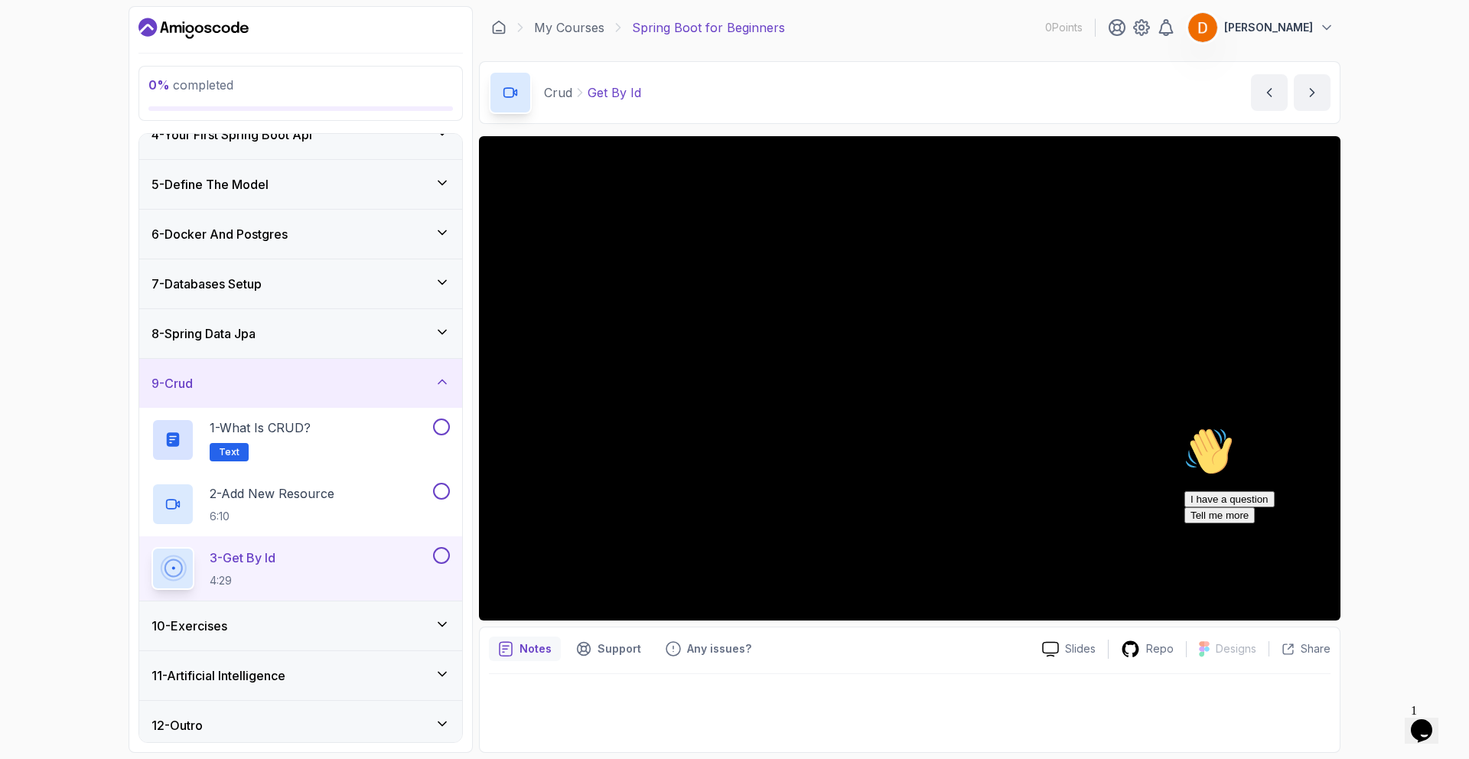
scroll to position [181, 0]
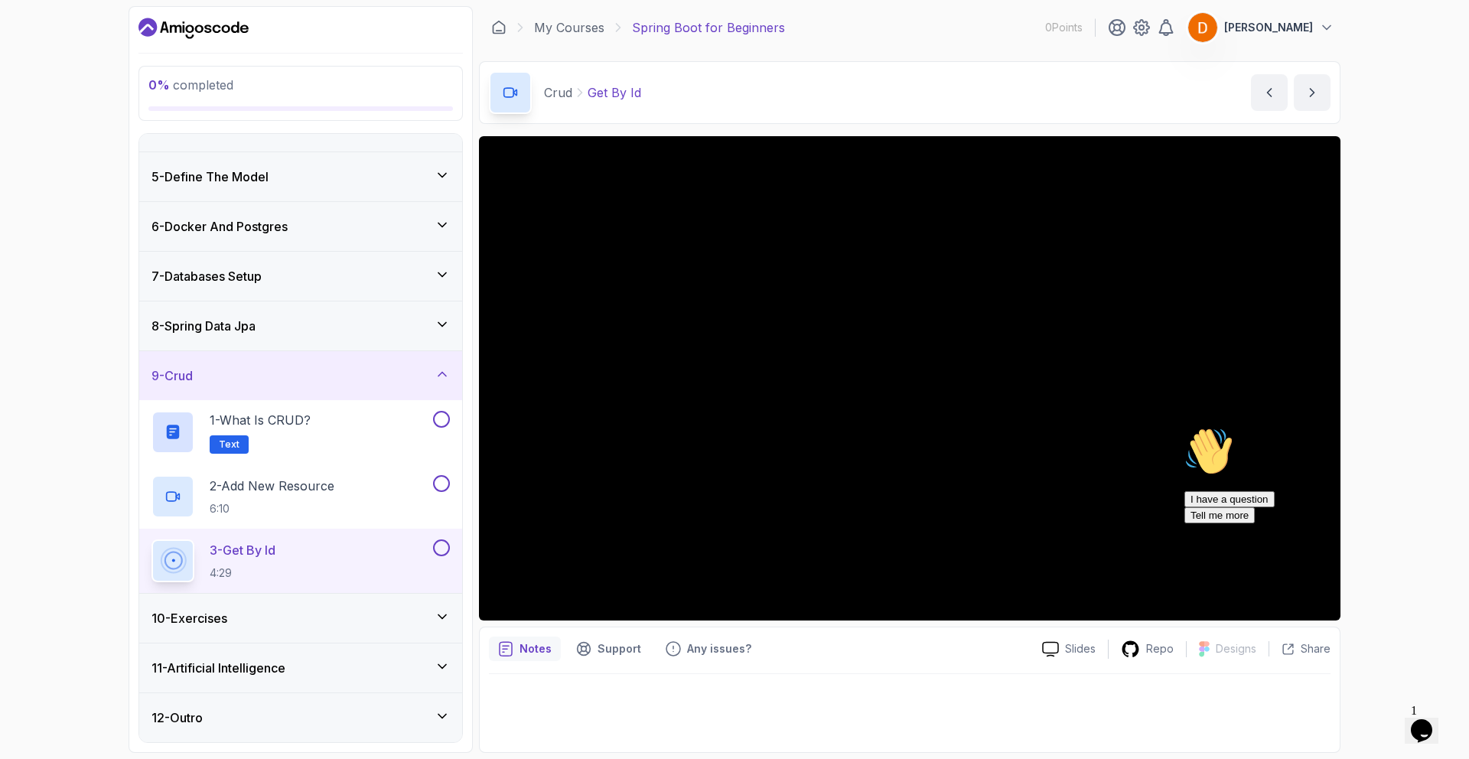
click at [256, 679] on div "11 - Artificial Intelligence" at bounding box center [300, 667] width 323 height 49
